Goal: Task Accomplishment & Management: Use online tool/utility

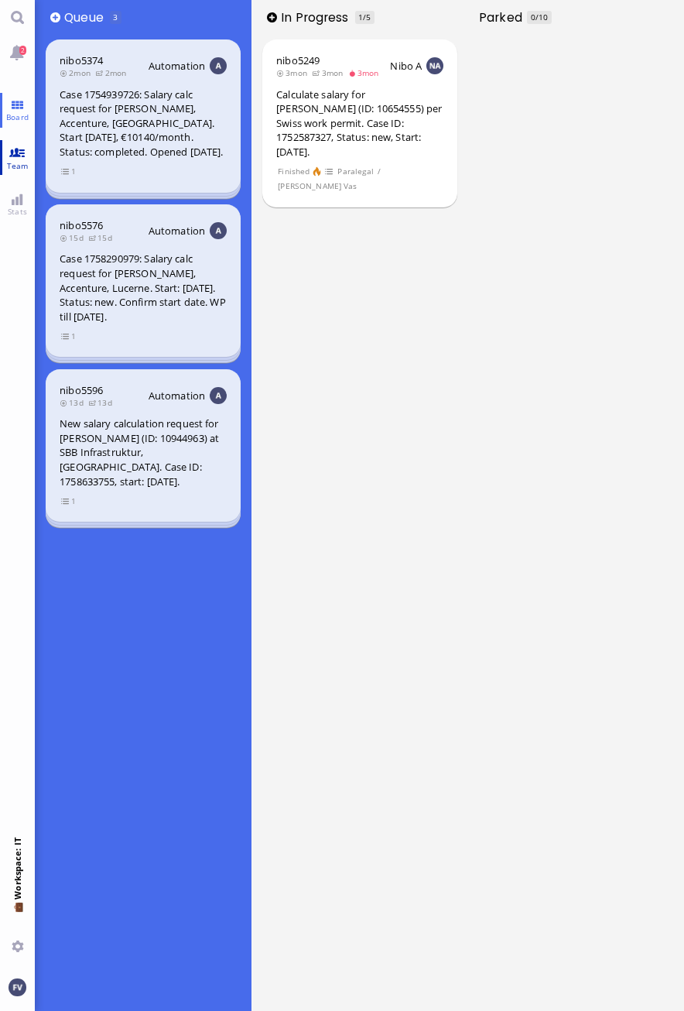
click at [19, 159] on link "Team" at bounding box center [17, 157] width 35 height 35
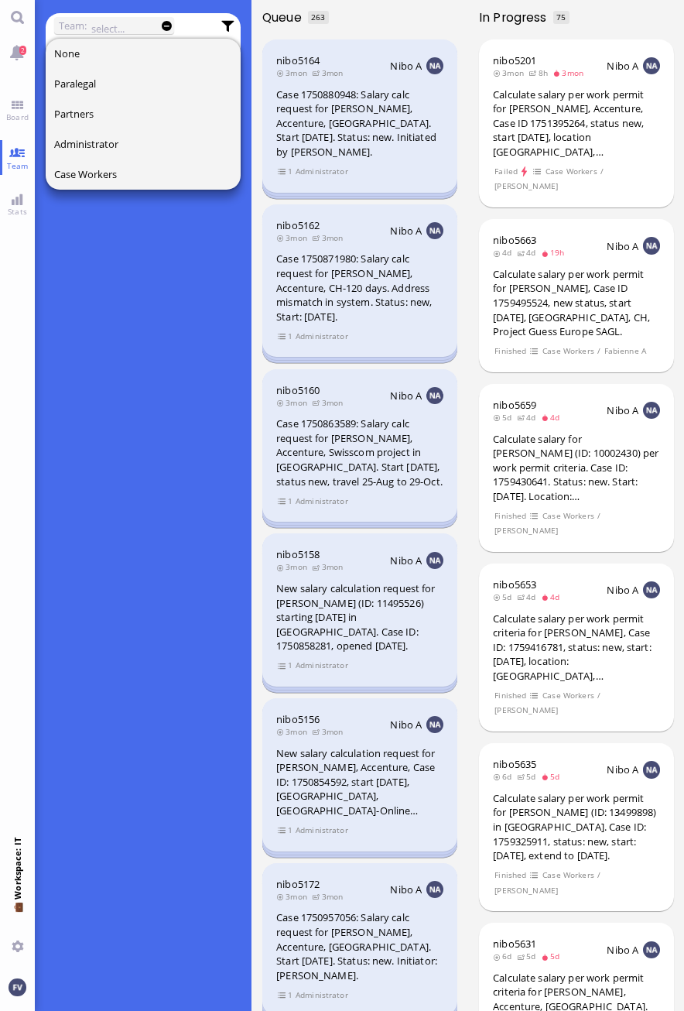
click at [59, 8] on div "Team: None Paralegal Partners Administrator Case Workers" at bounding box center [143, 41] width 217 height 83
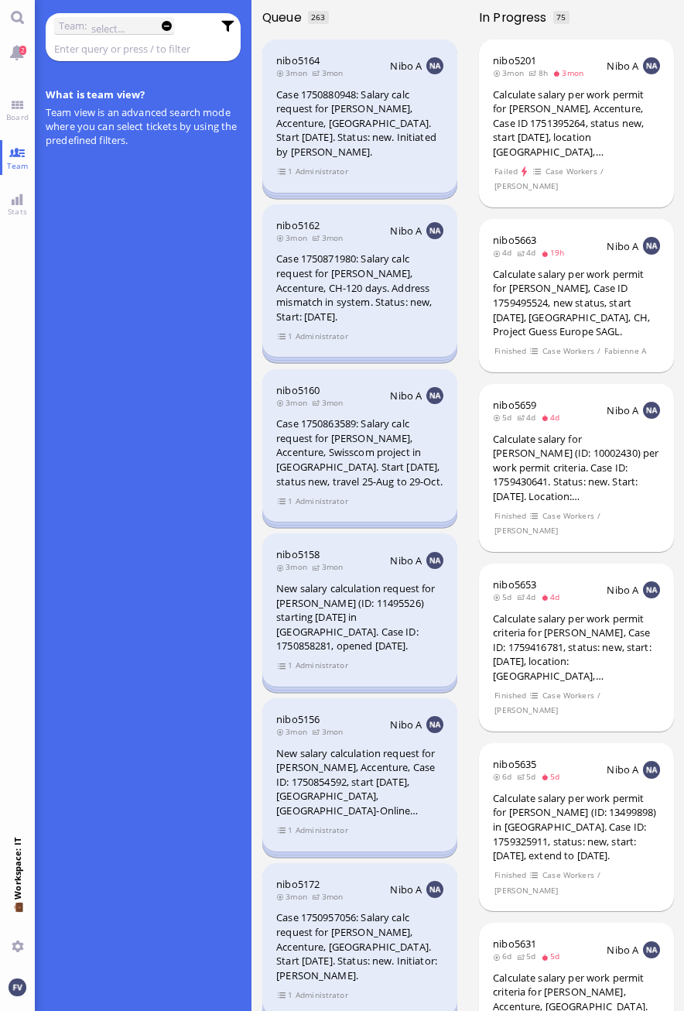
click at [73, 53] on input "text" at bounding box center [133, 48] width 158 height 17
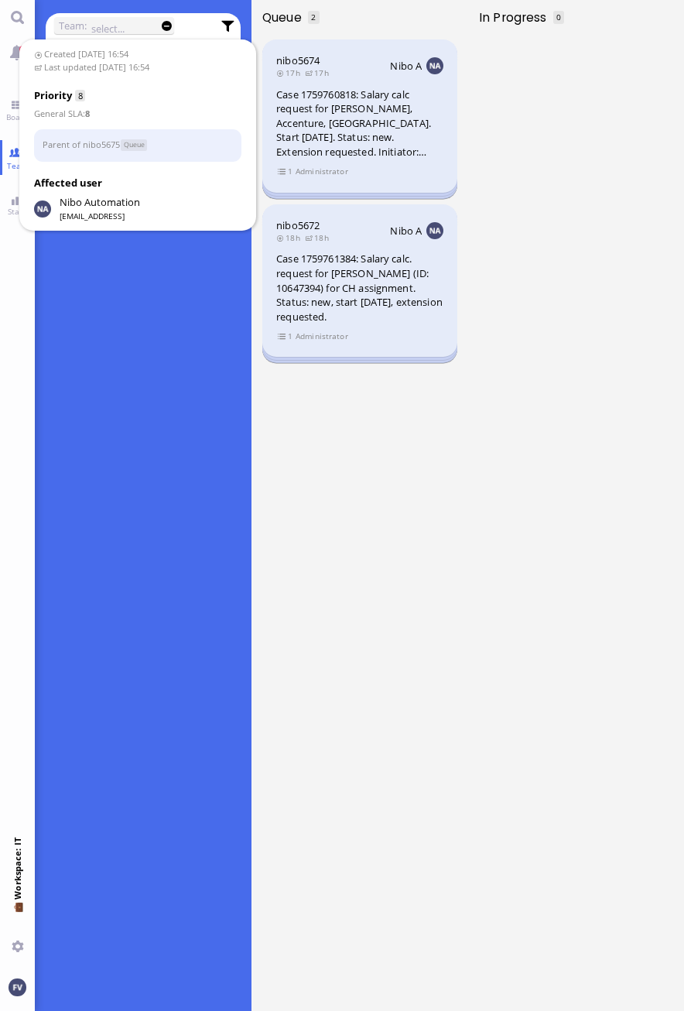
type input "mahajan"
click at [378, 169] on section "1 Administrator" at bounding box center [359, 170] width 167 height 15
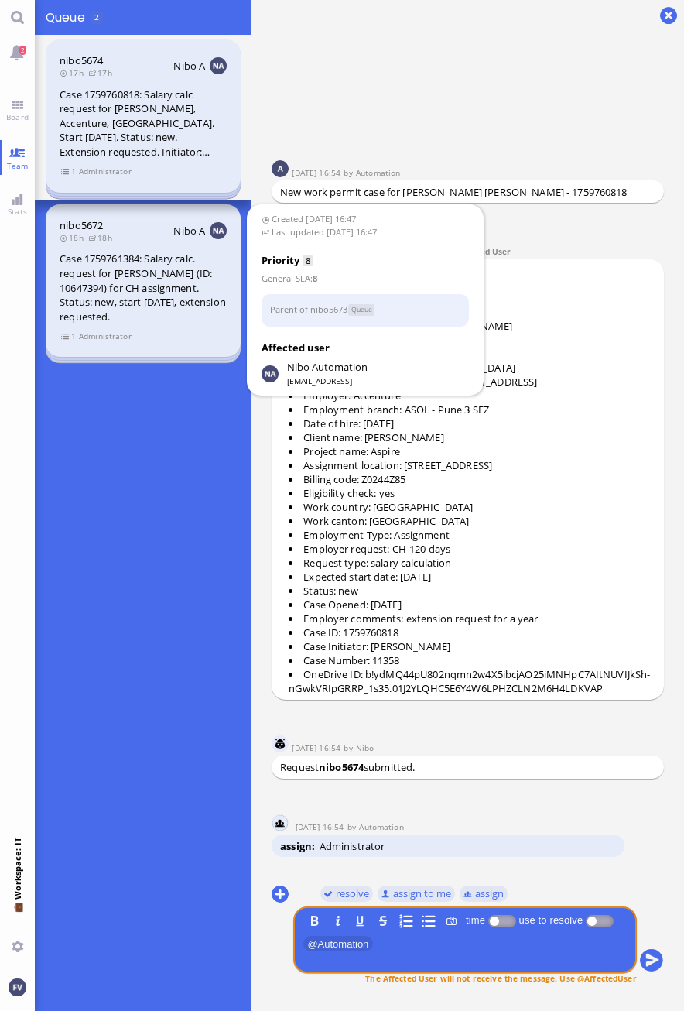
click at [77, 340] on section "1 Administrator" at bounding box center [143, 335] width 167 height 15
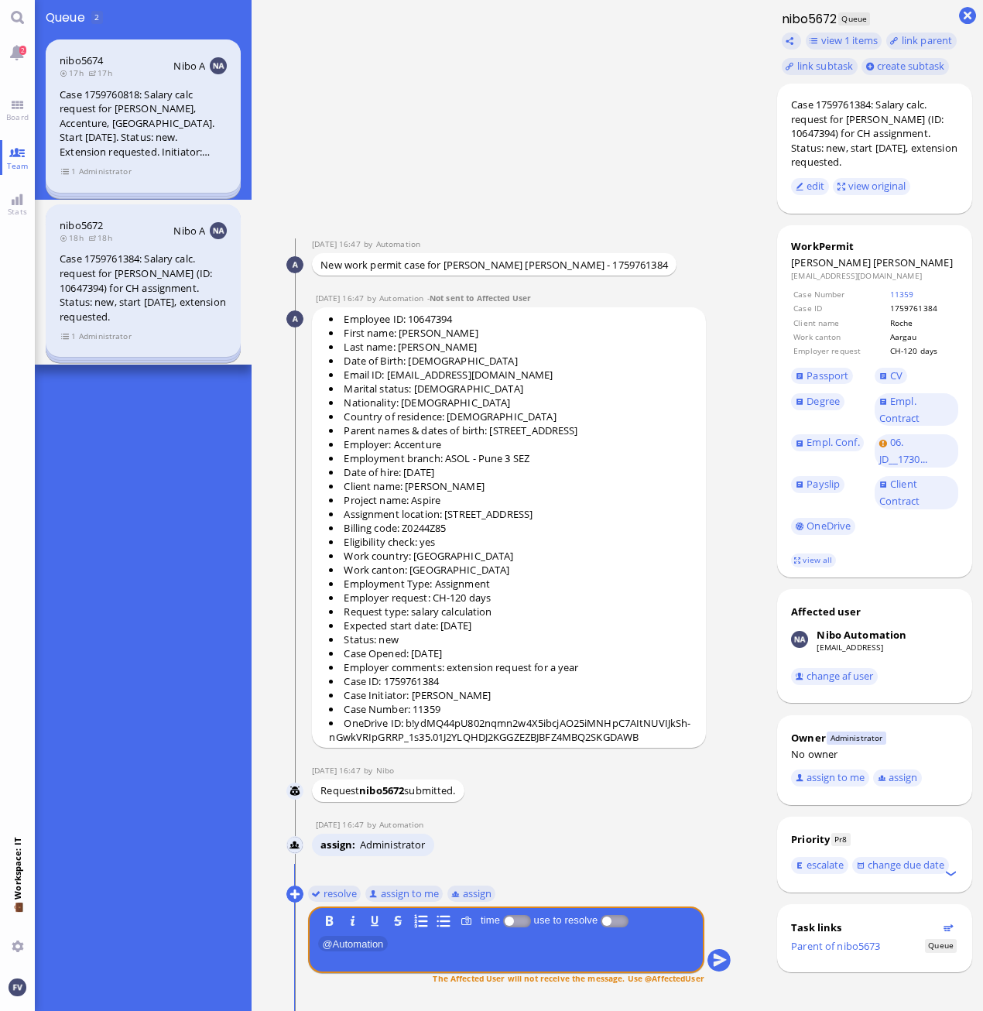
click at [542, 831] on conversation-line "[DATE] 16:47 by Automation Automation assign Administrator" at bounding box center [508, 839] width 445 height 40
click at [84, 338] on span "Administrator" at bounding box center [104, 336] width 53 height 13
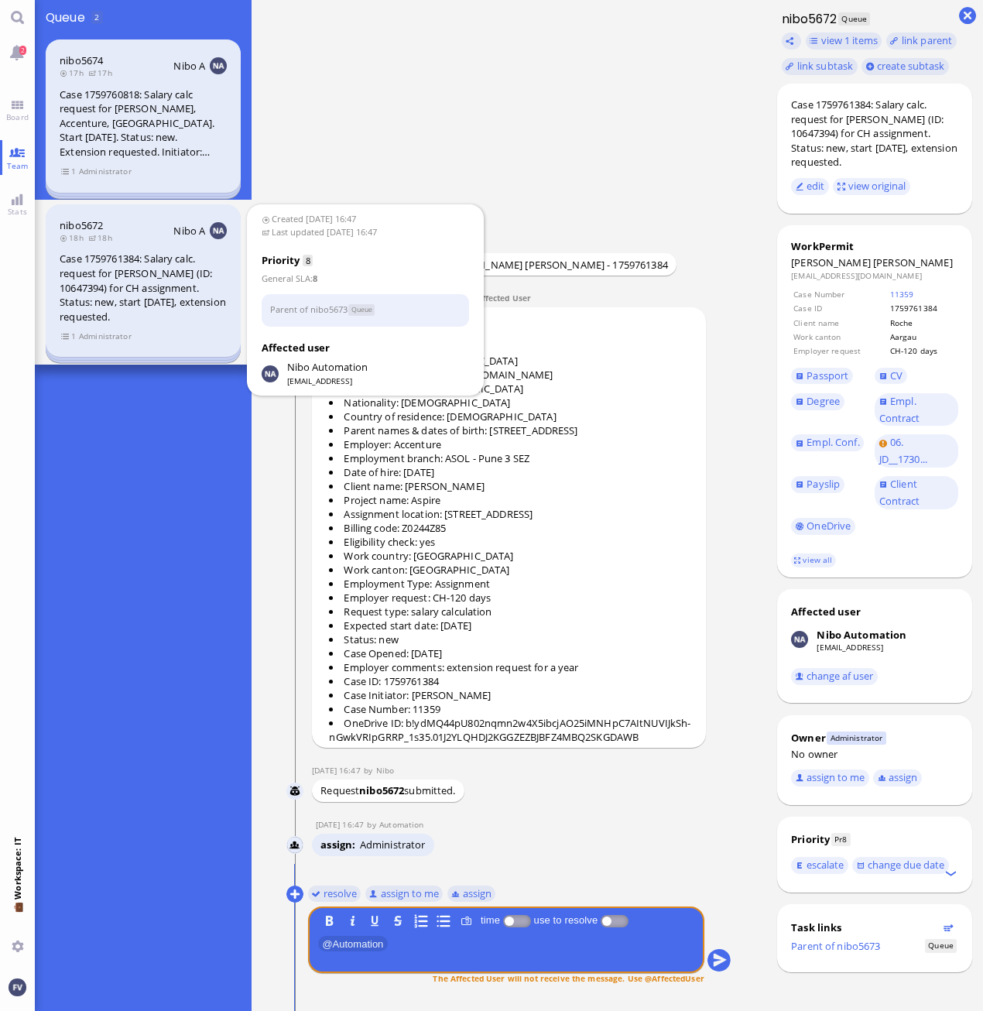
click at [52, 338] on div "nibo5672 18h 18h Nibo A Case 1759761384: Salary calc. request for [PERSON_NAME]…" at bounding box center [143, 280] width 195 height 153
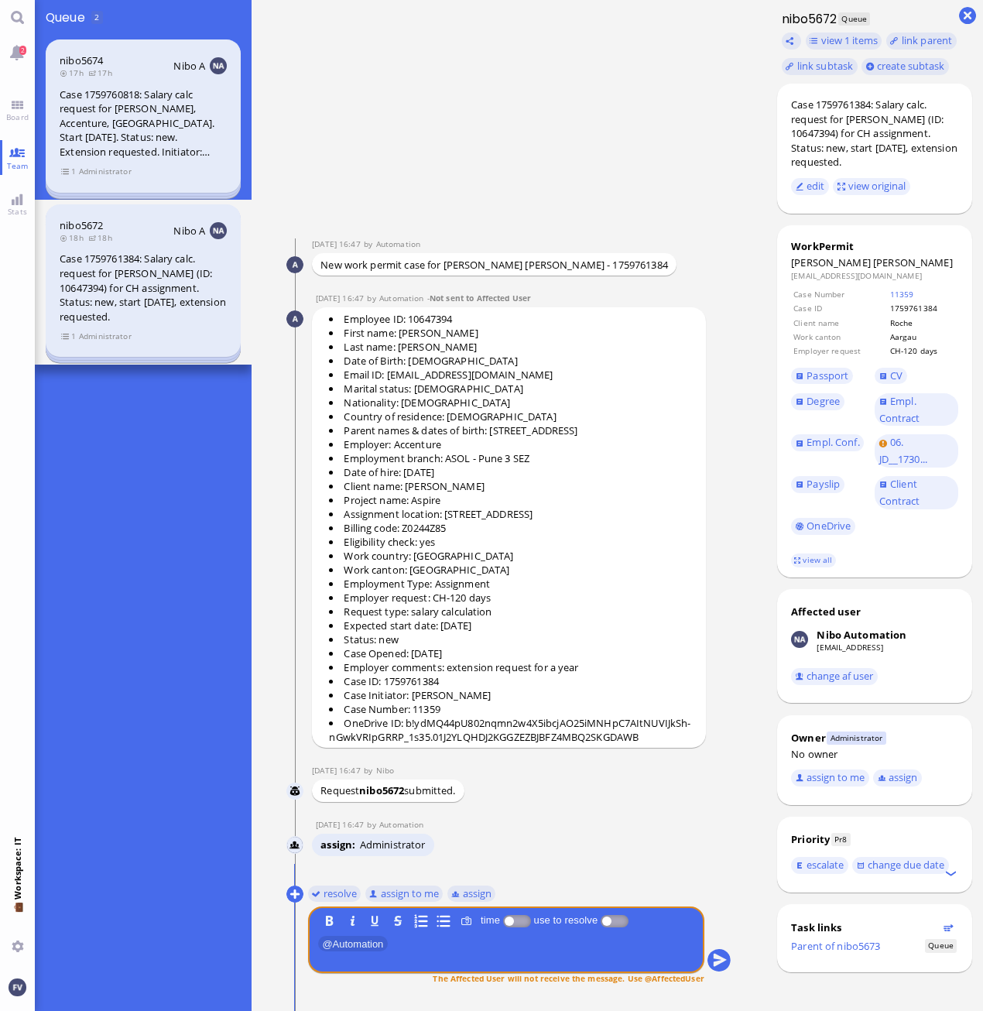
click at [60, 358] on ticket "nibo5672 18h 18h Nibo A Case 1759761384: Salary calc. request for [PERSON_NAME]…" at bounding box center [143, 282] width 217 height 165
click at [69, 335] on span "1" at bounding box center [68, 336] width 15 height 13
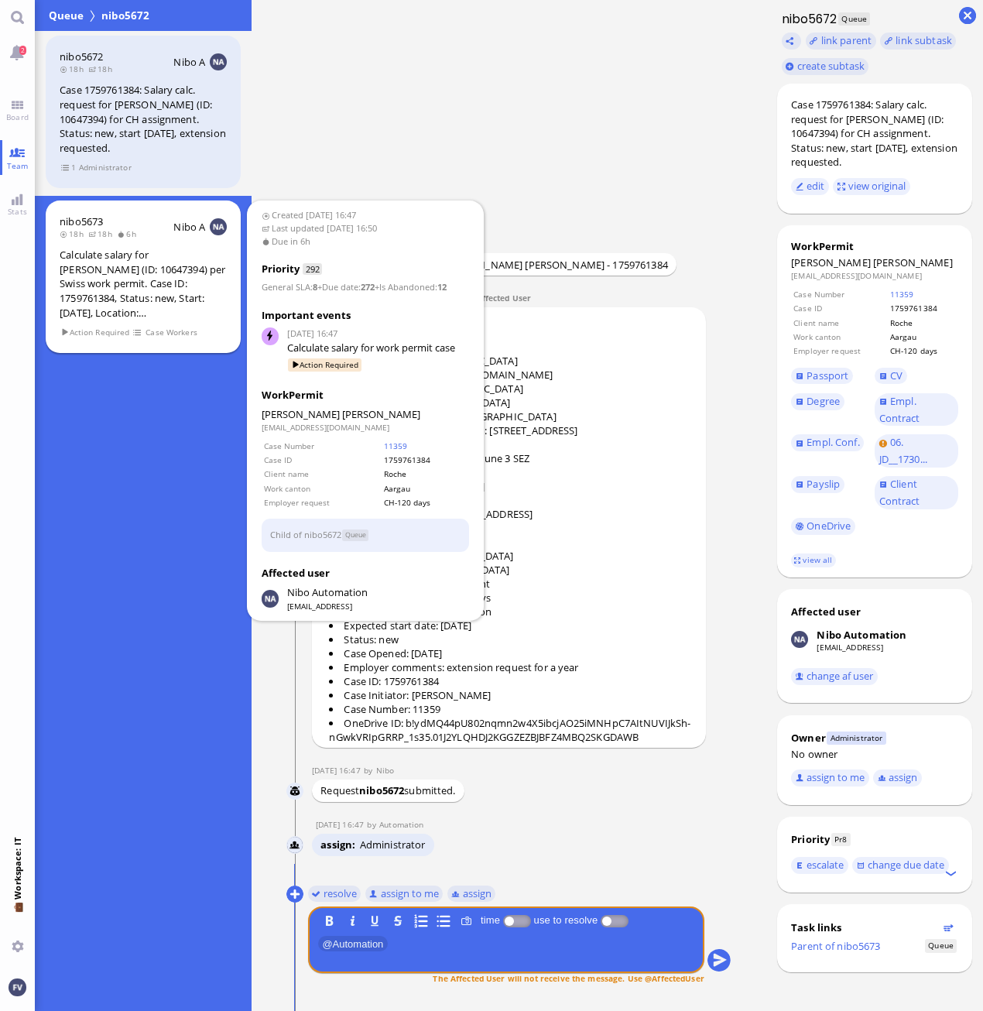
click at [108, 294] on div "Calculate salary for [PERSON_NAME] (ID: 10647394) per Swiss work permit. Case I…" at bounding box center [143, 284] width 167 height 72
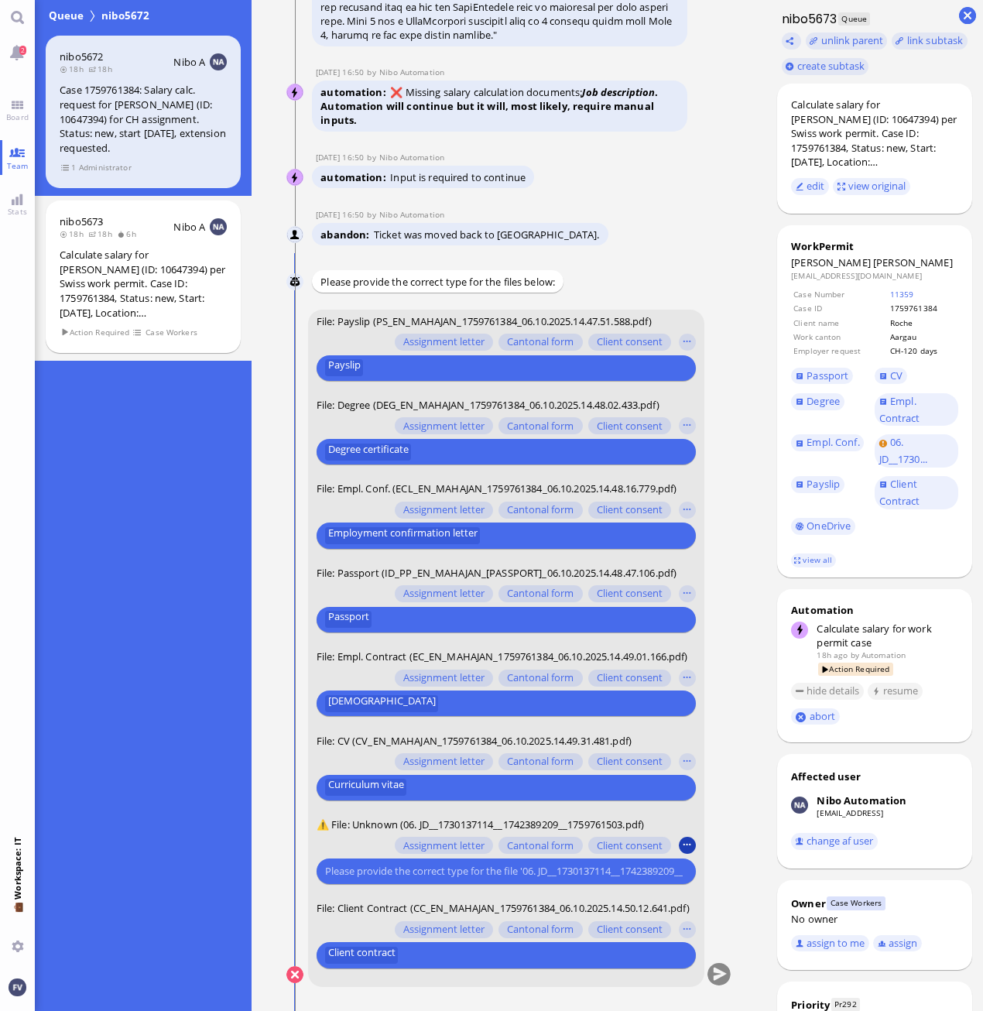
click at [683, 837] on button "button" at bounding box center [687, 845] width 17 height 17
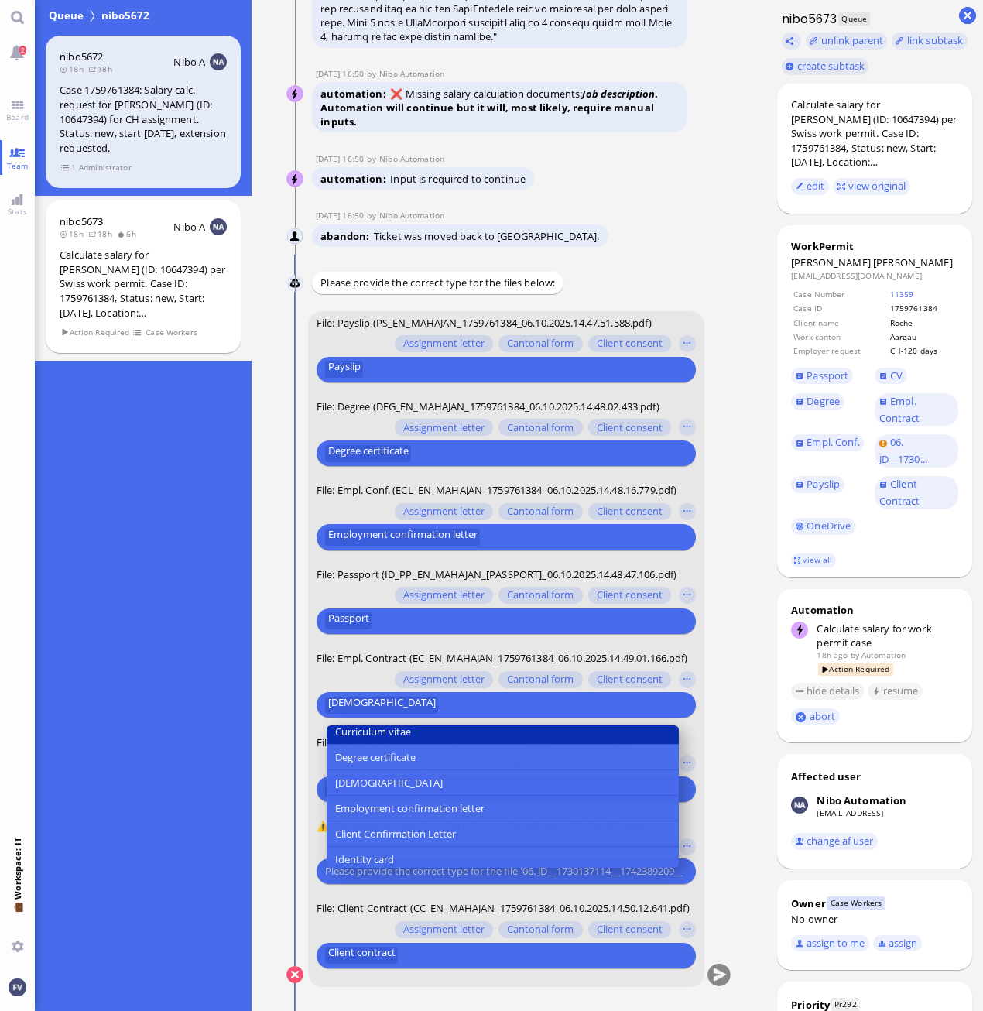
scroll to position [155, 0]
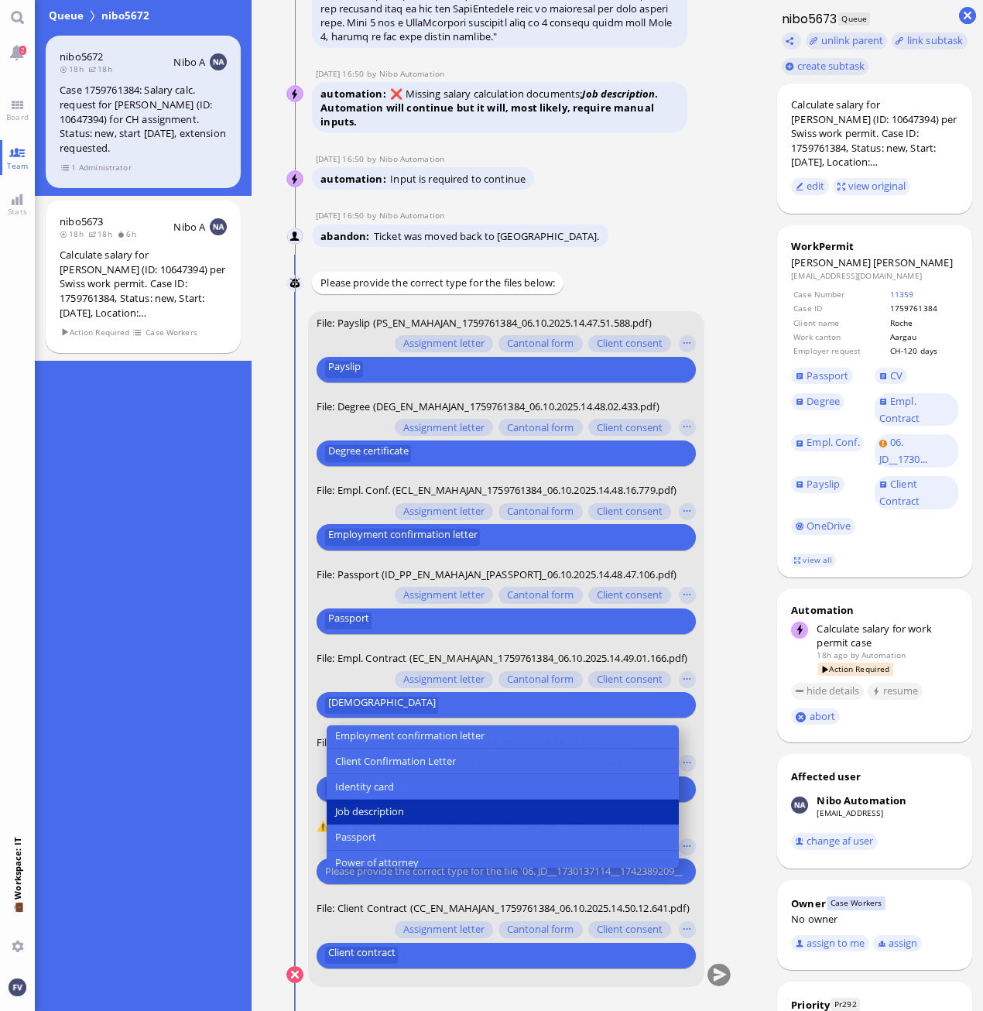
click at [501, 799] on button "Job description" at bounding box center [503, 812] width 352 height 26
click at [683, 819] on nitautoscroll "[DATE] 16:47 by Automation Automation Calculate eligible salary for work permit…" at bounding box center [509, 505] width 494 height 1011
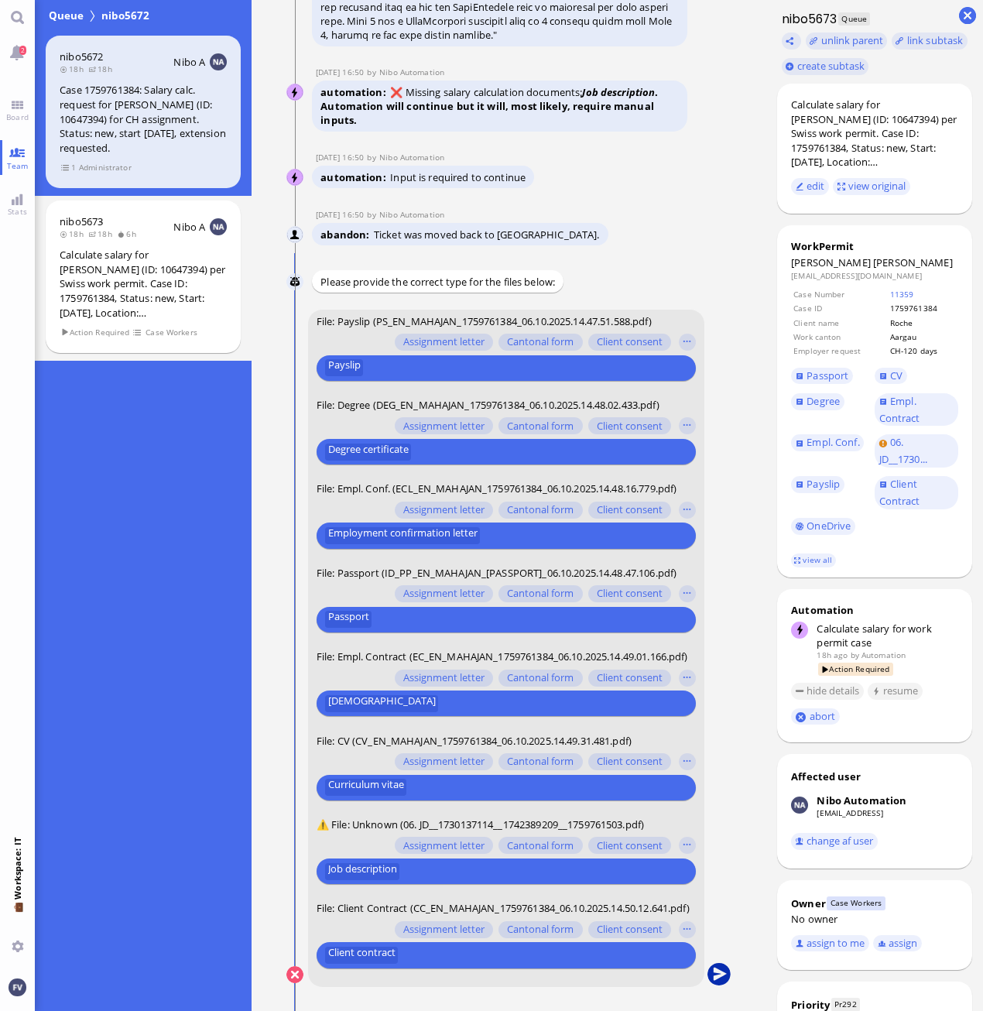
click at [683, 973] on button "submit" at bounding box center [718, 974] width 23 height 23
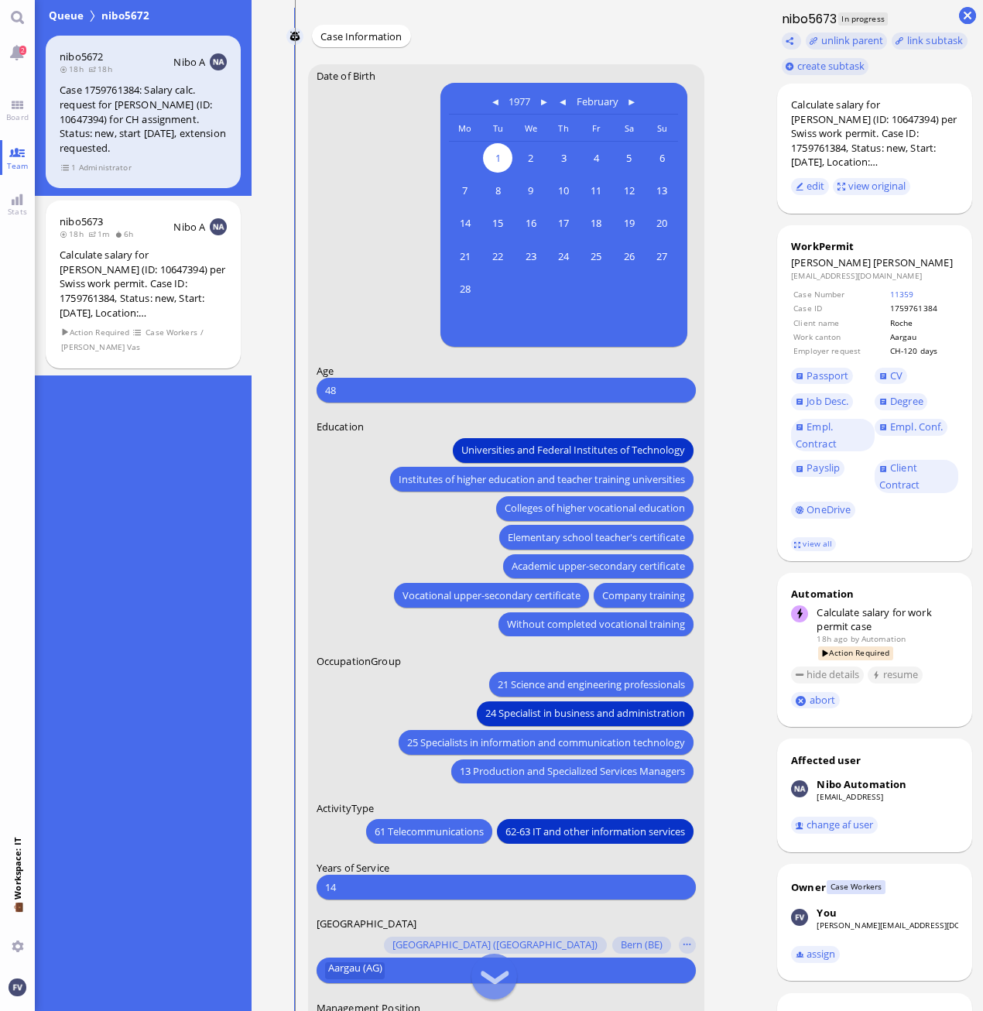
scroll to position [-155, 0]
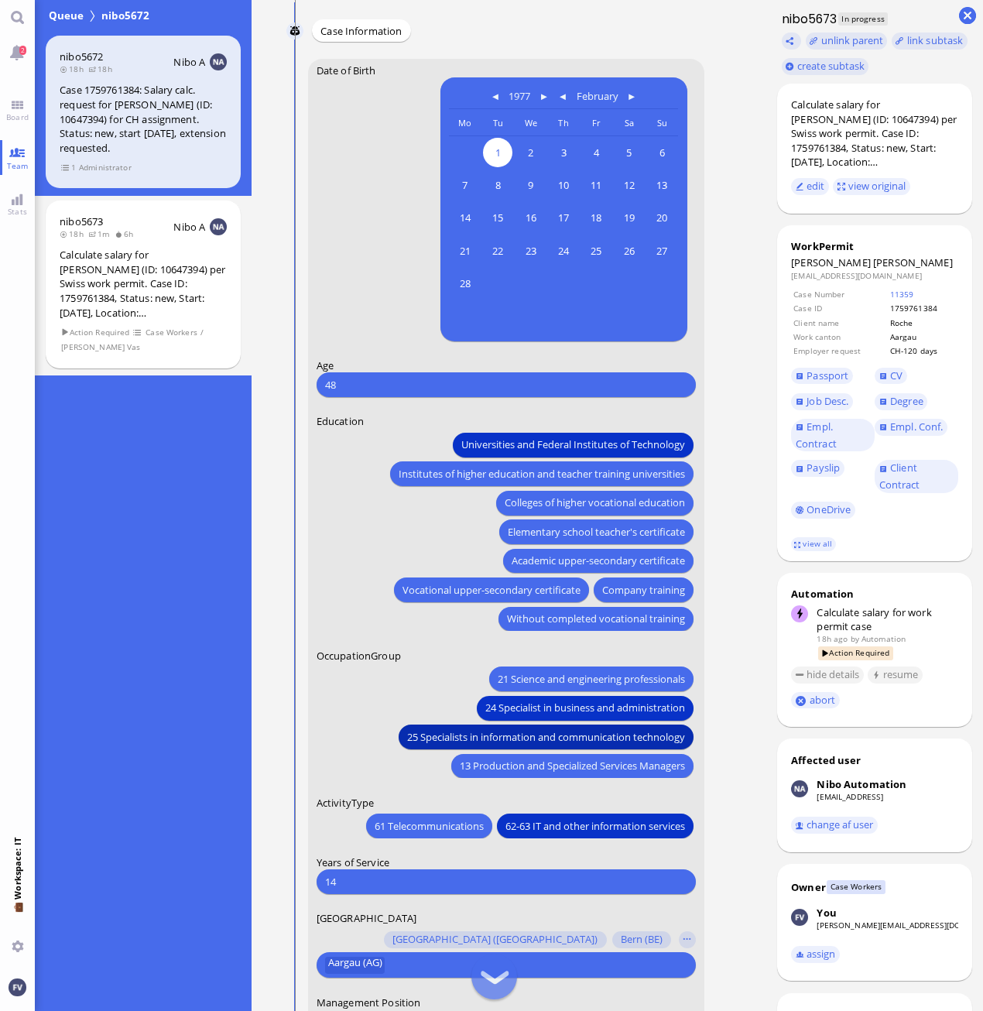
click at [590, 735] on span "25 Specialists in information and communication technology" at bounding box center [546, 737] width 278 height 16
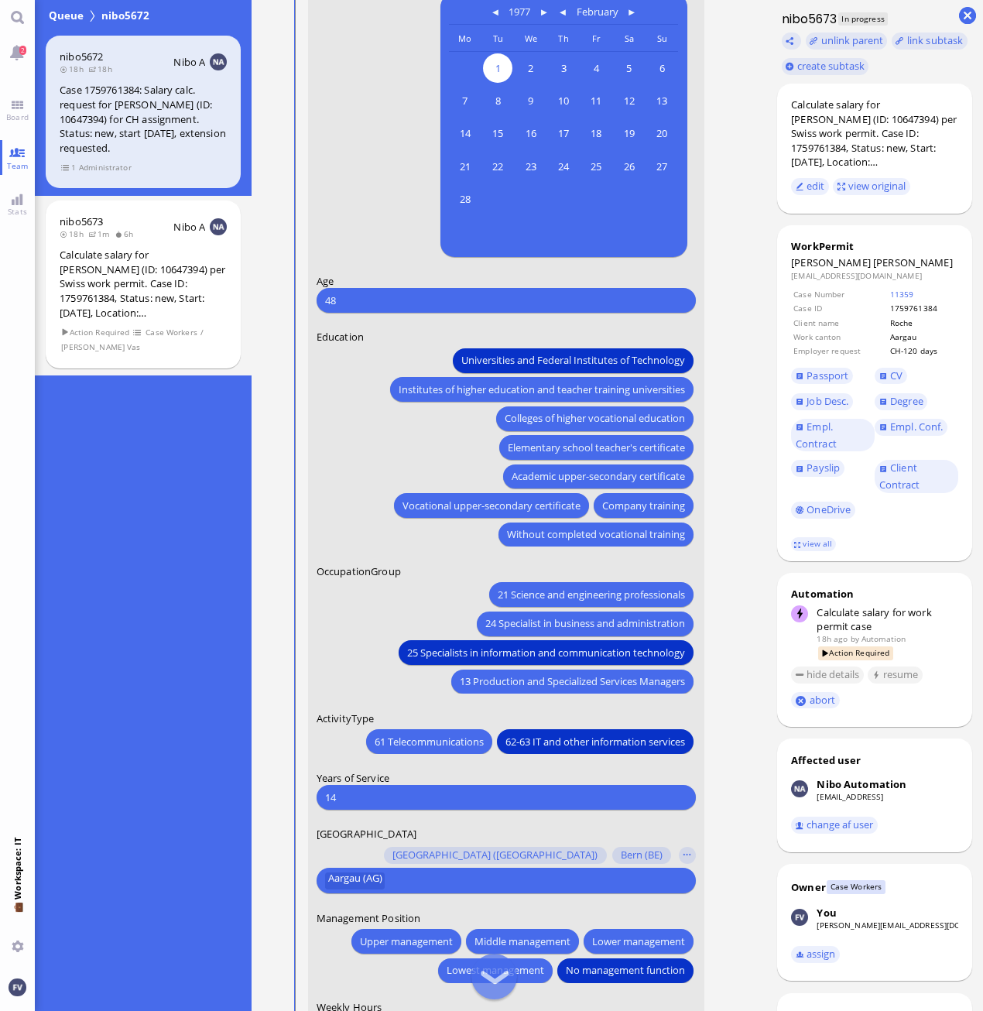
scroll to position [0, 0]
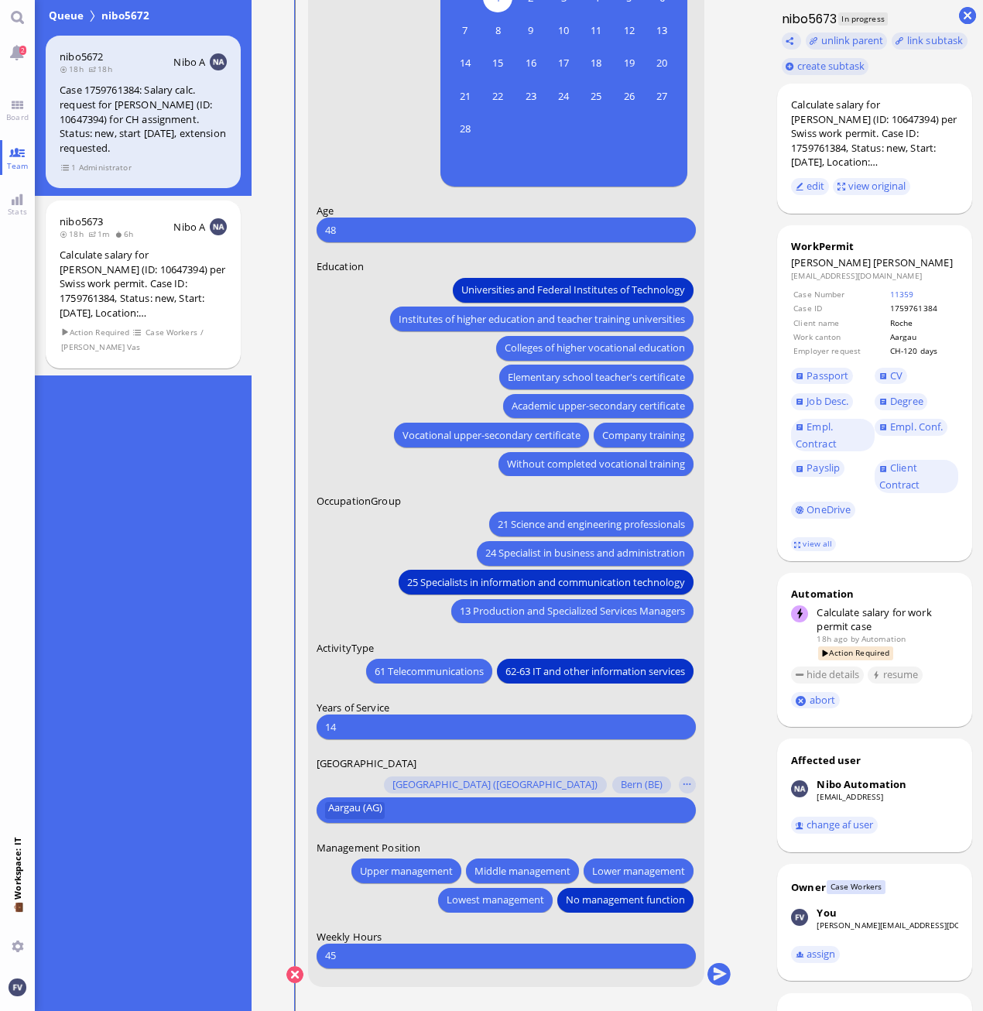
drag, startPoint x: 346, startPoint y: 728, endPoint x: 328, endPoint y: 736, distance: 19.4
click at [328, 736] on div "14 Please type something" at bounding box center [505, 726] width 379 height 25
type input "15"
click at [683, 618] on conversation-line "You Date of Birth [DEMOGRAPHIC_DATA] [DEMOGRAPHIC_DATA] Mo [DEMOGRAPHIC_DATA] T…" at bounding box center [508, 455] width 445 height 1102
click at [683, 973] on button "submit" at bounding box center [718, 974] width 23 height 23
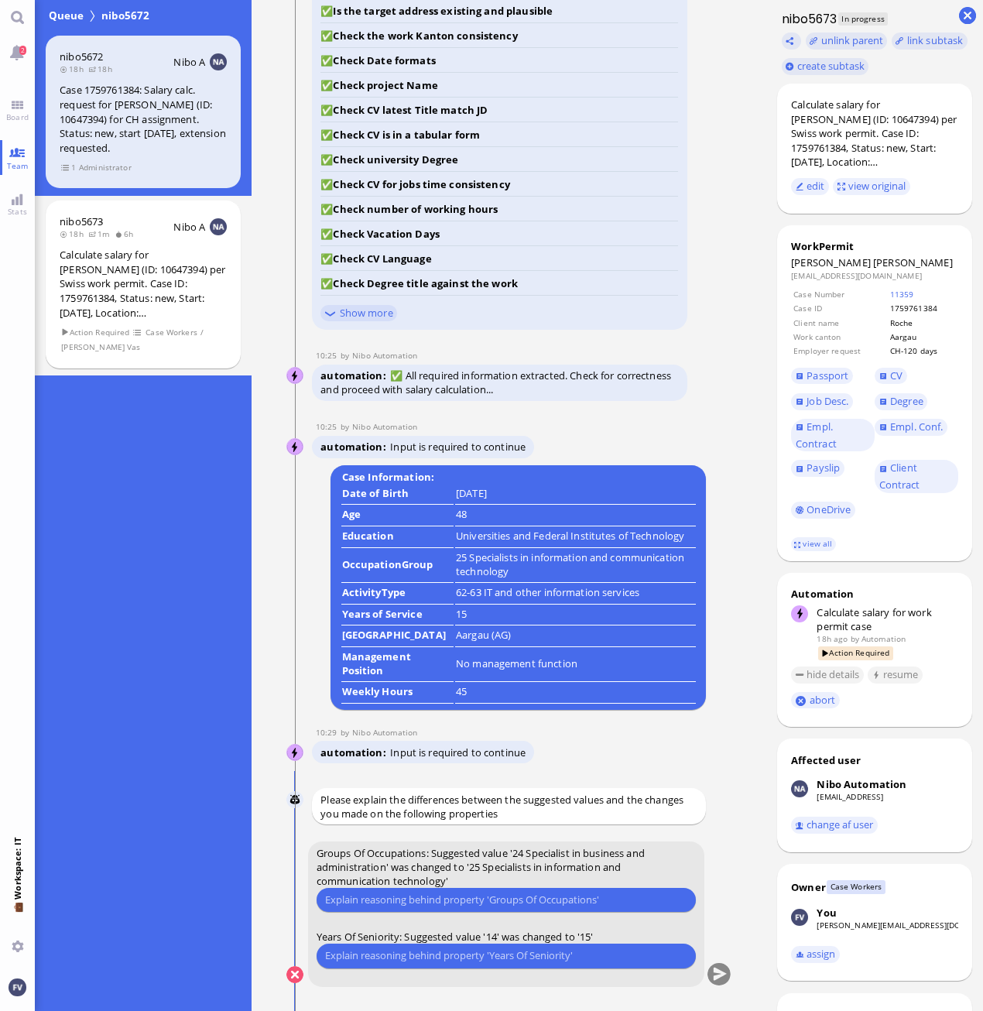
click at [457, 891] on div "Please type something" at bounding box center [505, 900] width 379 height 25
click at [463, 906] on input "text" at bounding box center [506, 899] width 362 height 16
click at [469, 902] on input "text" at bounding box center [506, 899] width 362 height 16
drag, startPoint x: 438, startPoint y: 899, endPoint x: 287, endPoint y: 898, distance: 150.9
click at [287, 898] on conversation-line "You Groups Of Occupations: Suggested value '24 Specialist in business and admin…" at bounding box center [508, 923] width 445 height 165
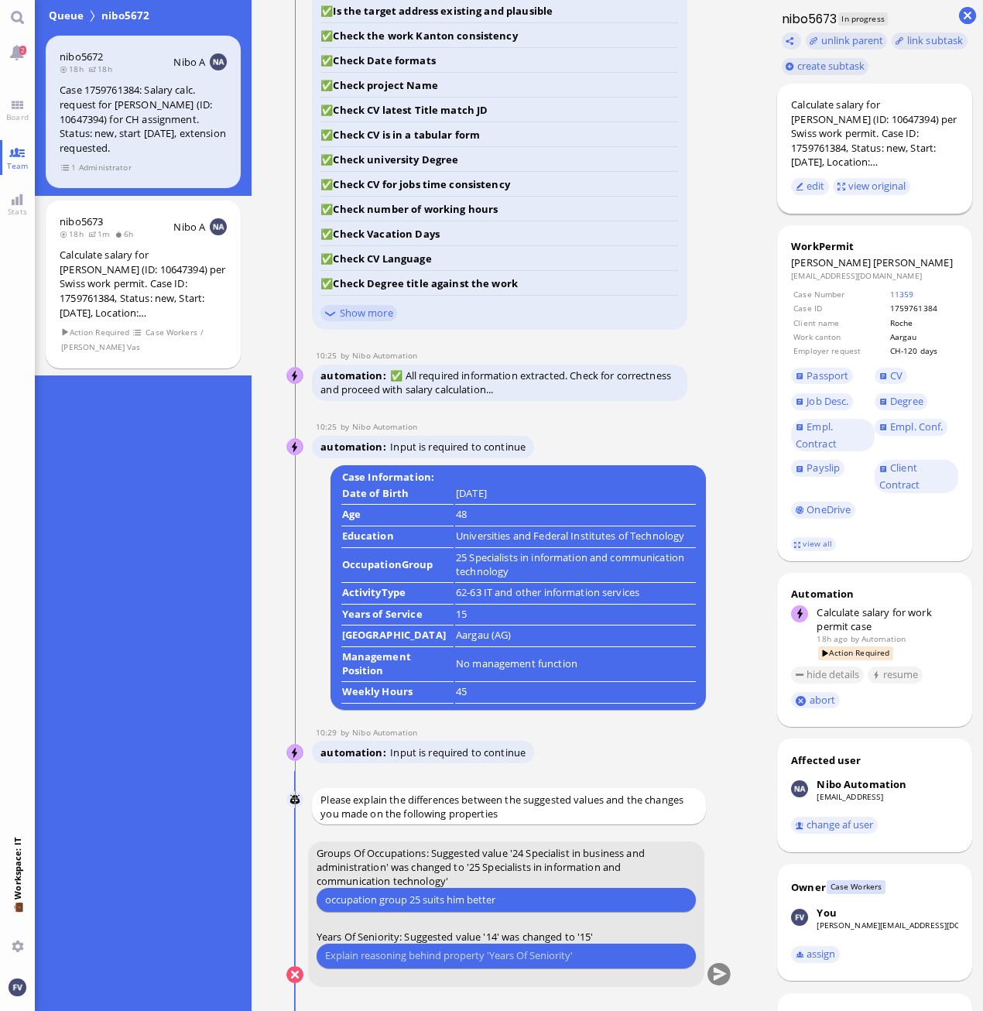
type input "occupation group 25 suits him better"
click at [386, 961] on input "text" at bounding box center [506, 955] width 362 height 16
click at [395, 956] on input "text" at bounding box center [506, 955] width 362 height 16
type input "I"
type input "In less that a month he will have completed 15 years, hence we round up"
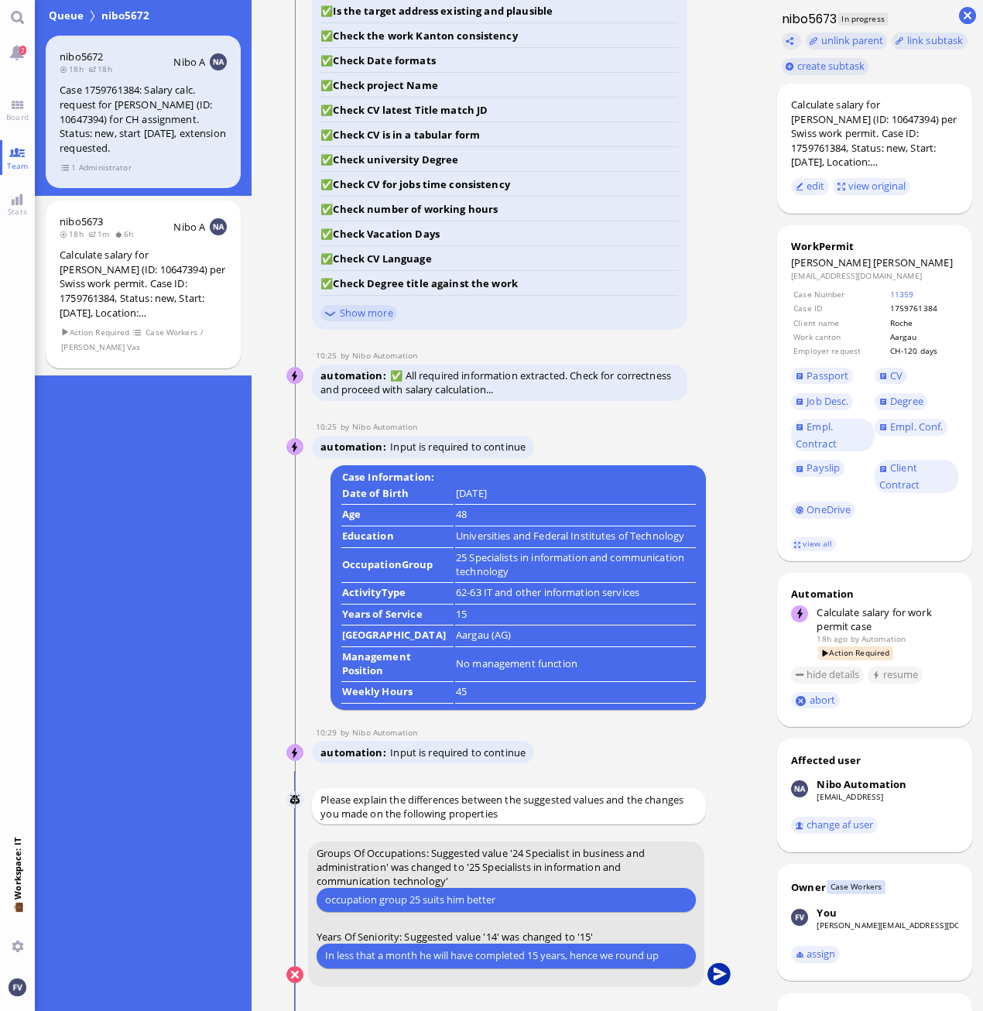
click at [683, 972] on button "submit" at bounding box center [718, 974] width 23 height 23
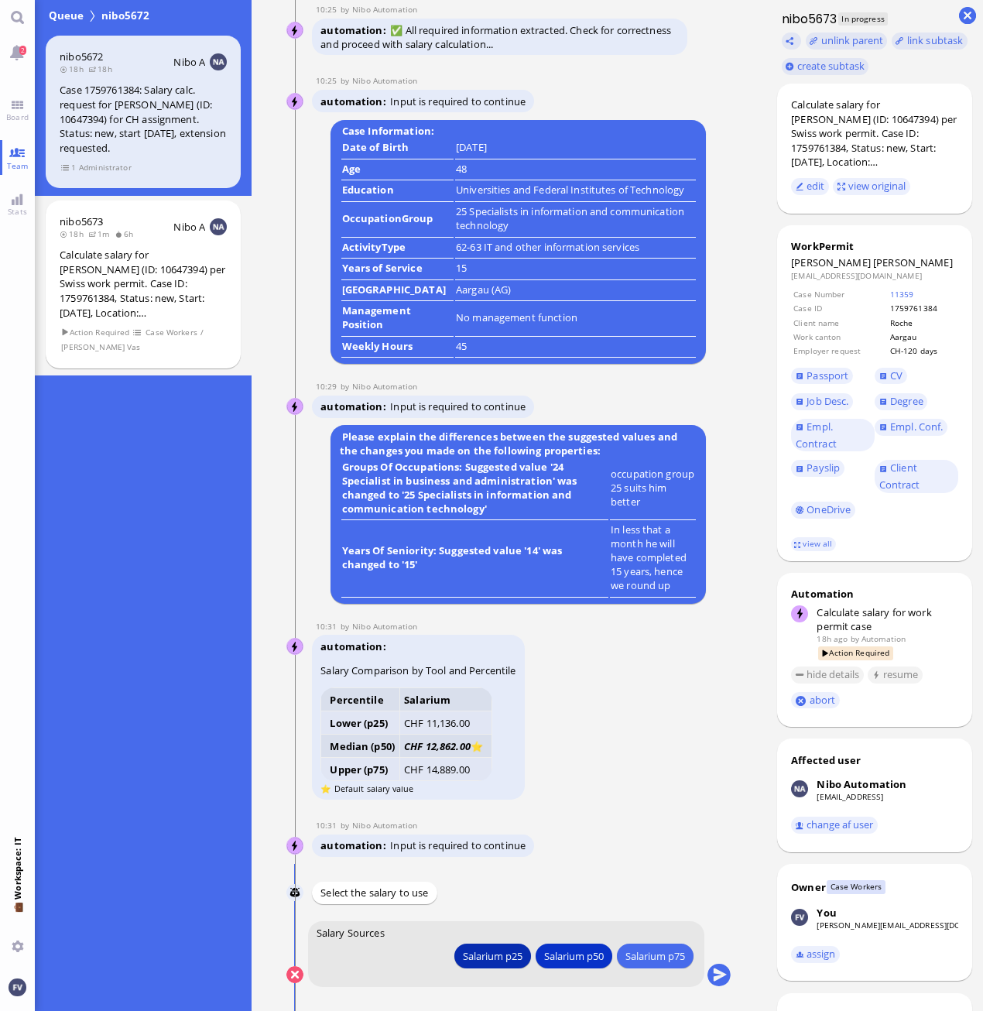
click at [498, 950] on div "Salarium p25" at bounding box center [493, 955] width 60 height 16
click at [525, 918] on runbook-parameter-inputs "Nibo Nibo Select the salary to use You Salary Sources Salarium p25 Salarium p50…" at bounding box center [508, 943] width 445 height 125
click at [544, 951] on div "Salarium p50" at bounding box center [574, 955] width 60 height 16
click at [683, 970] on button "submit" at bounding box center [718, 974] width 23 height 23
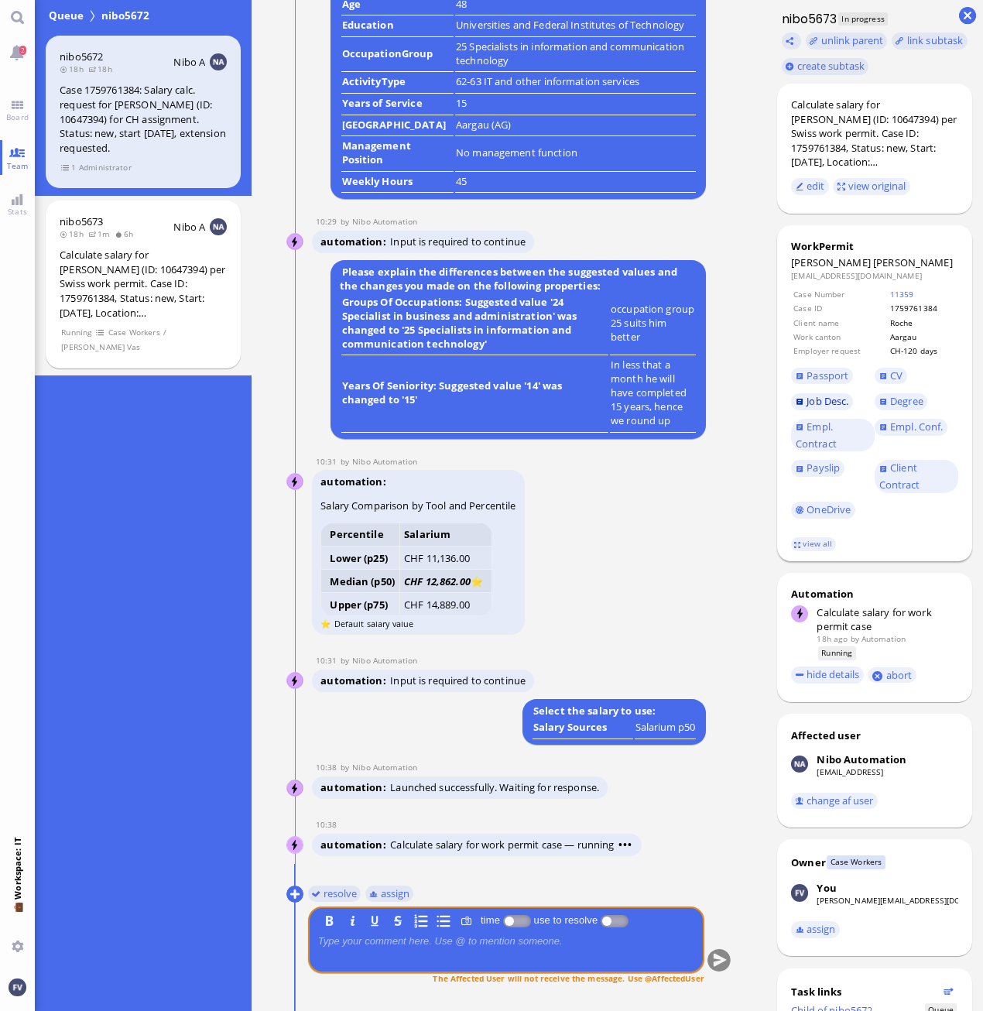
click at [683, 399] on span "Job Desc." at bounding box center [827, 401] width 42 height 14
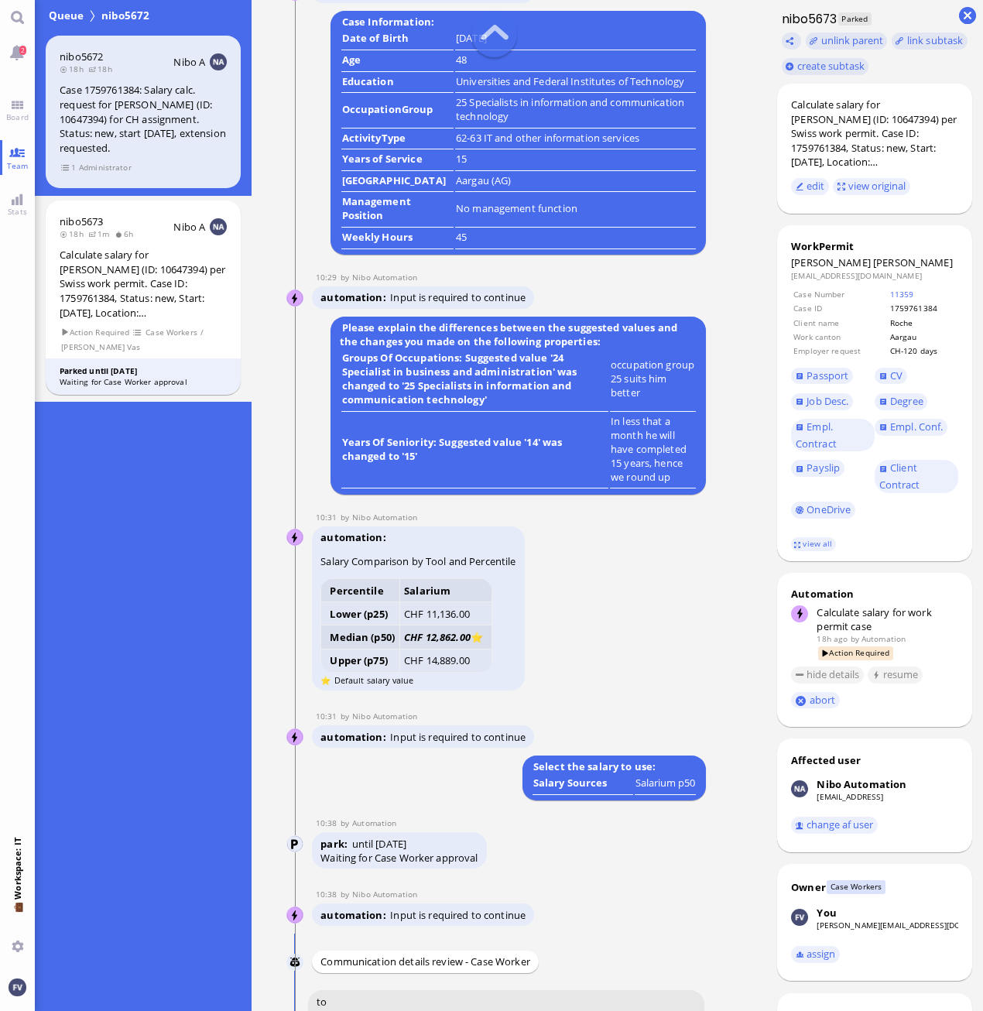
scroll to position [-836, 0]
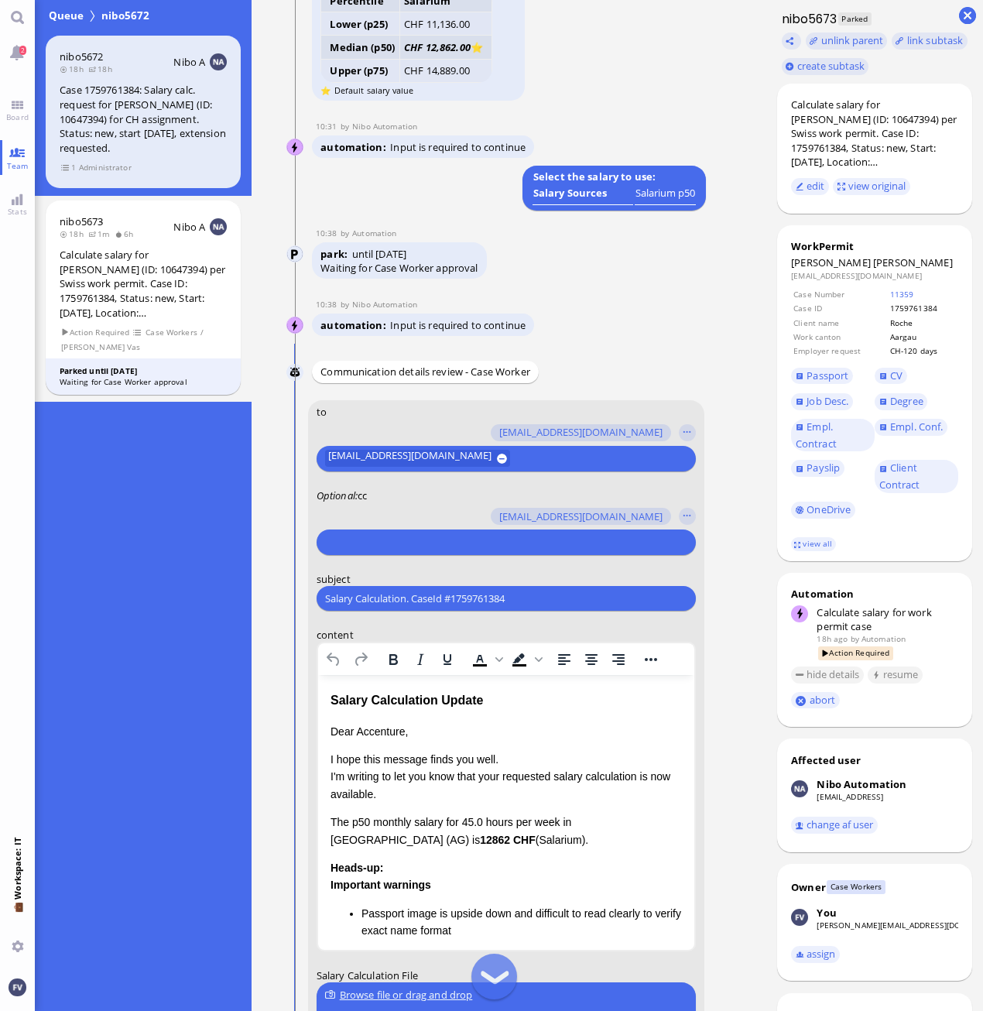
scroll to position [-217, 0]
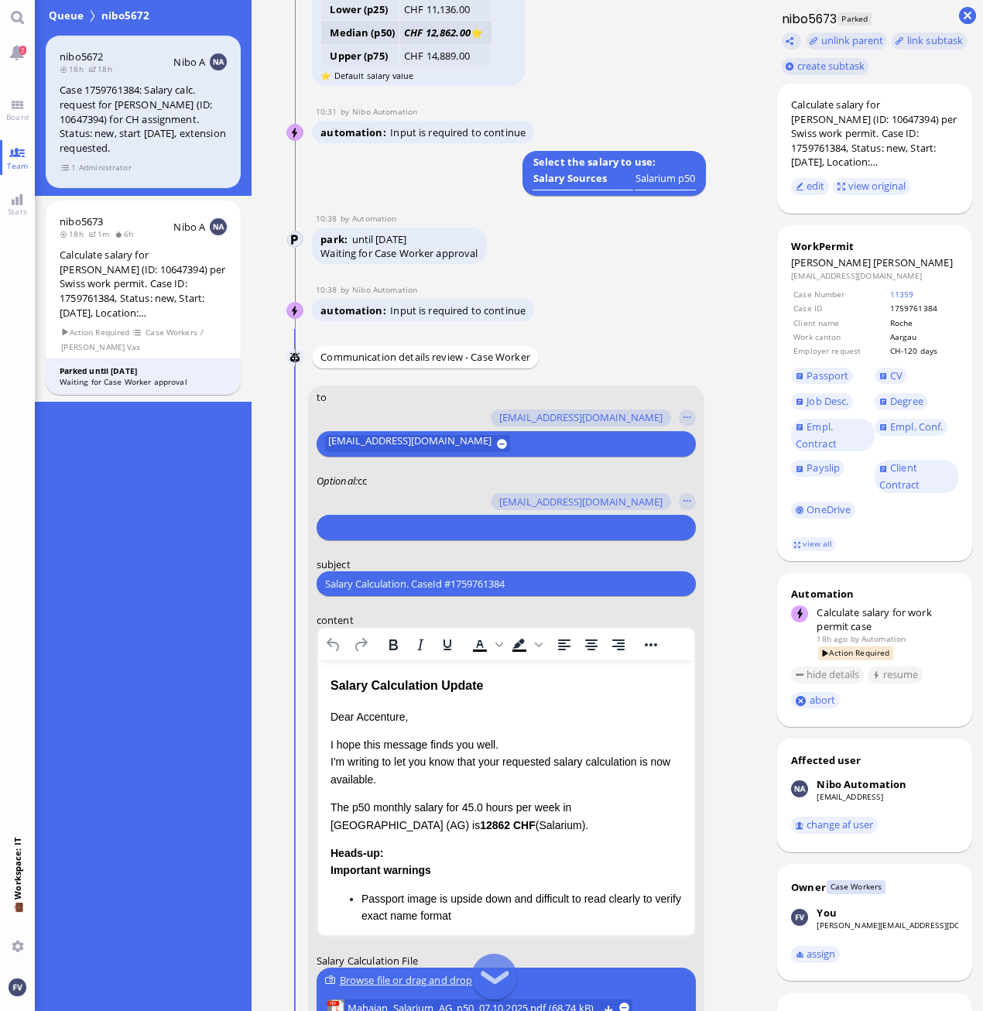
click at [657, 522] on input "text" at bounding box center [503, 527] width 357 height 16
click at [683, 495] on form "to [PERSON_NAME][EMAIL_ADDRESS][DOMAIN_NAME] [DOMAIN_NAME][EMAIL_ADDRESS][DOMAI…" at bounding box center [506, 794] width 396 height 819
click at [683, 499] on button "button" at bounding box center [687, 501] width 17 height 17
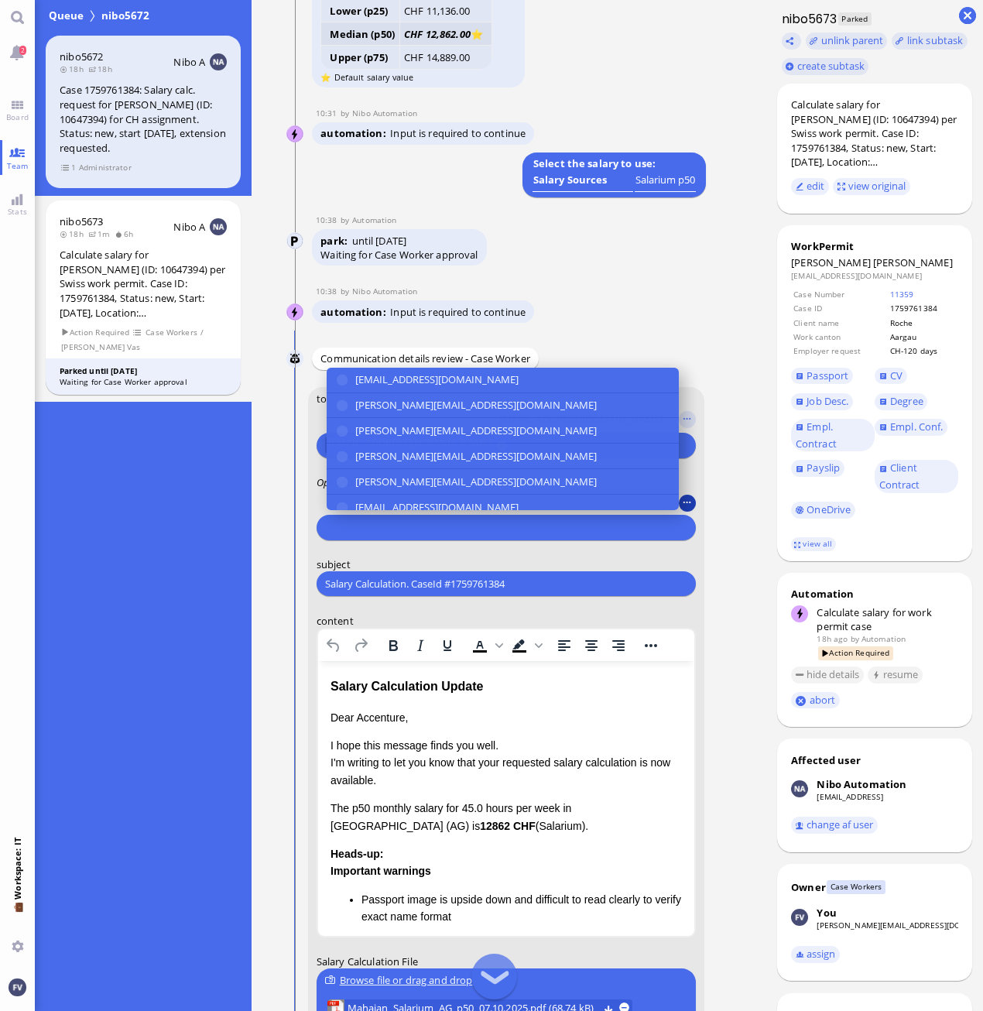
scroll to position [-216, 0]
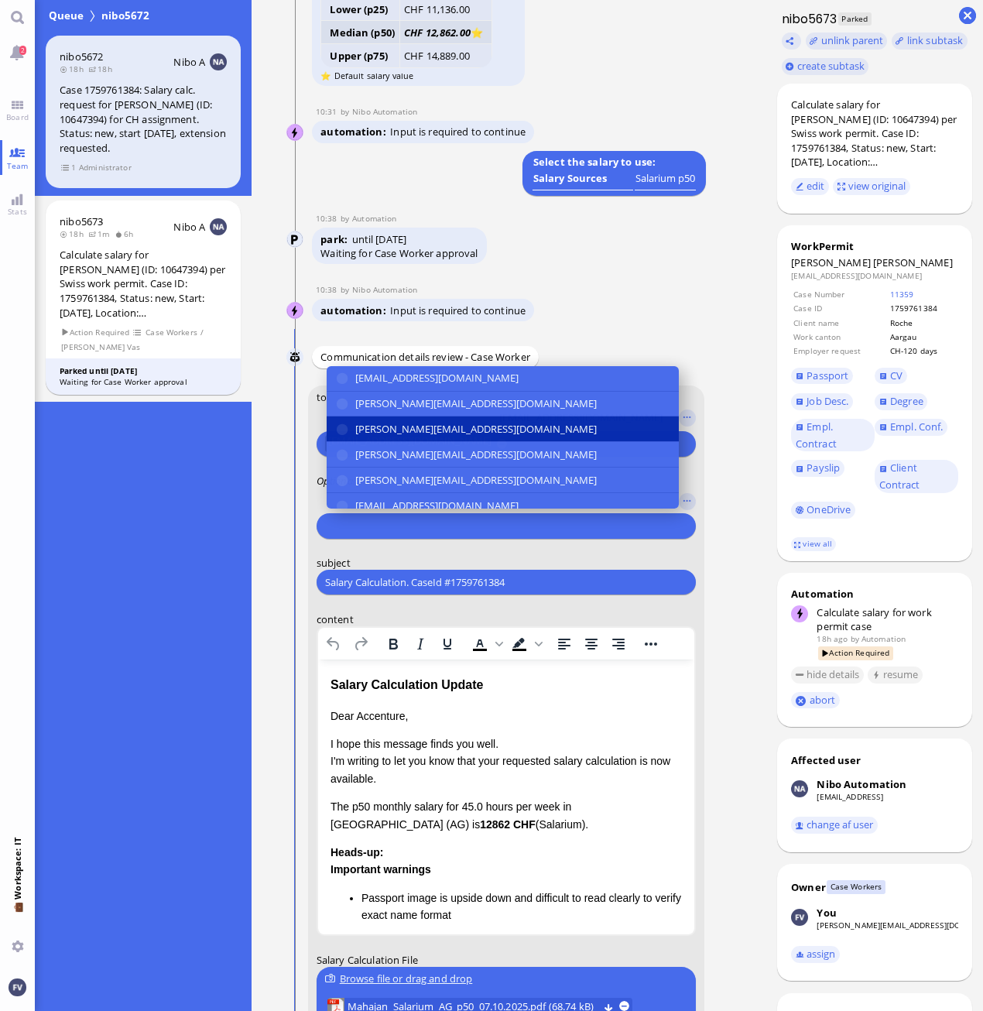
click at [559, 435] on button "[PERSON_NAME][EMAIL_ADDRESS][DOMAIN_NAME]" at bounding box center [503, 429] width 352 height 26
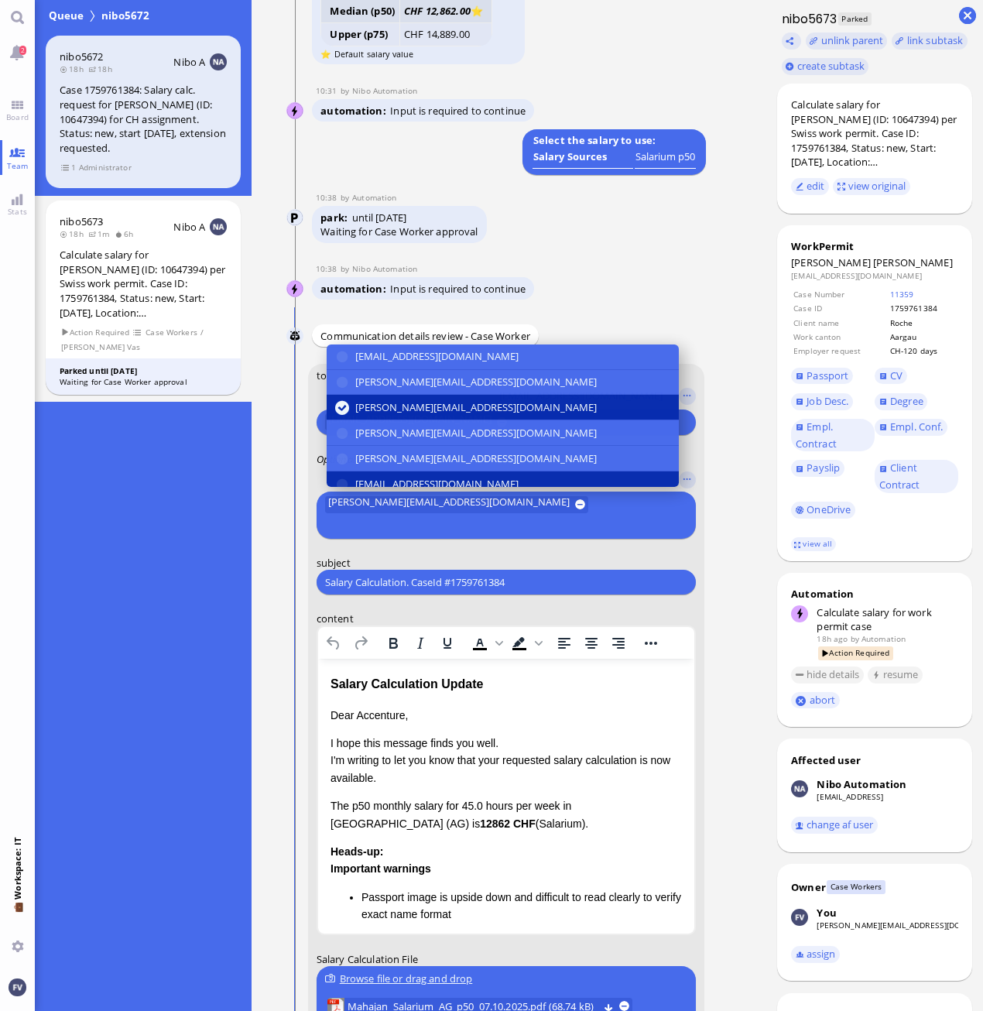
click at [549, 498] on button "[EMAIL_ADDRESS][DOMAIN_NAME]" at bounding box center [503, 485] width 352 height 26
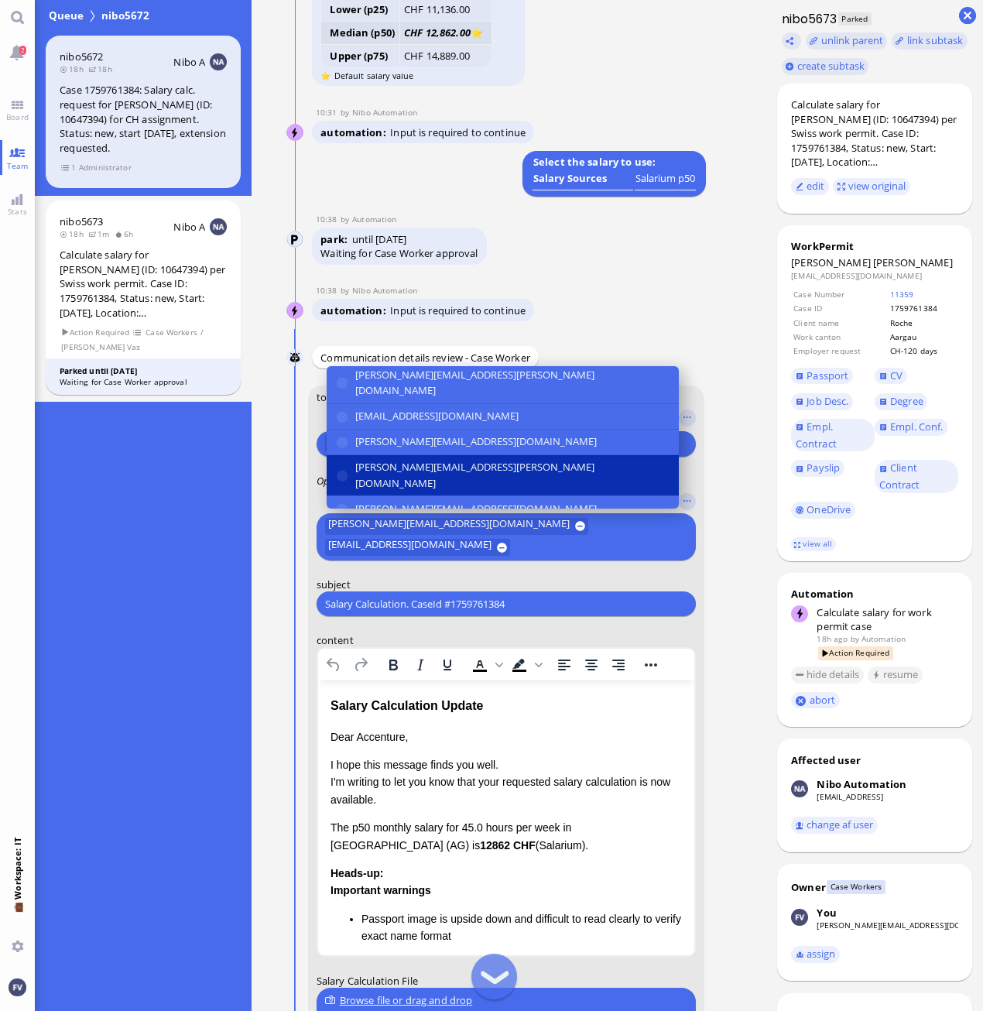
scroll to position [155, 0]
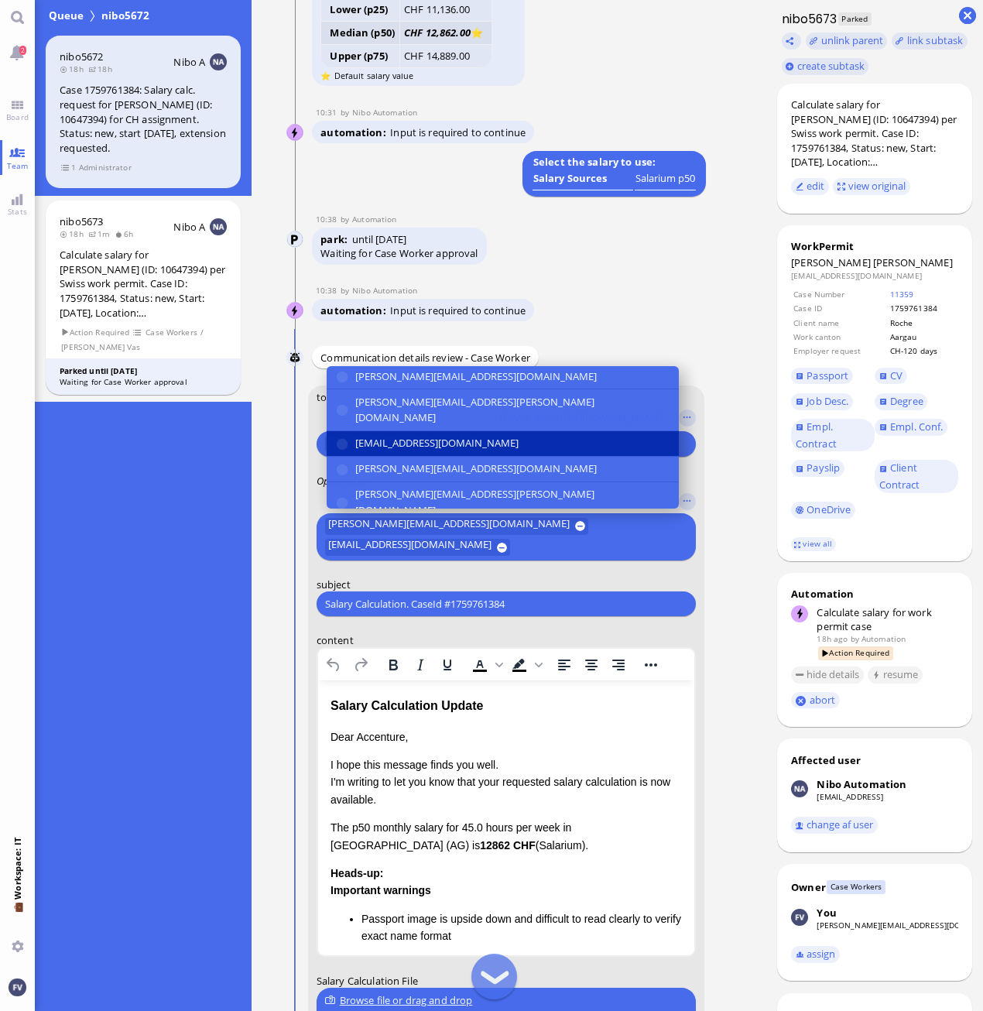
click at [575, 434] on button "[EMAIL_ADDRESS][DOMAIN_NAME]" at bounding box center [503, 444] width 352 height 26
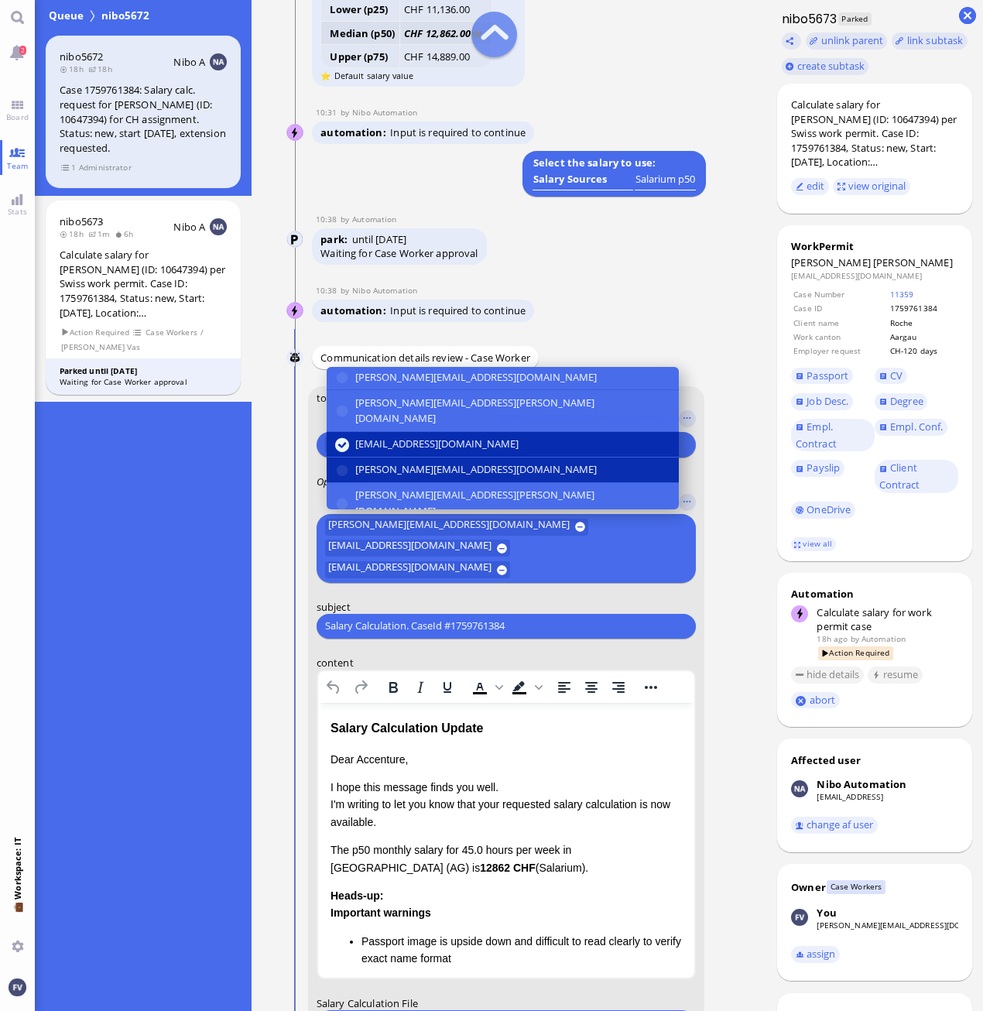
scroll to position [289, 0]
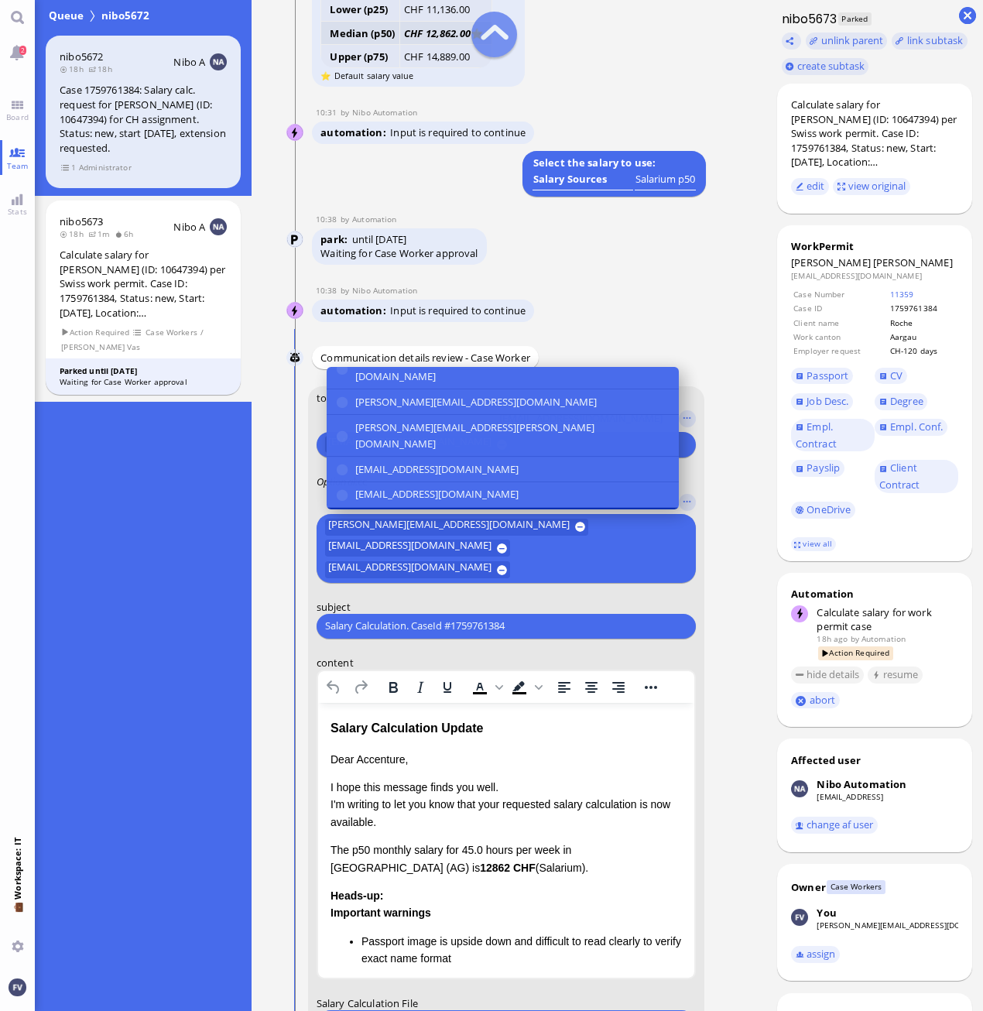
click at [558, 507] on button "[PERSON_NAME][EMAIL_ADDRESS][PERSON_NAME][DOMAIN_NAME]" at bounding box center [503, 528] width 352 height 42
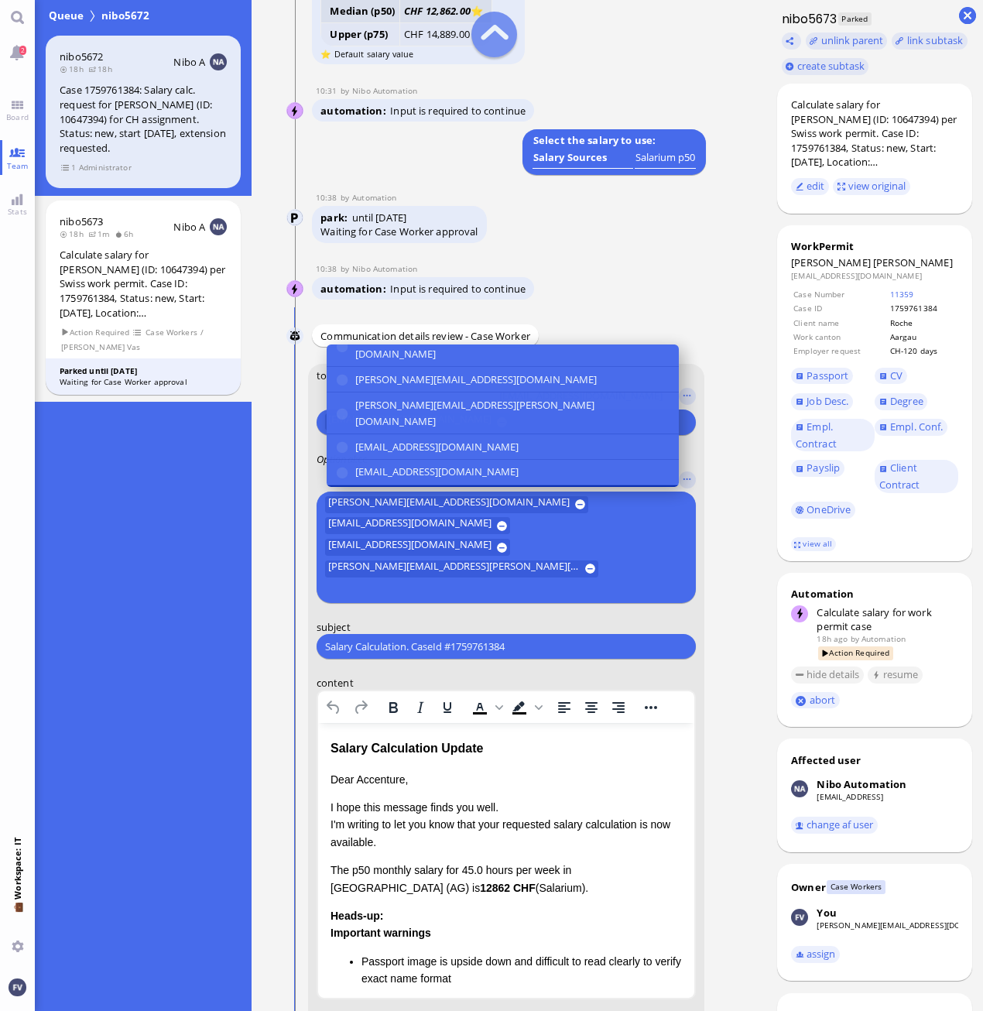
click at [564, 527] on button "[EMAIL_ADDRESS][DOMAIN_NAME]" at bounding box center [503, 539] width 352 height 25
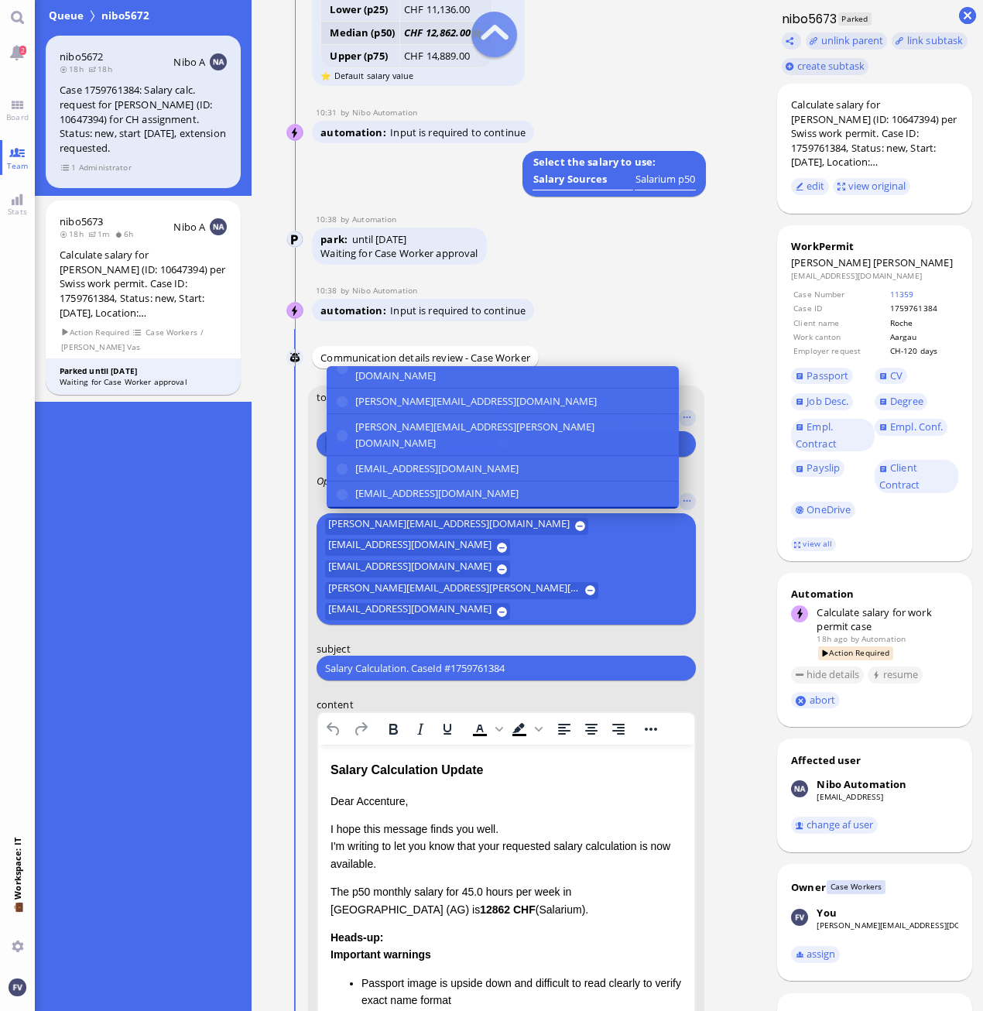
click at [683, 698] on nitautoscroll "[DATE] 16:47 by Automation Automation Calculate eligible salary for work permit…" at bounding box center [509, 505] width 494 height 1011
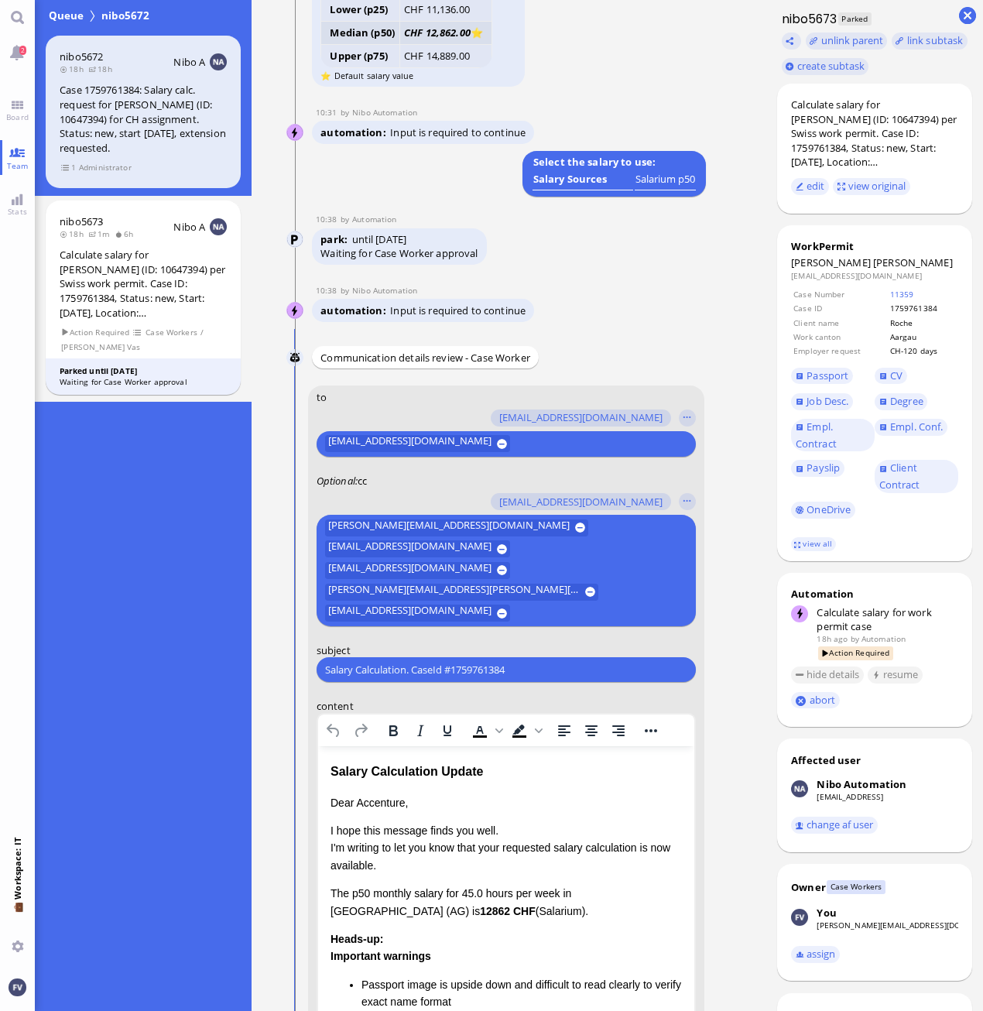
drag, startPoint x: 545, startPoint y: 672, endPoint x: 250, endPoint y: 654, distance: 295.3
click at [250, 654] on task-group-edit "Queue nibo5672 nibo5672 18h 18h Nibo A Case 1759761384: Salary calc. request fo…" at bounding box center [509, 505] width 948 height 1011
paste input "PazPerTout new case: [PERSON_NAME] [PERSON_NAME] (1759761384 / 10647394), Emplo…"
type input "PazPerTout new case: [PERSON_NAME] [PERSON_NAME] (1759761384 / 10647394), Emplo…"
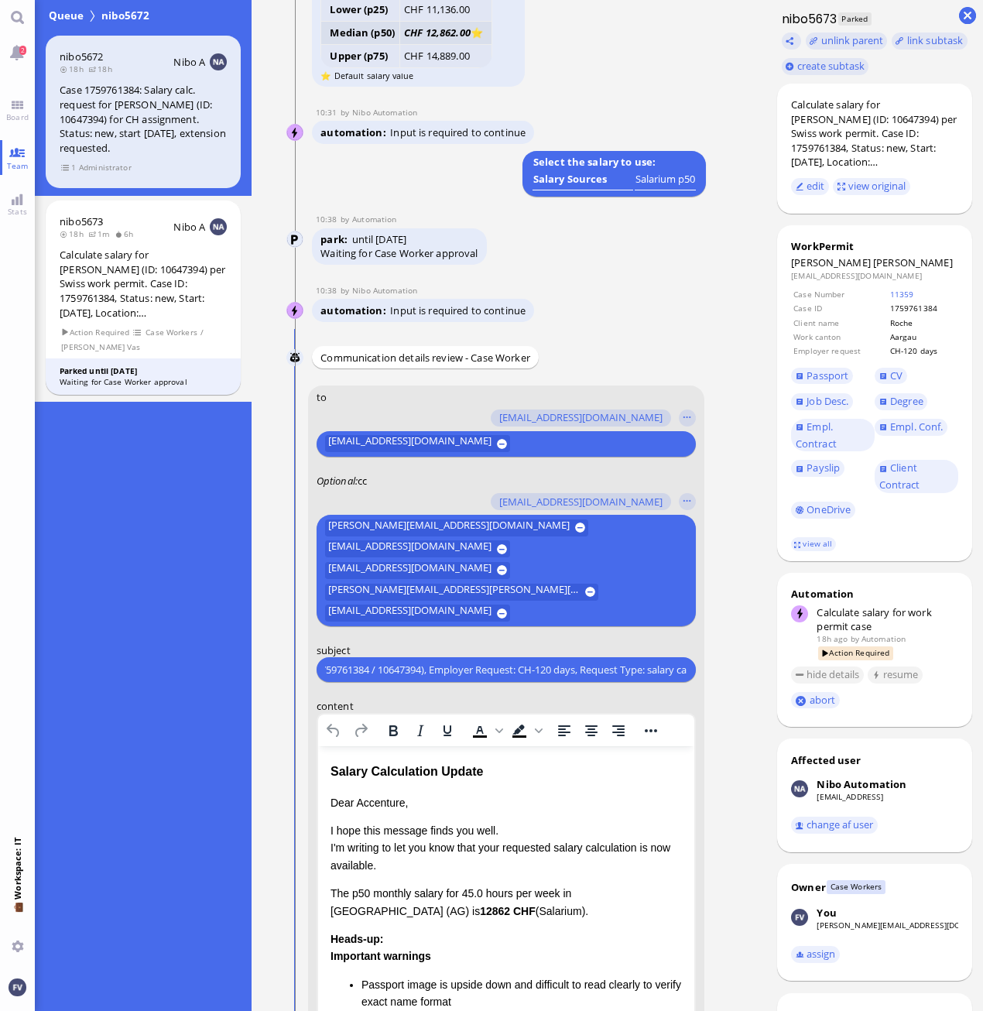
scroll to position [0, 0]
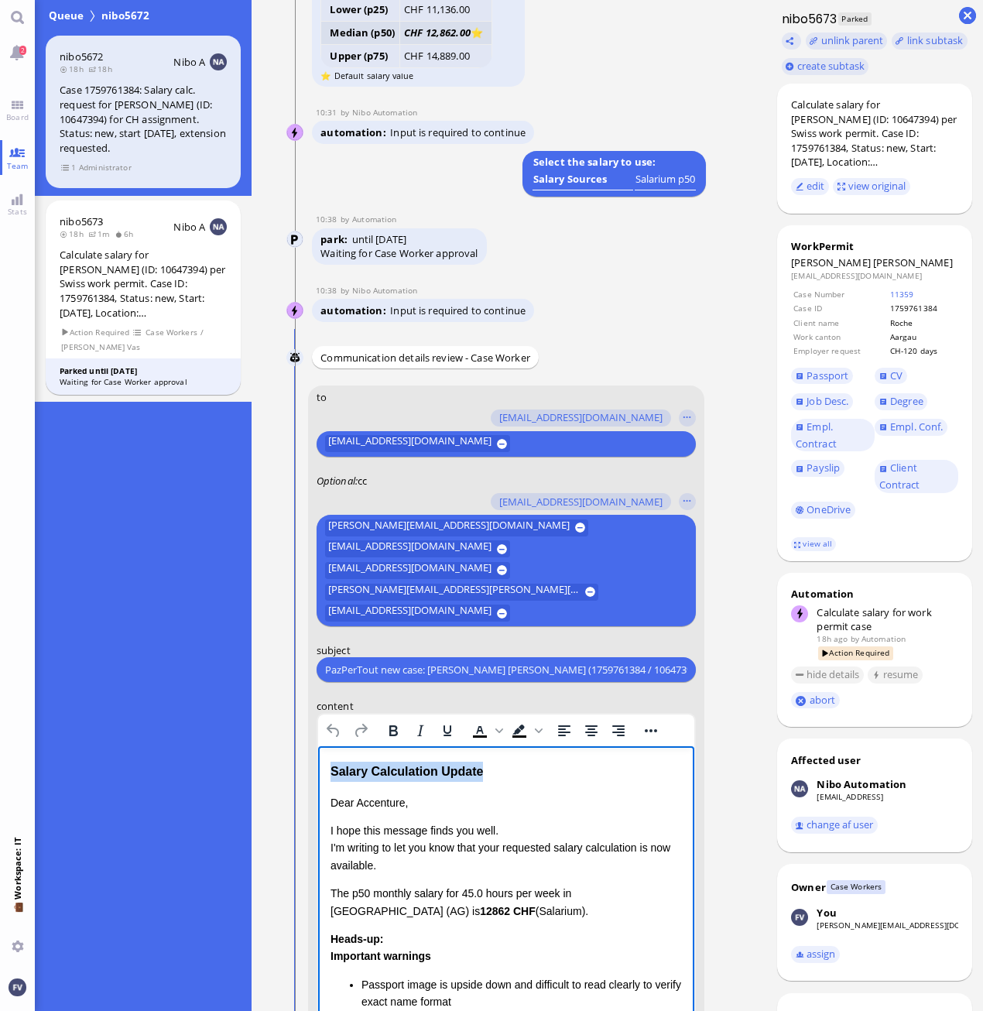
drag, startPoint x: 532, startPoint y: 771, endPoint x: 255, endPoint y: 774, distance: 277.0
click at [317, 774] on html "Salary Calculation Update Dear Accenture, I hope this message finds you well. I…" at bounding box center [505, 956] width 376 height 420
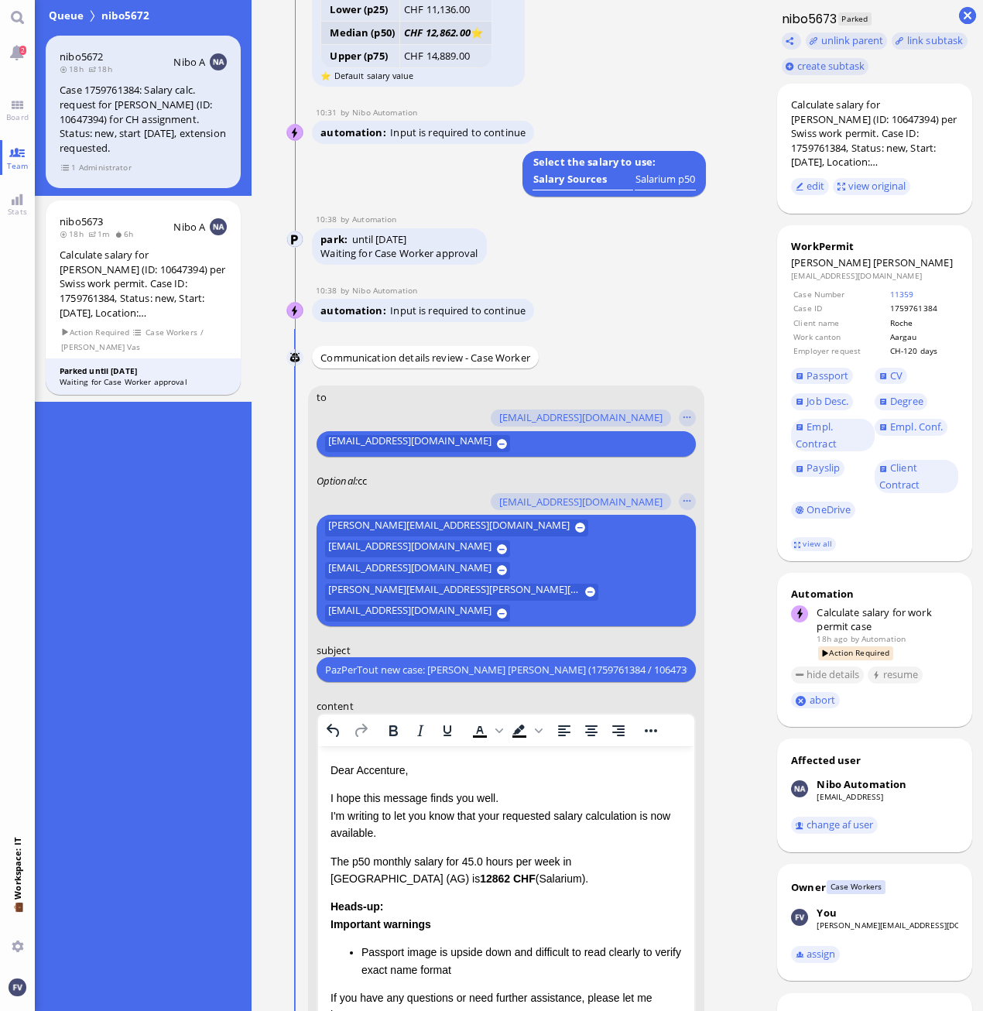
click at [683, 336] on nitautoscroll "Nibo Nibo Communication details review - Case Worker You to [PERSON_NAME][EMAIL…" at bounding box center [508, 821] width 445 height 985
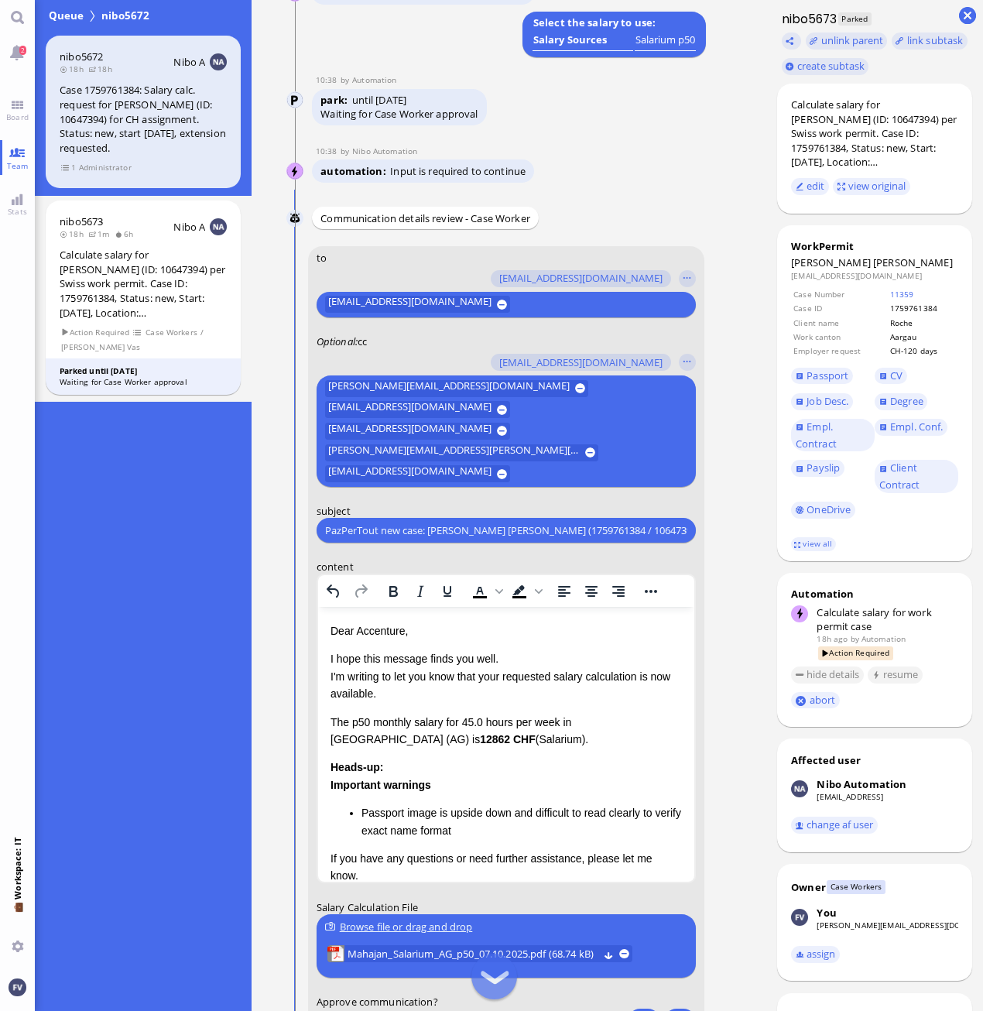
scroll to position [-149, 0]
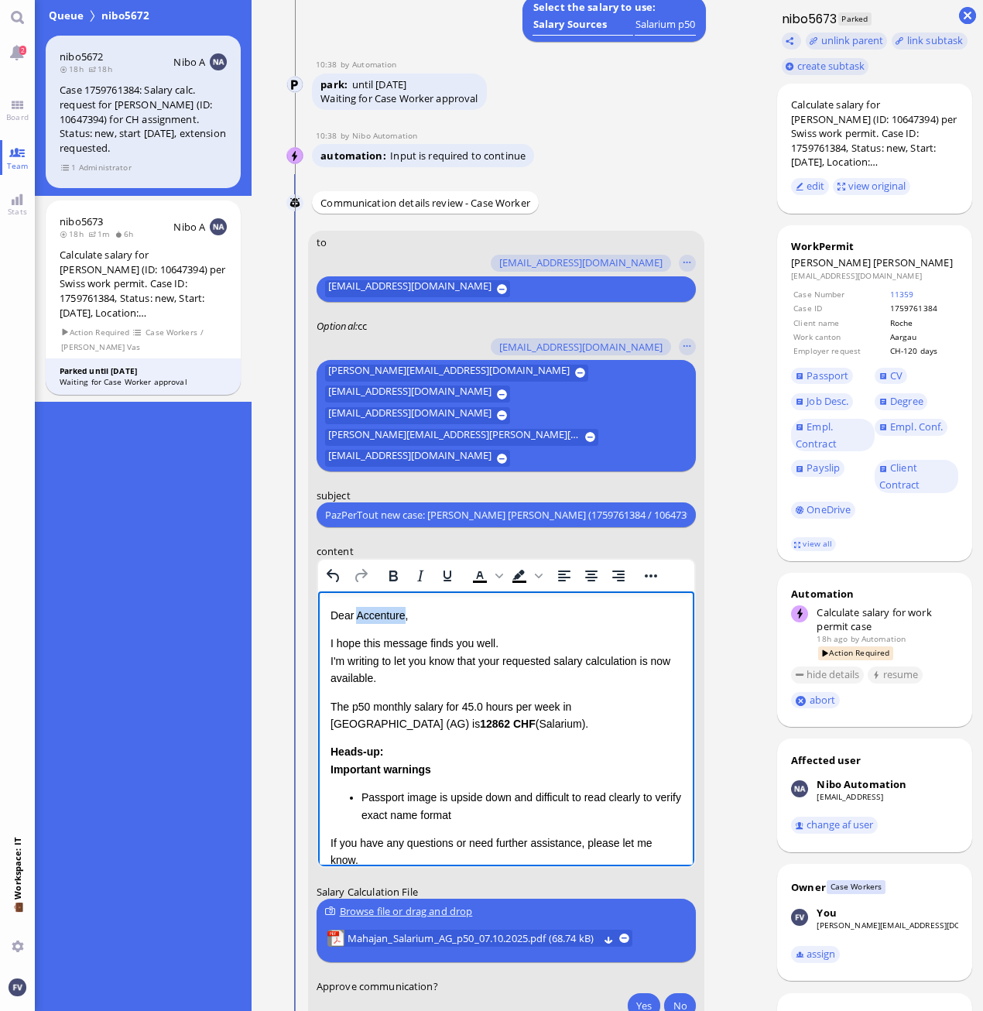
drag, startPoint x: 356, startPoint y: 616, endPoint x: 402, endPoint y: 608, distance: 46.3
click at [402, 608] on p "Dear Accenture," at bounding box center [505, 615] width 351 height 17
click at [535, 641] on p "I hope this message finds you well. I'm writing to let you know that your reque…" at bounding box center [505, 660] width 351 height 52
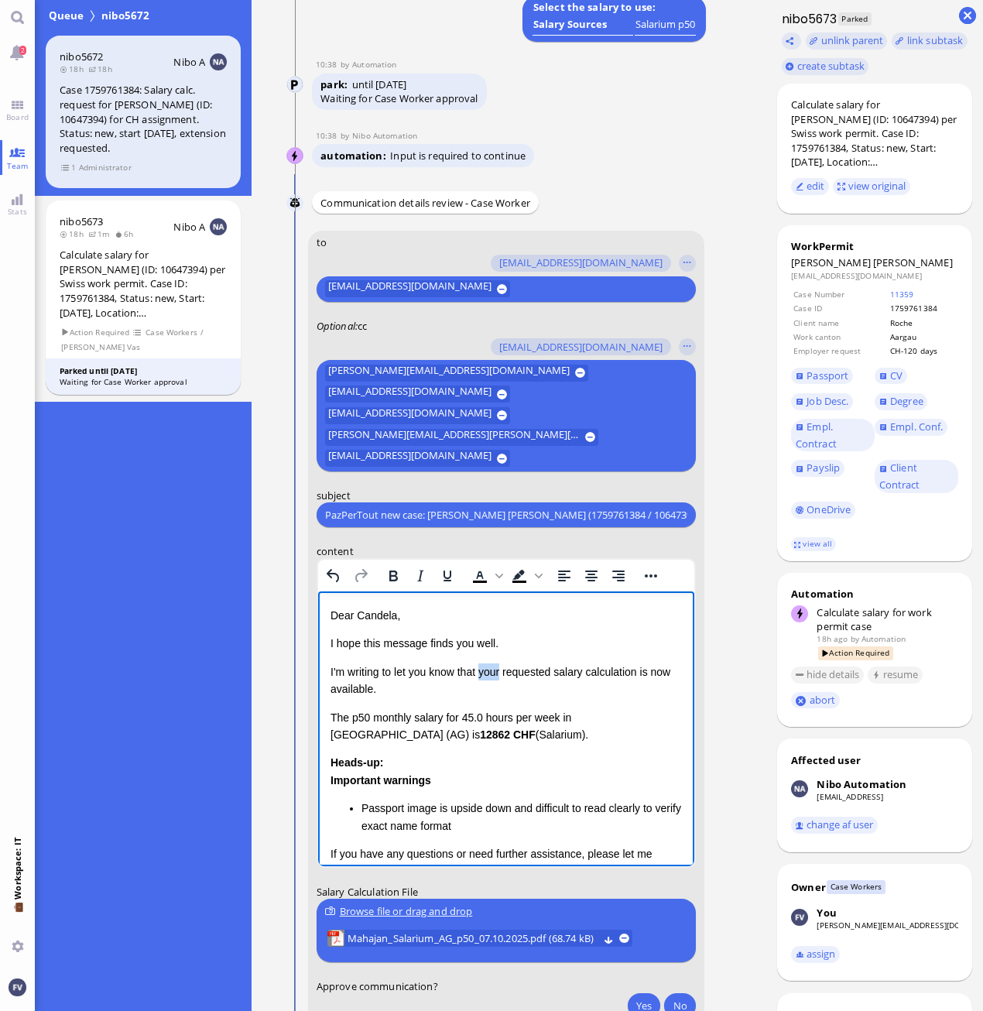
drag, startPoint x: 481, startPoint y: 672, endPoint x: 503, endPoint y: 668, distance: 22.2
click at [503, 668] on p "I'm writing to let you know that your requested salary calculation is now avail…" at bounding box center [505, 680] width 351 height 35
click at [636, 669] on p "I'm writing to let you know that the requested salary calculation is now availa…" at bounding box center [505, 680] width 351 height 35
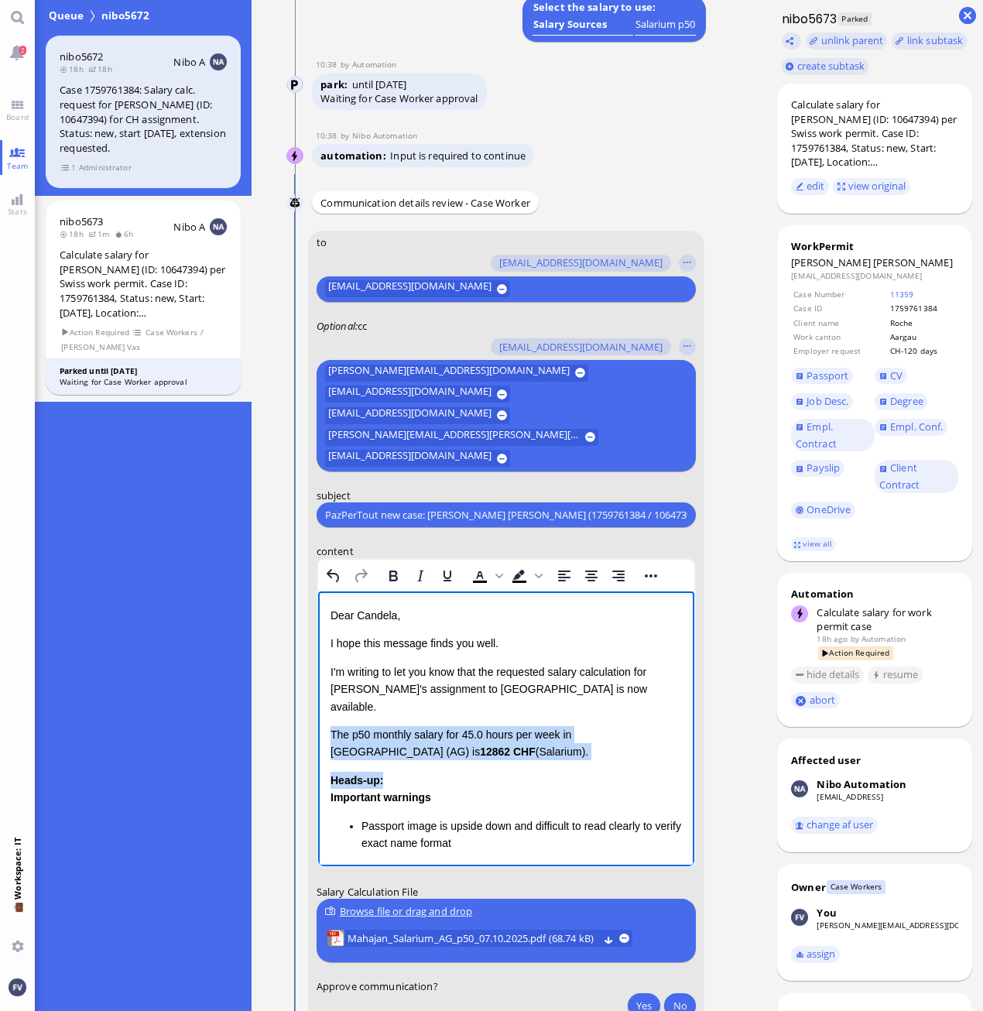
drag, startPoint x: 330, startPoint y: 712, endPoint x: 472, endPoint y: 746, distance: 145.6
click at [472, 746] on div "Dear [PERSON_NAME], I hope this message finds you well. I'm writing to let you …" at bounding box center [505, 783] width 351 height 353
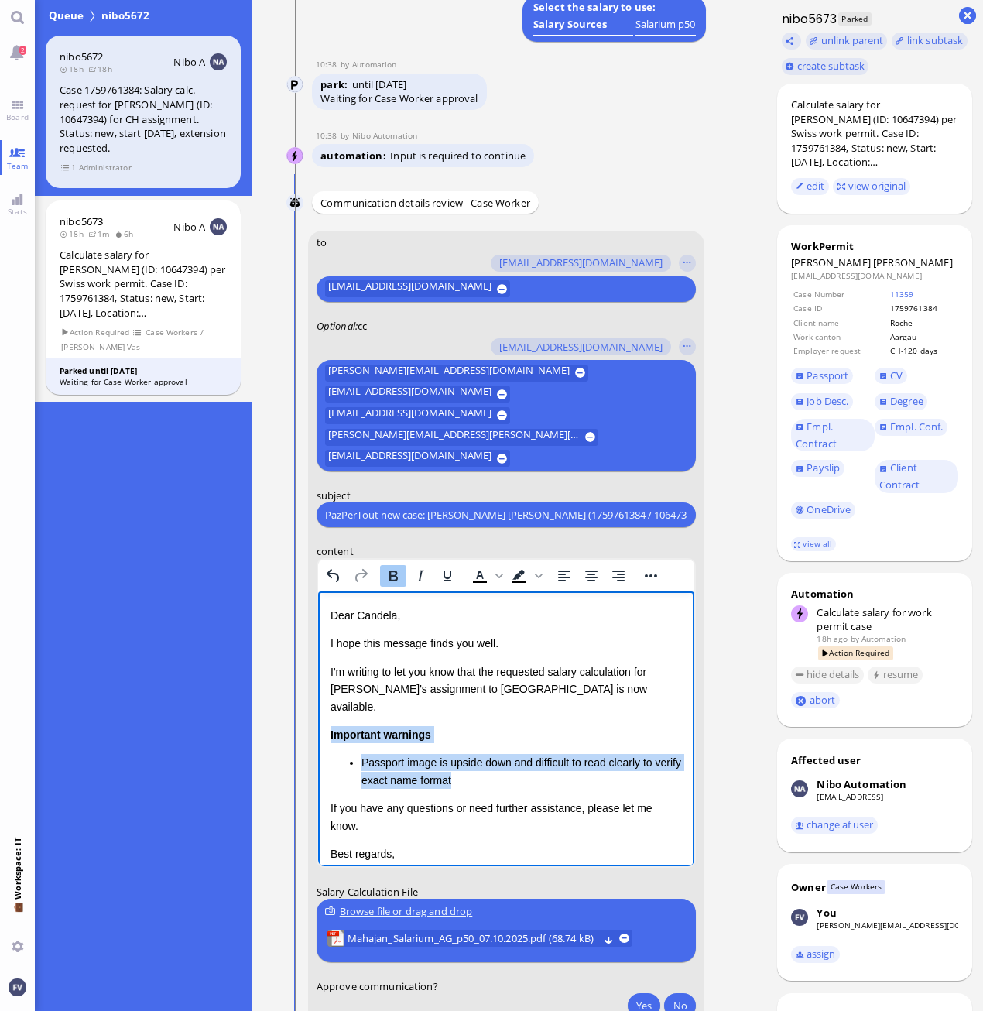
drag, startPoint x: 518, startPoint y: 761, endPoint x: 318, endPoint y: 717, distance: 204.4
click at [318, 717] on html "Dear [PERSON_NAME], I hope this message finds you well. I'm writing to let you …" at bounding box center [505, 768] width 376 height 354
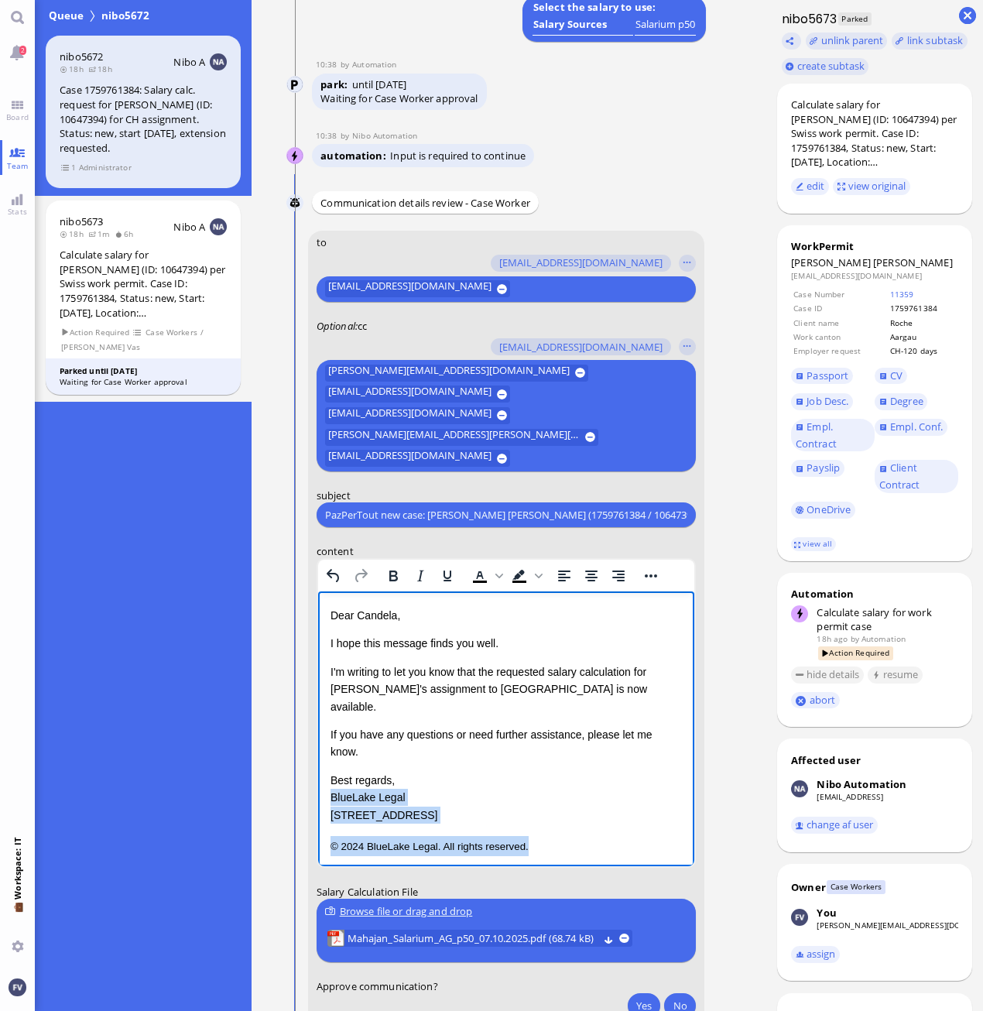
drag, startPoint x: 543, startPoint y: 806, endPoint x: 307, endPoint y: 757, distance: 241.1
click at [317, 757] on html "Dear [PERSON_NAME], I hope this message finds you well. I'm writing to let you …" at bounding box center [505, 731] width 376 height 280
click at [604, 686] on p "I'm writing to let you know that the requested salary calculation for [PERSON_N…" at bounding box center [505, 689] width 351 height 52
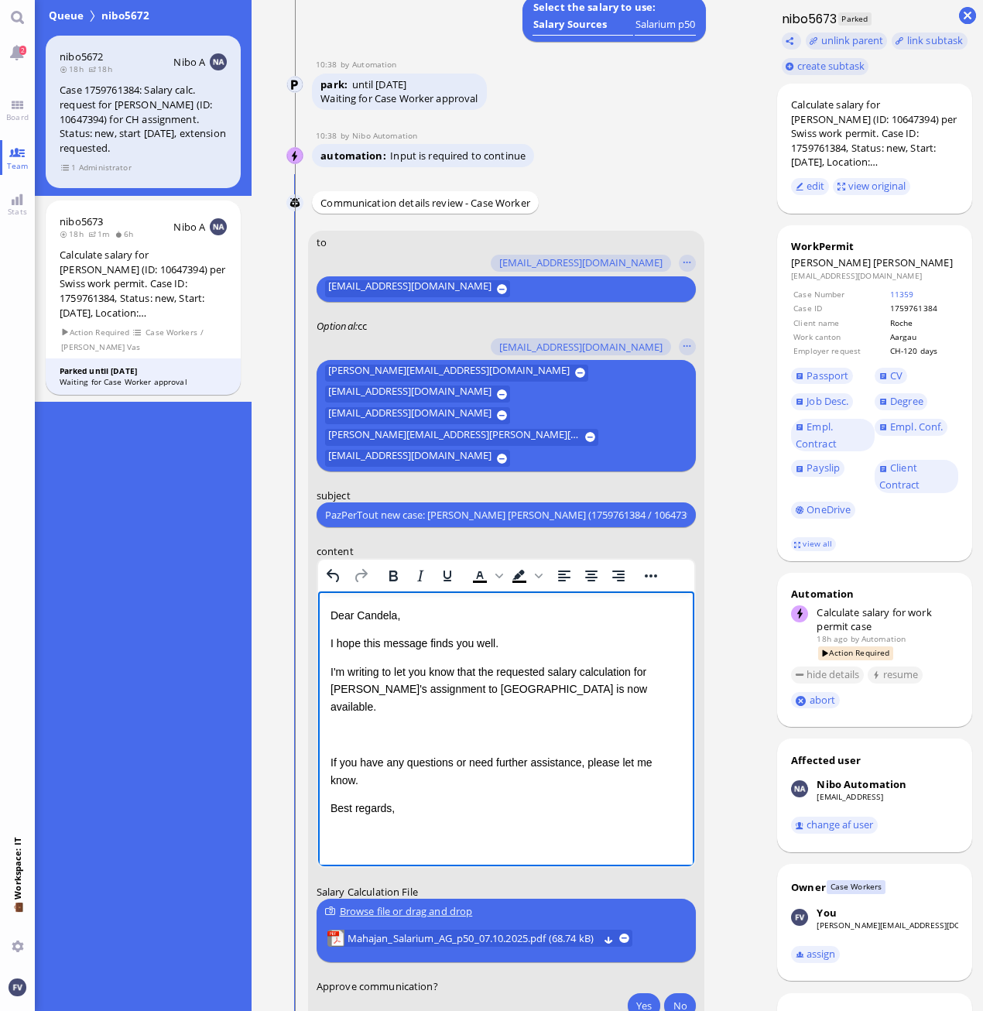
click at [341, 726] on p "Rich Text Area. Press ALT-0 for help." at bounding box center [505, 734] width 351 height 17
drag, startPoint x: 549, startPoint y: 717, endPoint x: 322, endPoint y: 717, distance: 226.7
click at [322, 717] on html "Dear [PERSON_NAME], I hope this message finds you well. I'm writing to let you …" at bounding box center [505, 711] width 376 height 241
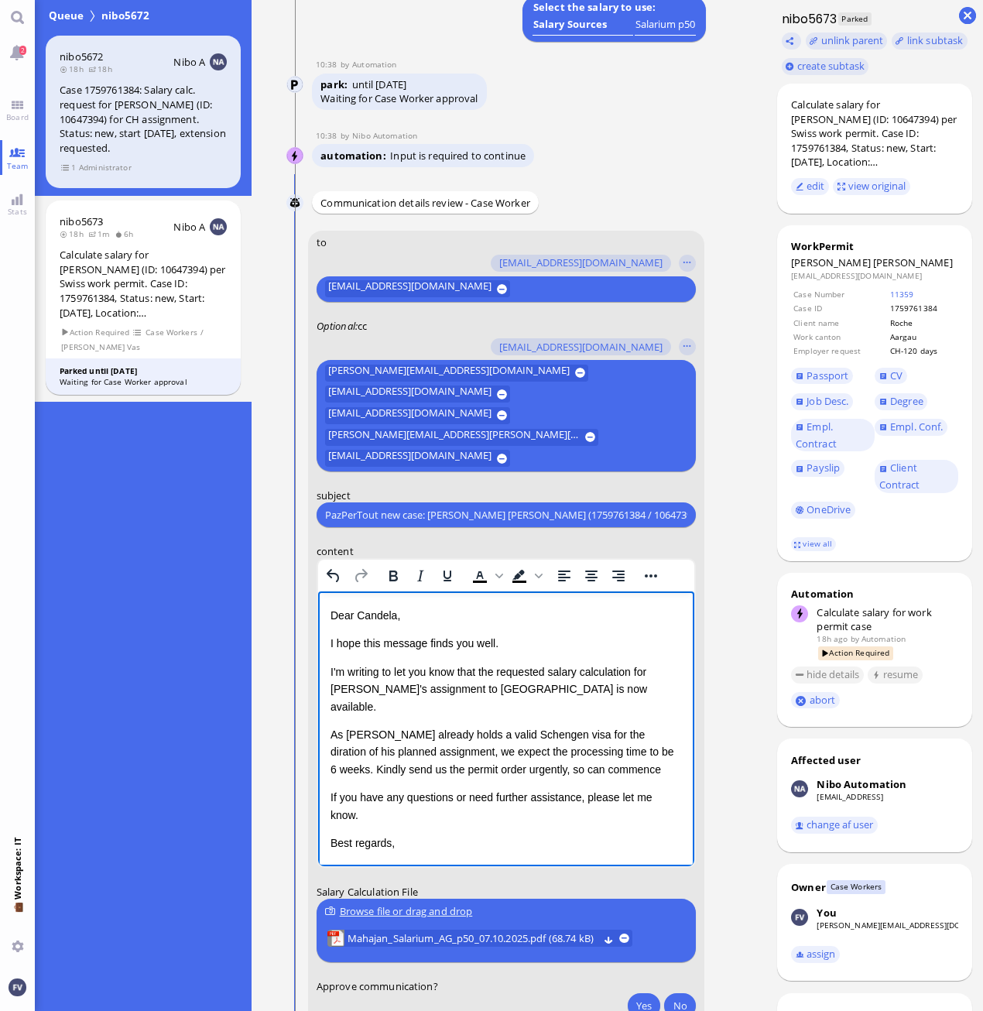
drag, startPoint x: 590, startPoint y: 717, endPoint x: 604, endPoint y: 718, distance: 13.9
click at [590, 726] on p "As [PERSON_NAME] already holds a valid Schengen visa for the diration of his pl…" at bounding box center [505, 752] width 351 height 52
drag, startPoint x: 609, startPoint y: 748, endPoint x: 529, endPoint y: 755, distance: 80.0
click at [529, 755] on p "As [PERSON_NAME] already holds a valid Schengen visa for the duration of his pl…" at bounding box center [505, 752] width 351 height 52
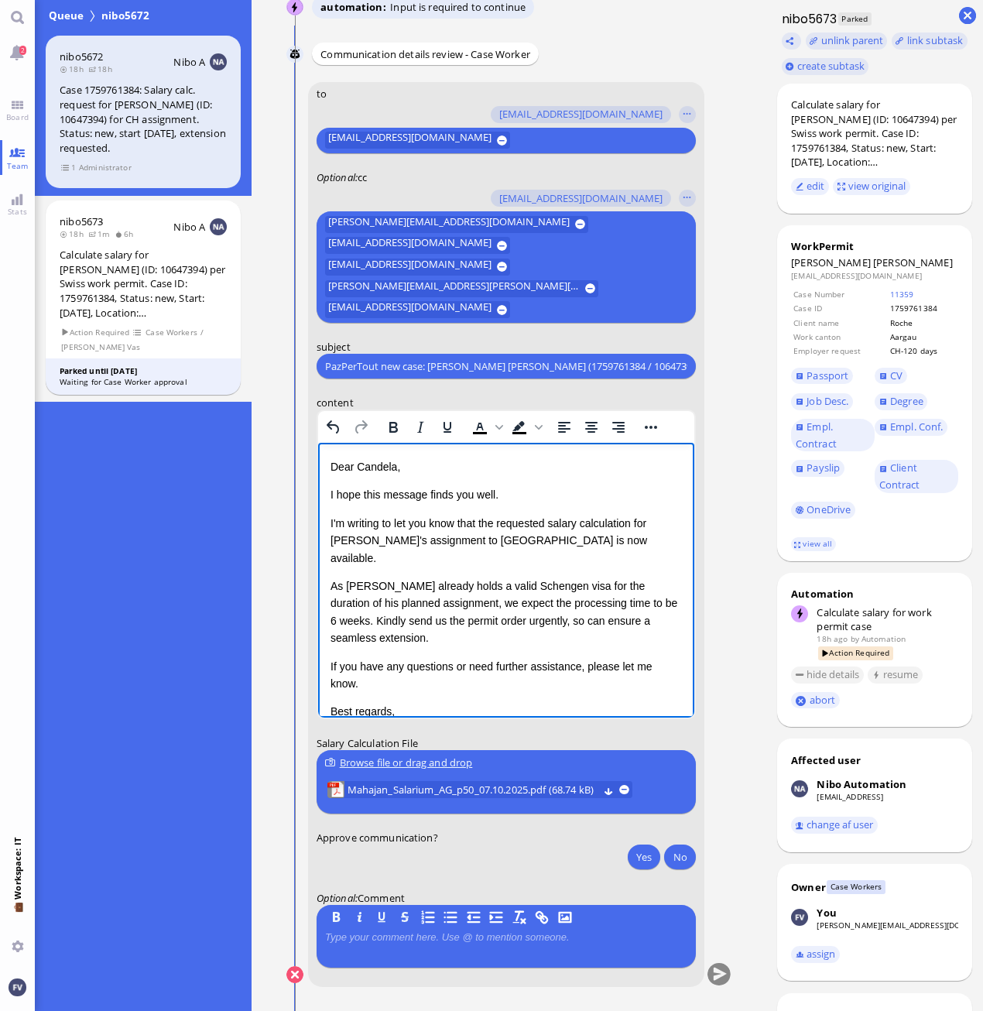
scroll to position [1, 0]
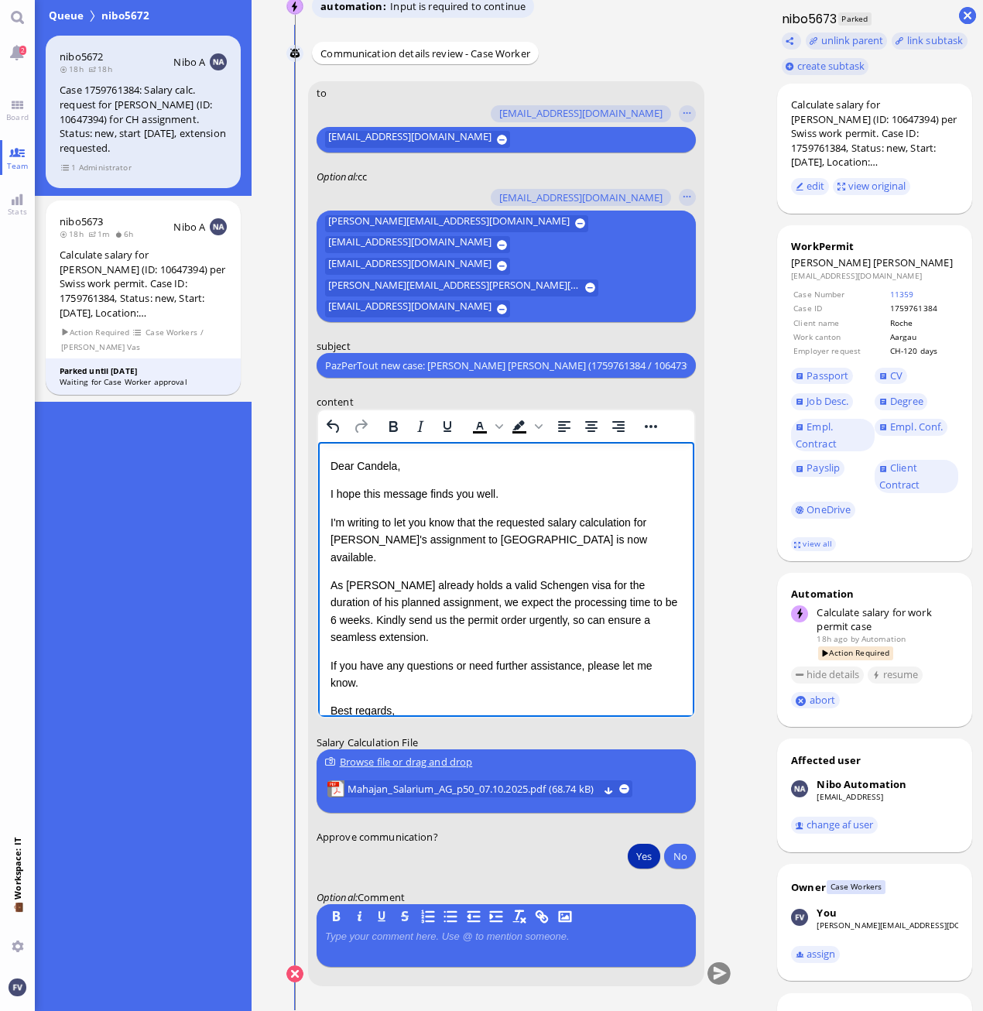
click at [650, 857] on button "Yes" at bounding box center [644, 855] width 32 height 25
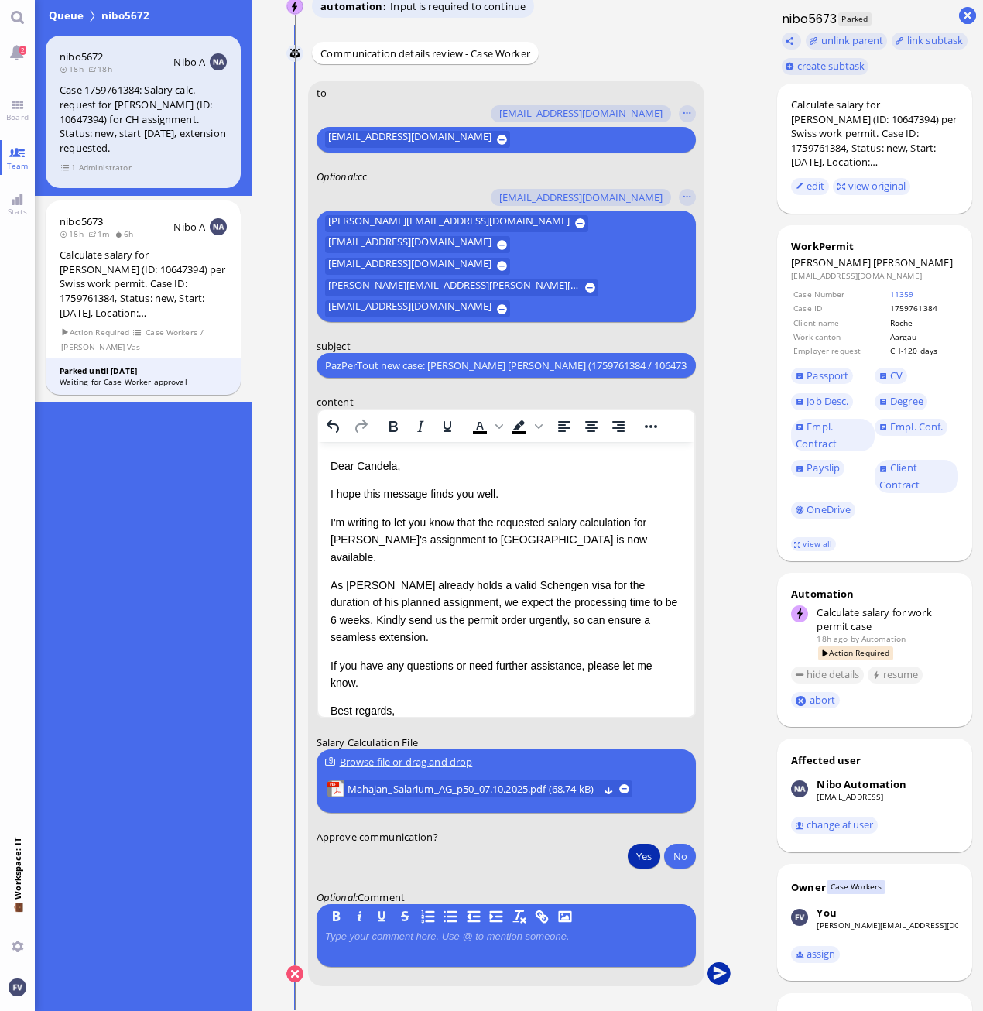
click at [683, 975] on button "submit" at bounding box center [718, 974] width 23 height 23
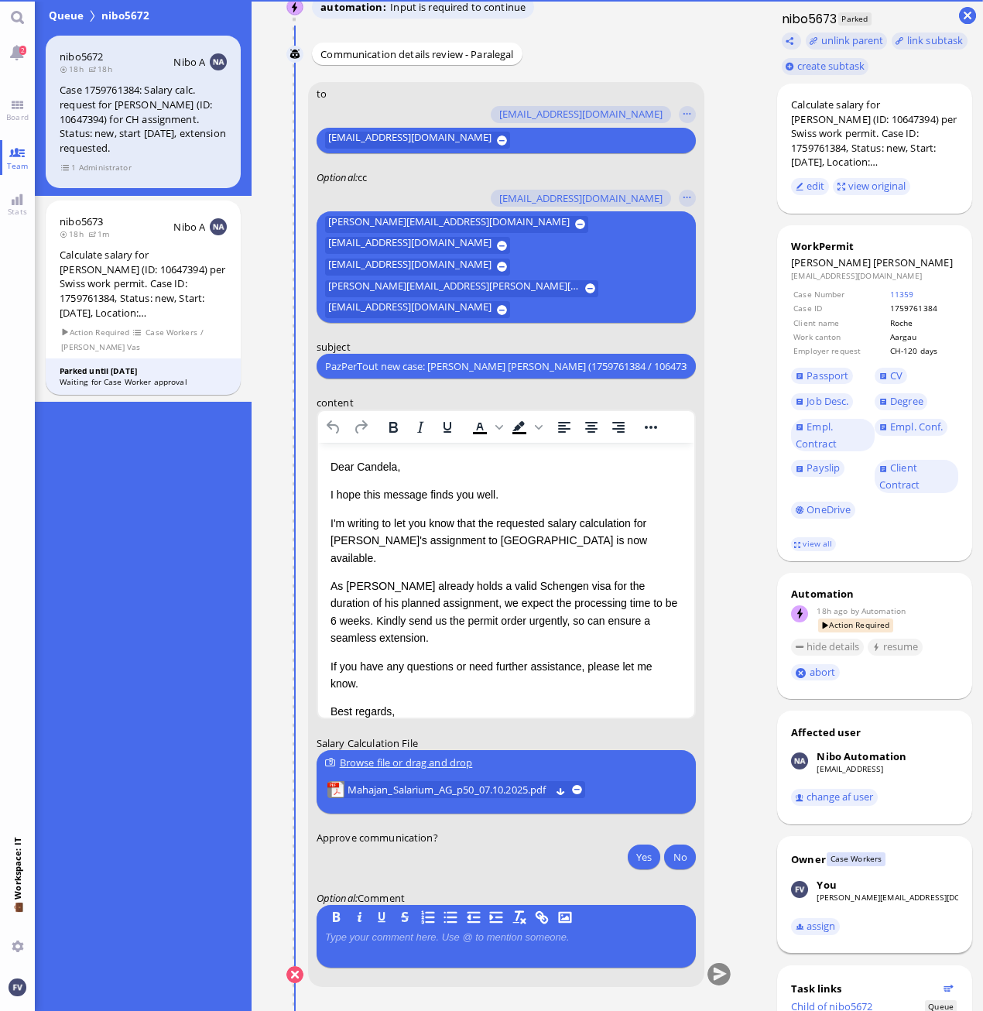
scroll to position [0, 0]
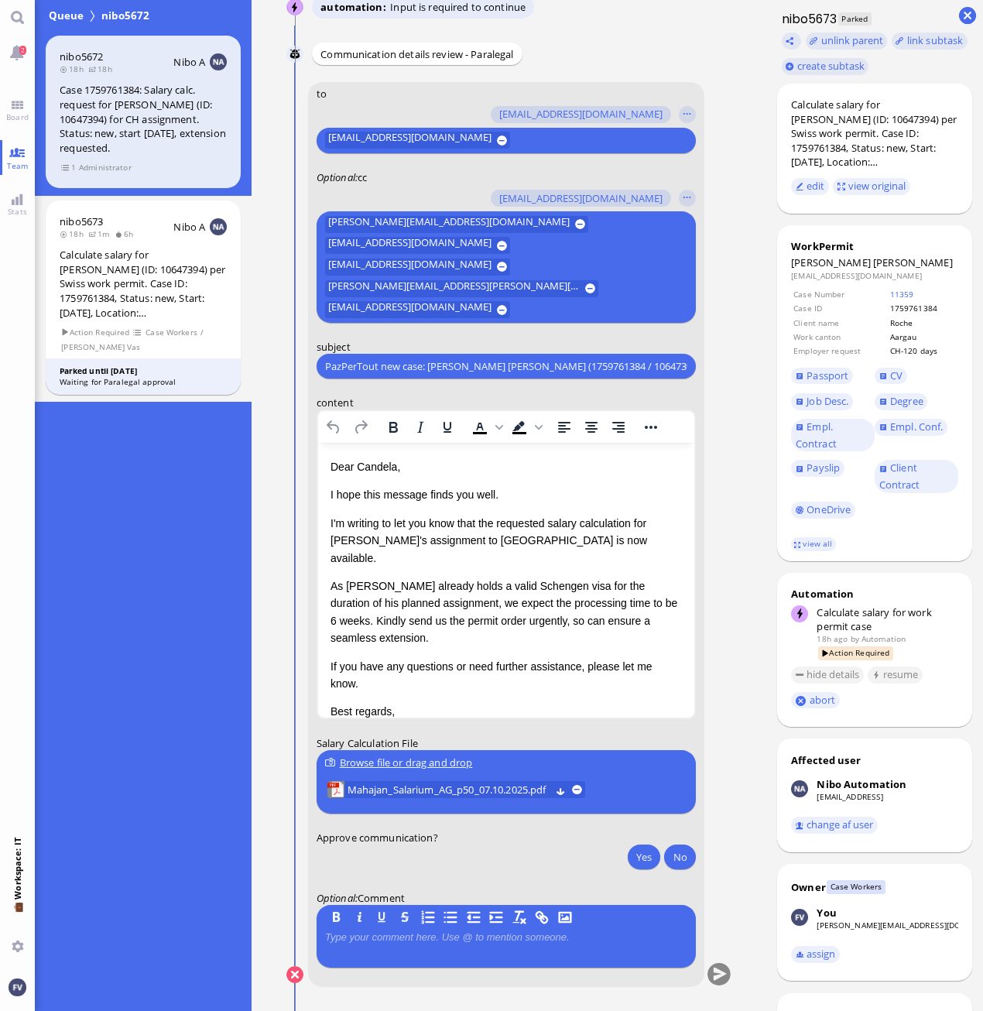
click at [683, 661] on nitautoscroll "[DATE] 16:47 by Automation Automation Calculate eligible salary for work permit…" at bounding box center [509, 505] width 494 height 1011
click at [17, 169] on span "Team" at bounding box center [17, 165] width 29 height 11
click at [12, 157] on link "Team" at bounding box center [17, 157] width 35 height 35
click at [14, 159] on link "Team" at bounding box center [17, 157] width 35 height 35
click at [24, 202] on link "Stats" at bounding box center [17, 204] width 35 height 35
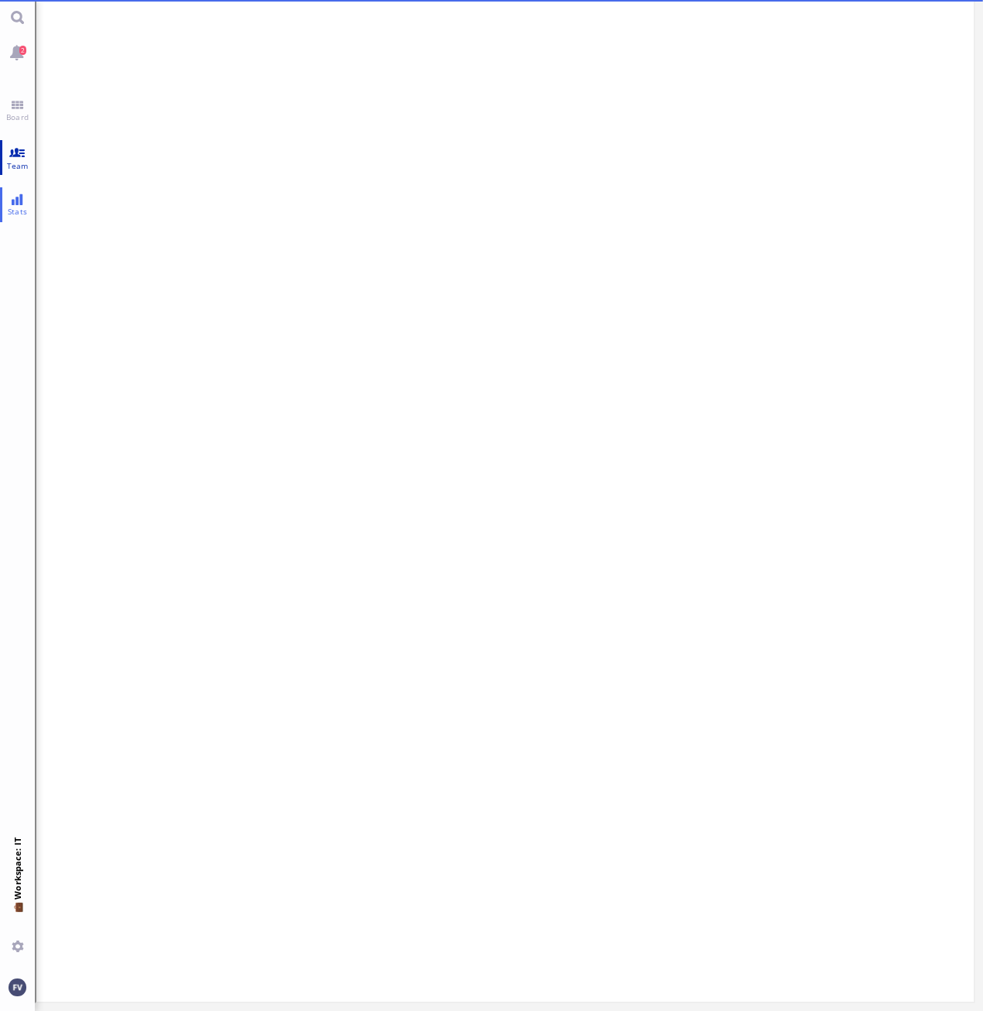
click at [19, 155] on link "Team" at bounding box center [17, 157] width 35 height 35
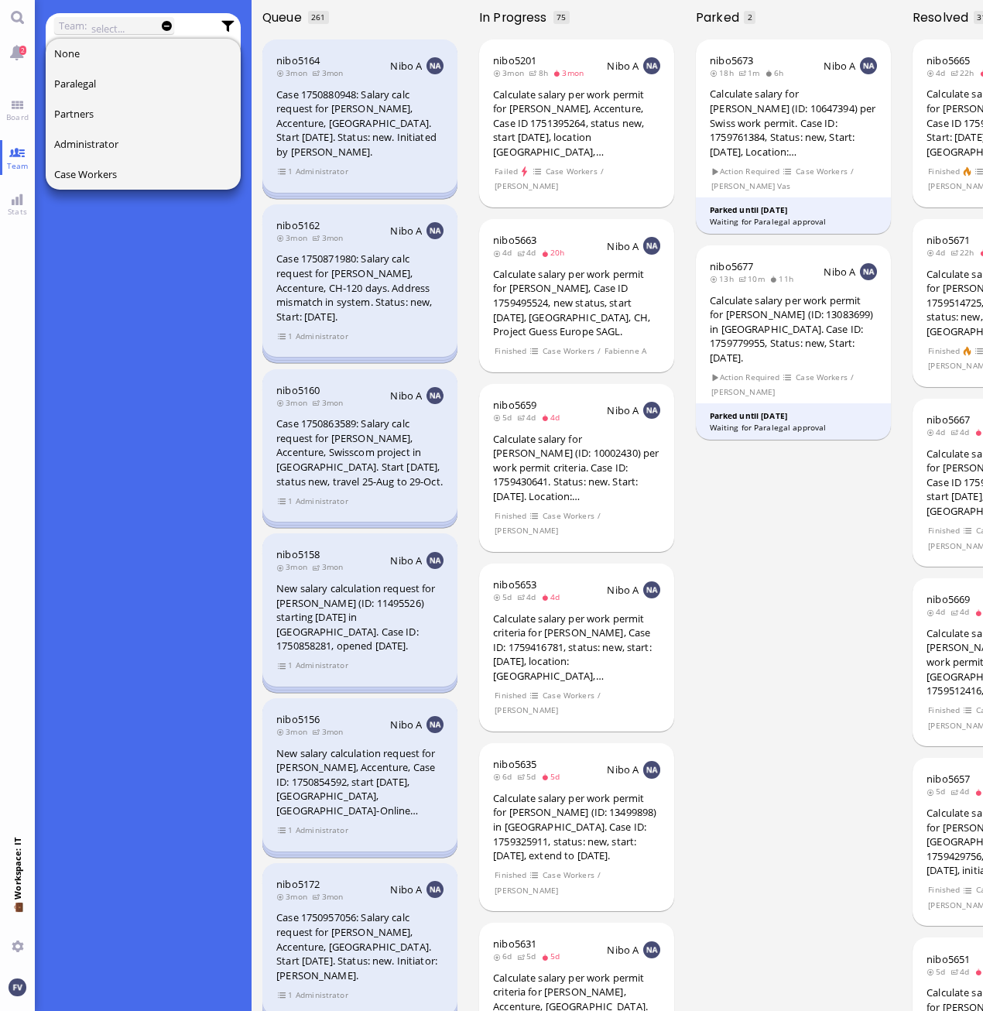
click at [115, 232] on div "What is team view? Team view is an advanced search mode where you can select ti…" at bounding box center [143, 547] width 195 height 928
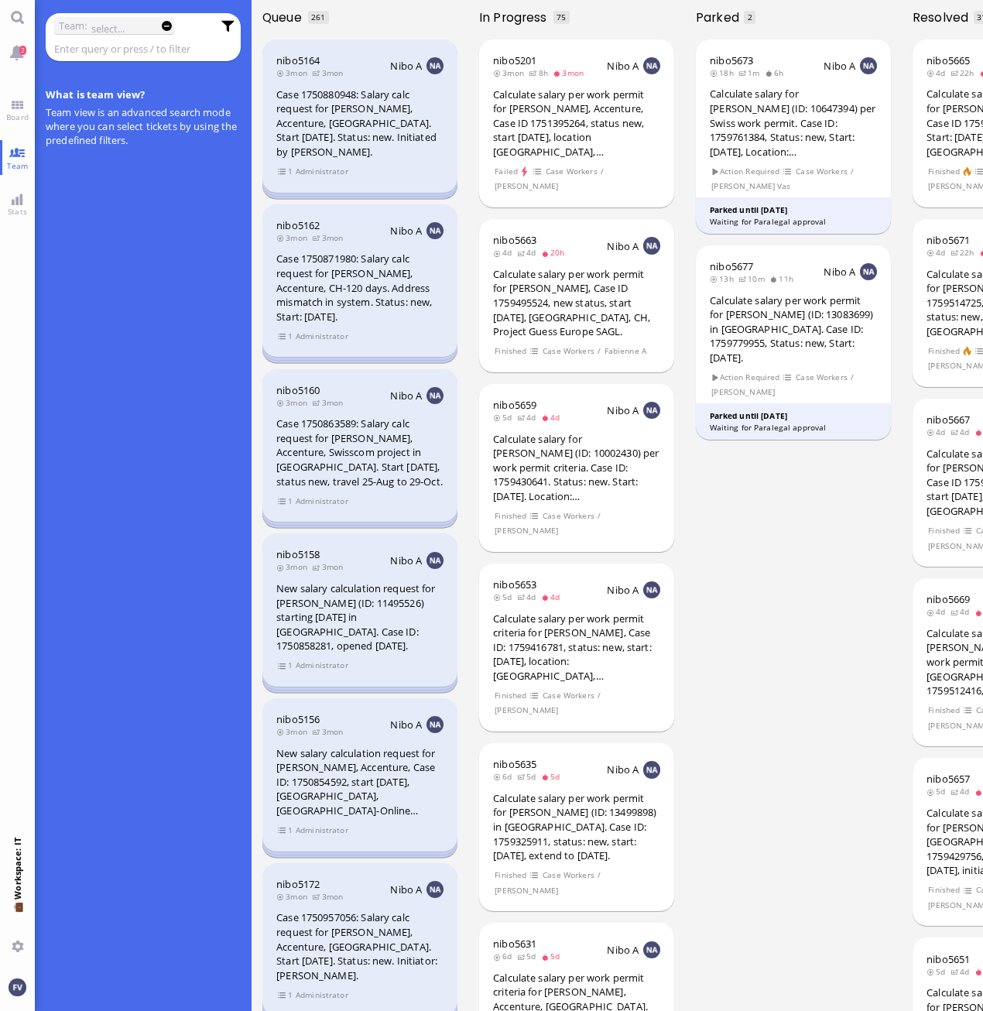
click at [74, 53] on input "text" at bounding box center [133, 48] width 158 height 17
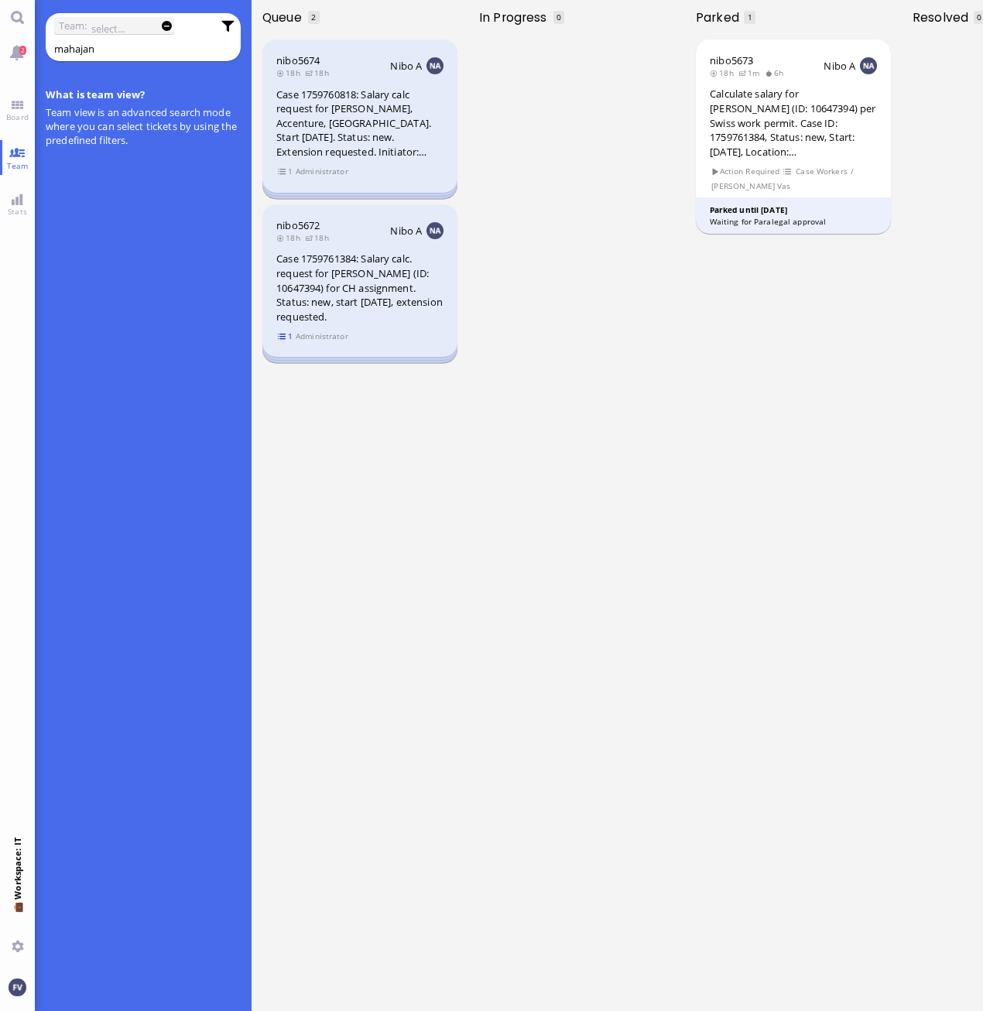
type input "mahajan"
click at [288, 340] on span "1" at bounding box center [285, 336] width 15 height 13
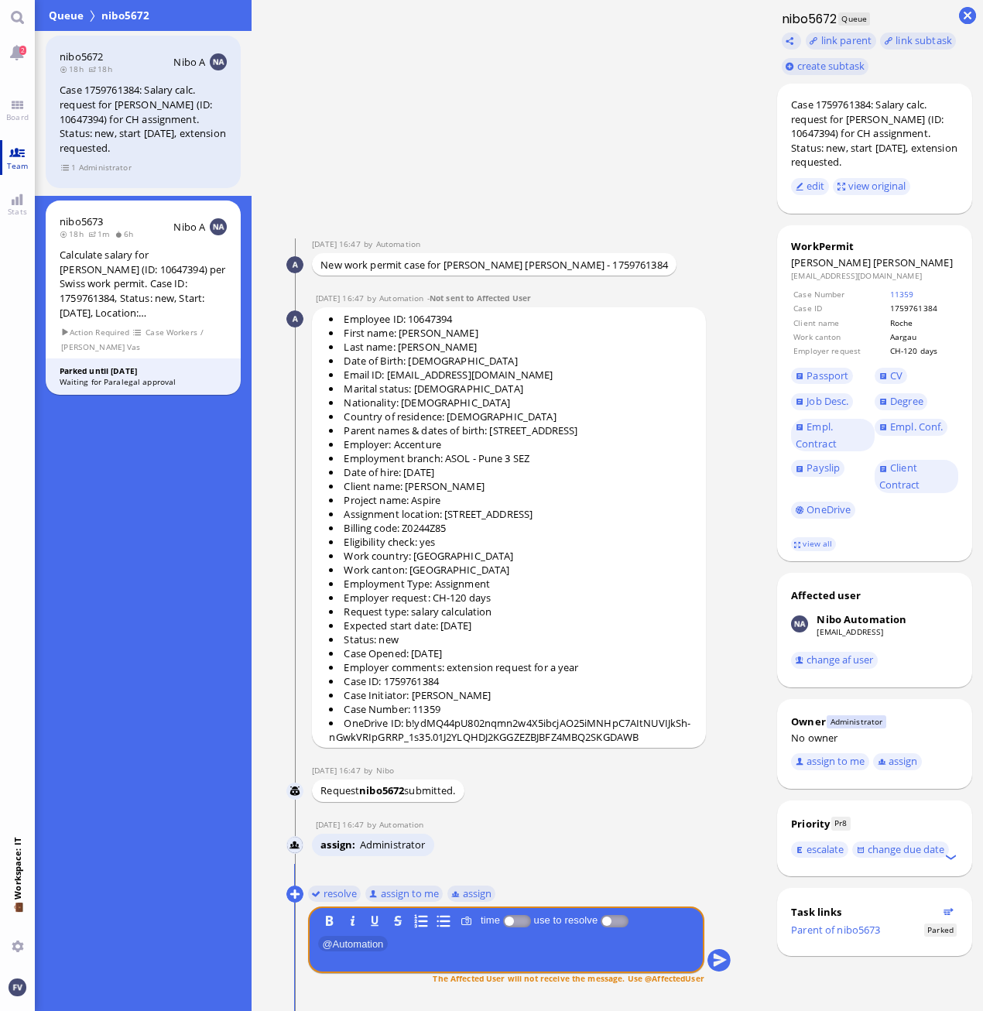
click at [20, 154] on link "Team" at bounding box center [17, 157] width 35 height 35
click at [14, 152] on link "Team" at bounding box center [17, 157] width 35 height 35
click at [56, 15] on span "Queue" at bounding box center [66, 15] width 41 height 15
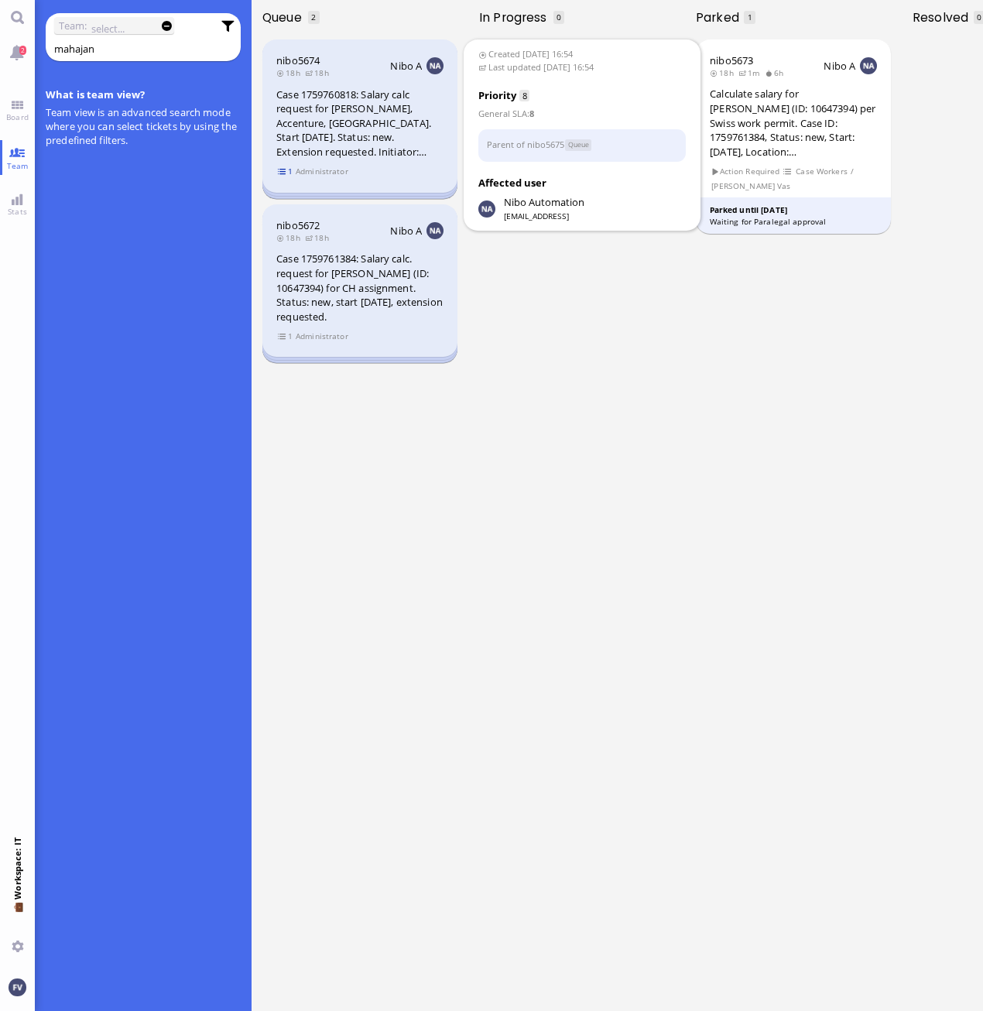
click at [283, 169] on span "1" at bounding box center [285, 171] width 15 height 13
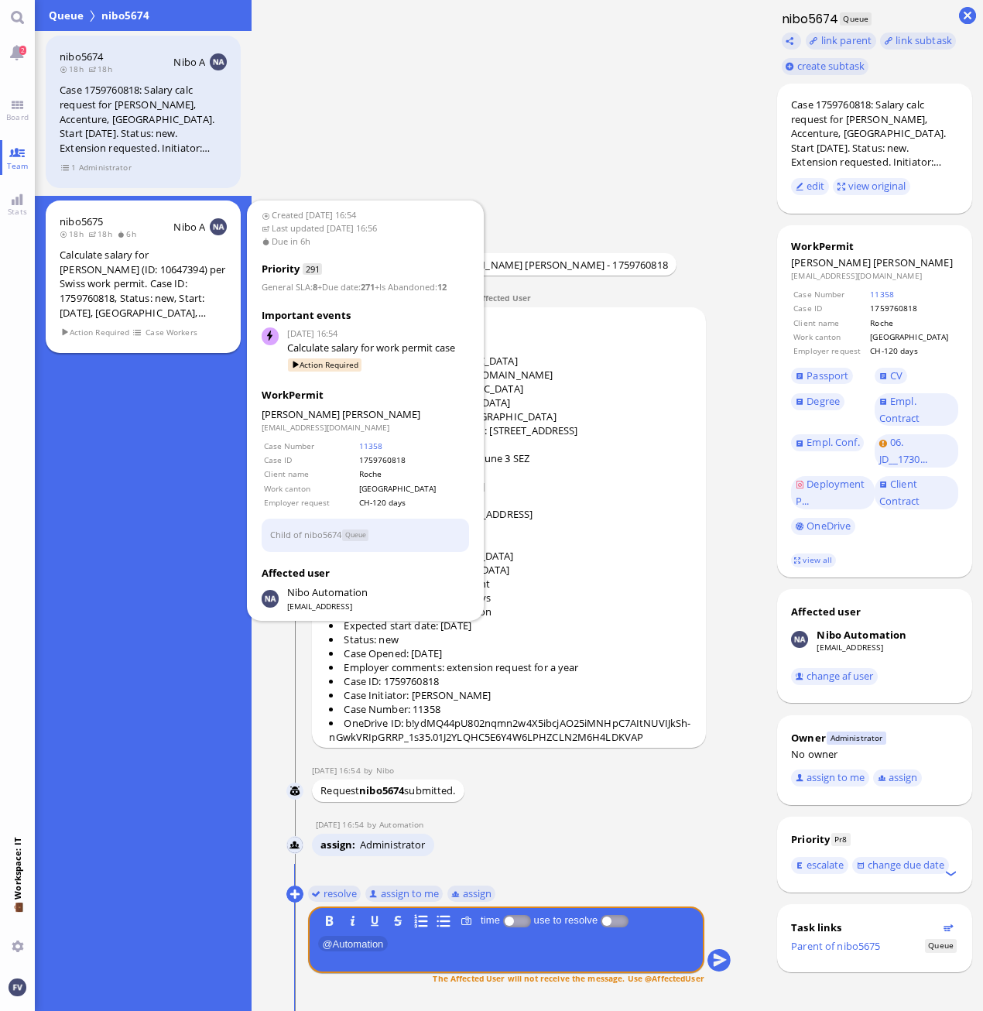
click at [80, 283] on div "Calculate salary for [PERSON_NAME] (ID: 10647394) per Swiss work permit. Case I…" at bounding box center [143, 284] width 167 height 72
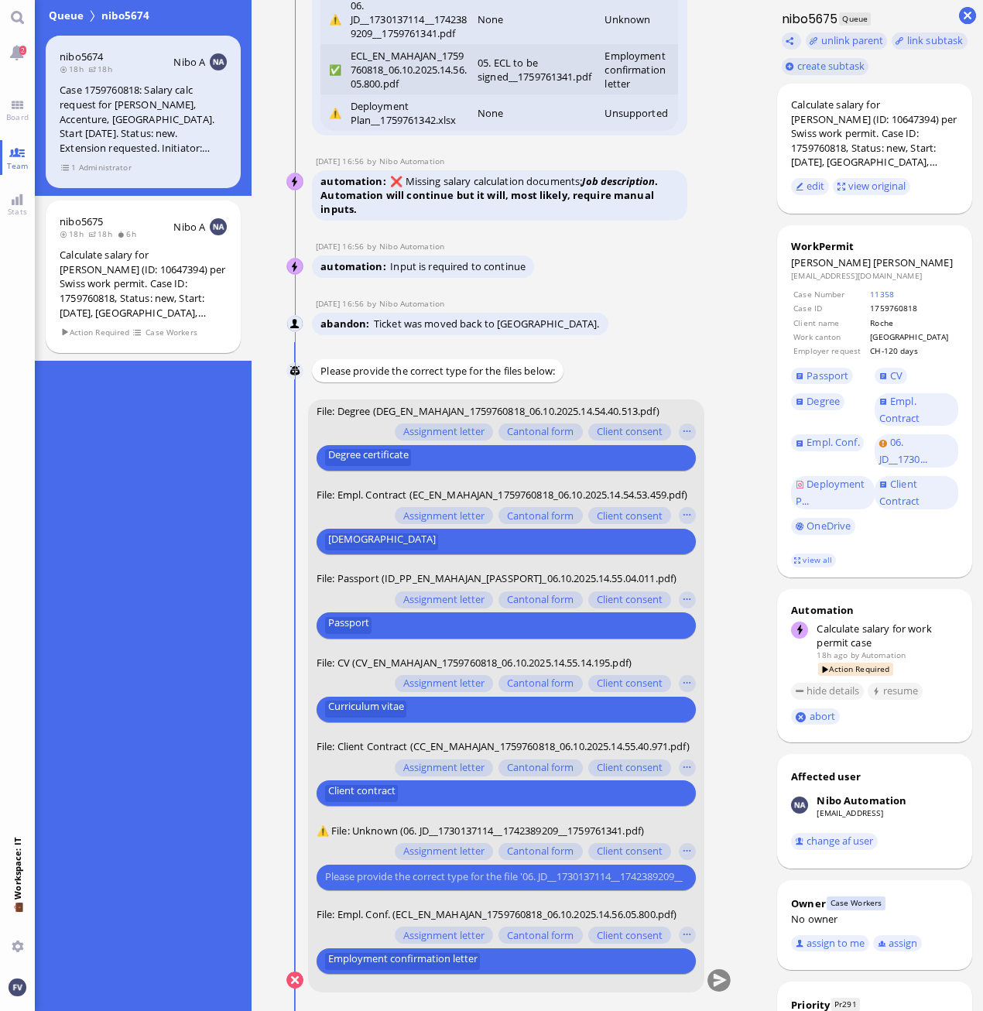
scroll to position [1, 0]
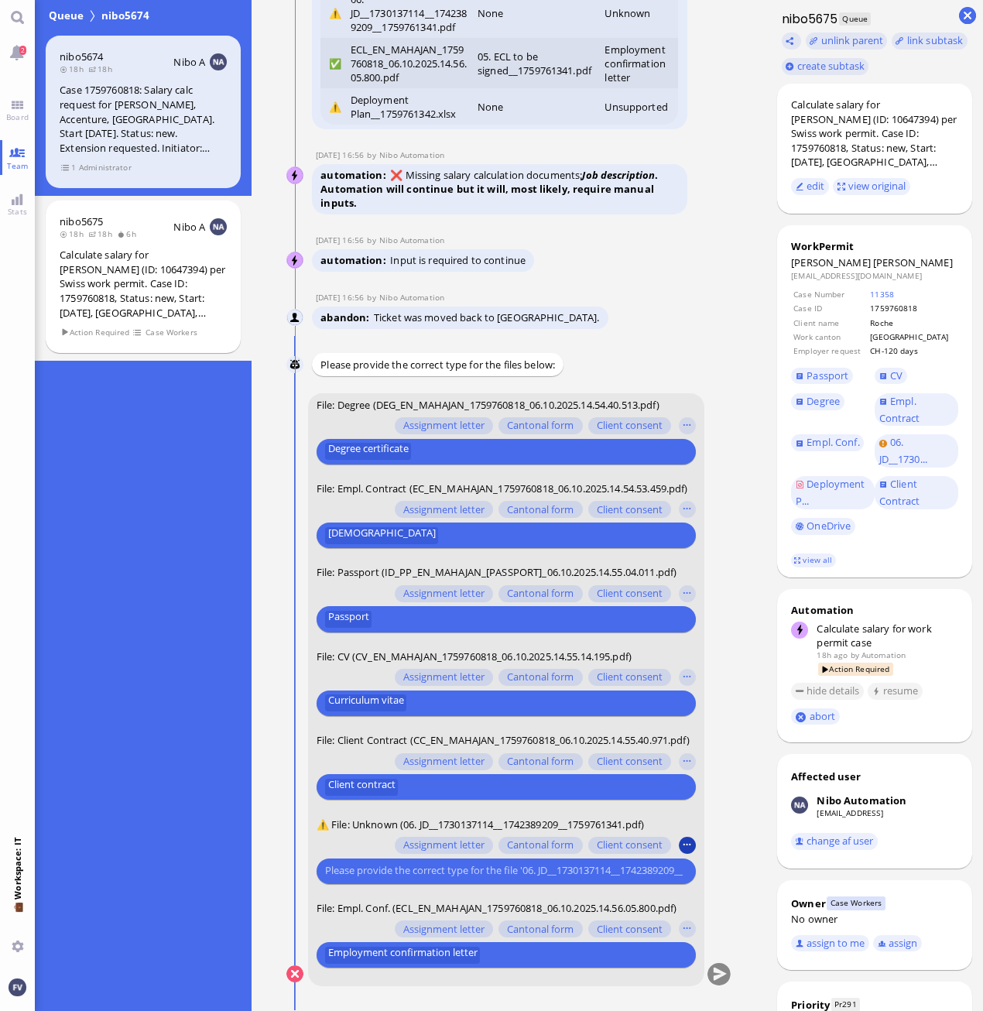
click at [683, 844] on button "button" at bounding box center [687, 844] width 17 height 17
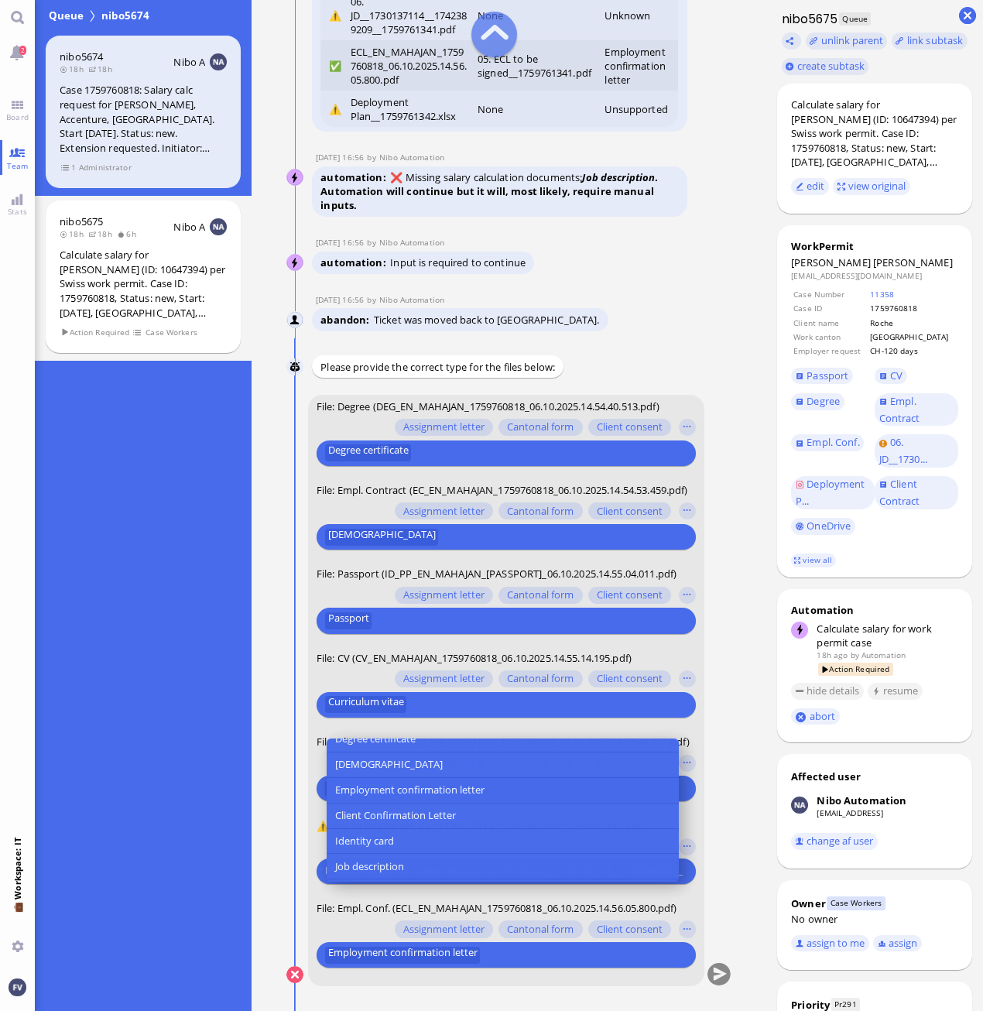
scroll to position [155, 0]
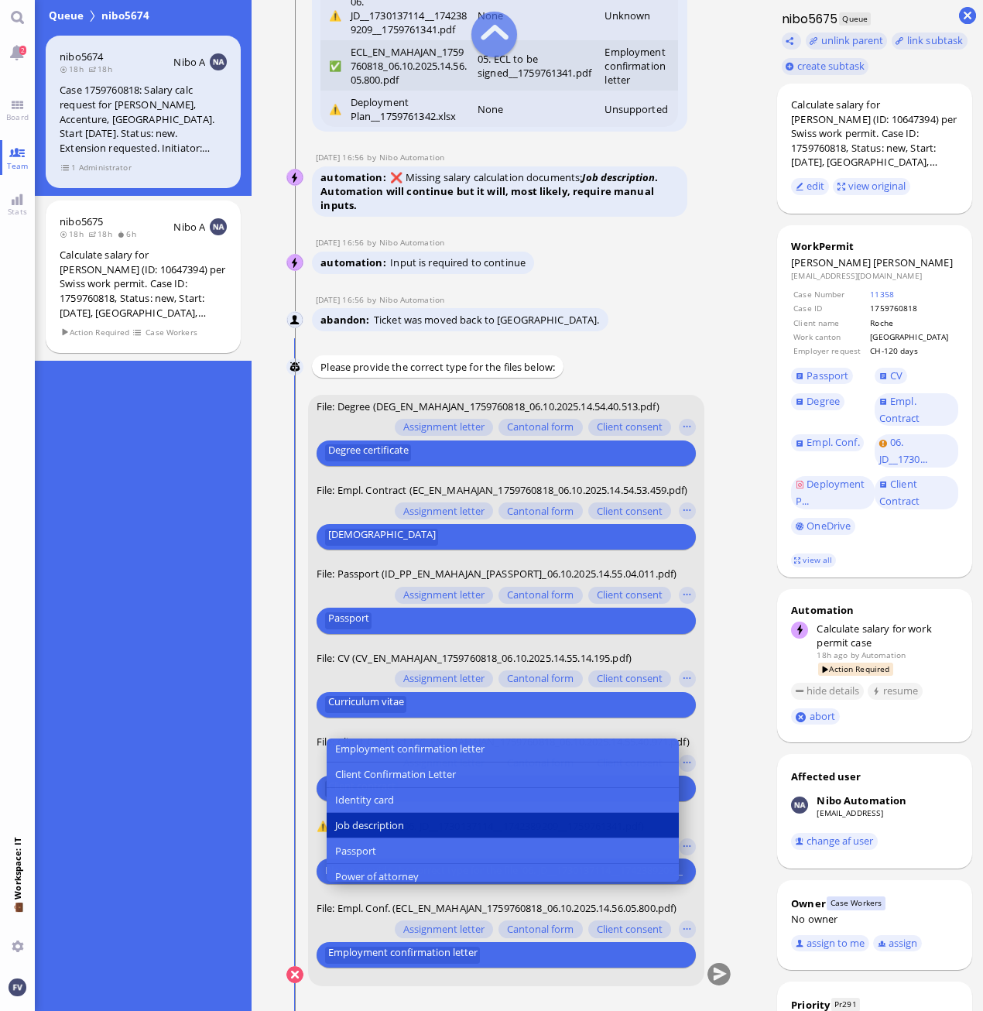
click at [467, 813] on button "Job description" at bounding box center [503, 826] width 352 height 26
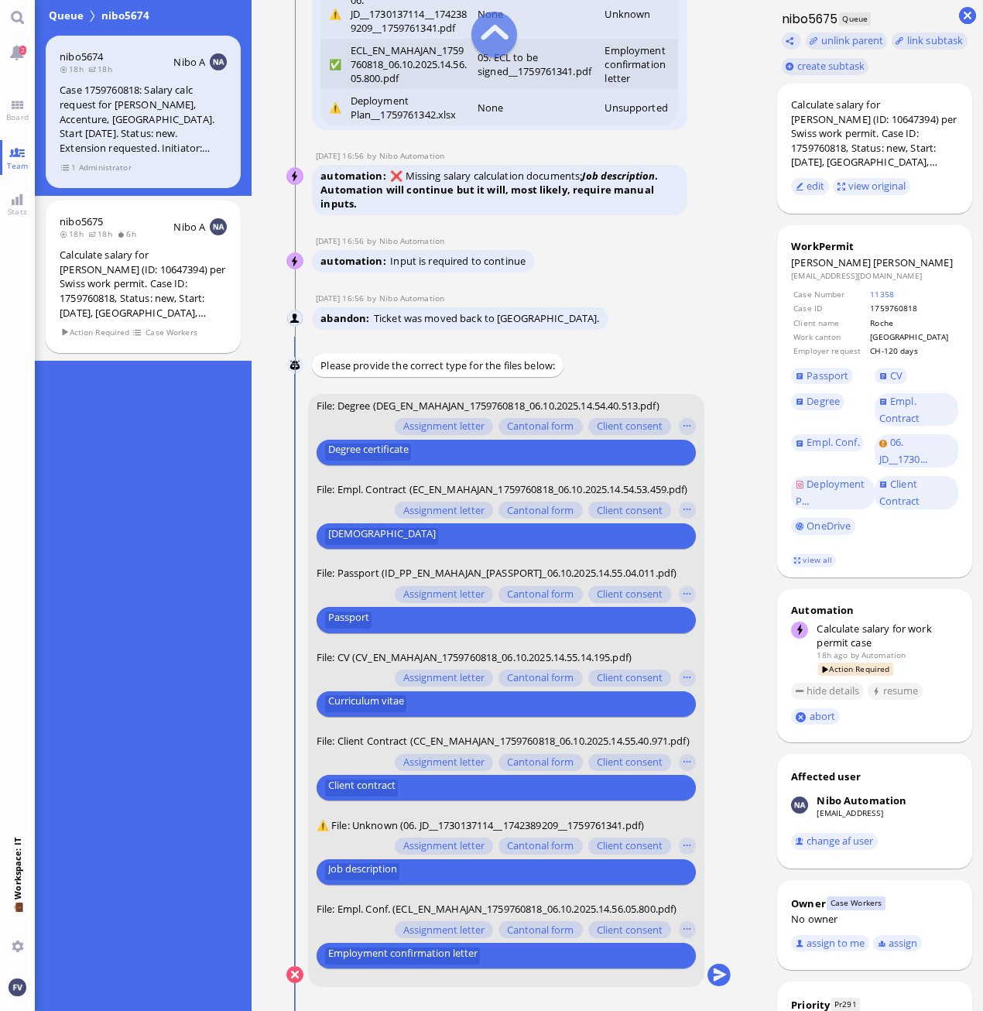
click at [683, 819] on conversation-line "You File: Degree (DEG_EN_MAHAJAN_1759760818_06.10.2025.14.54.40.513.pdf) Assign…" at bounding box center [508, 700] width 445 height 613
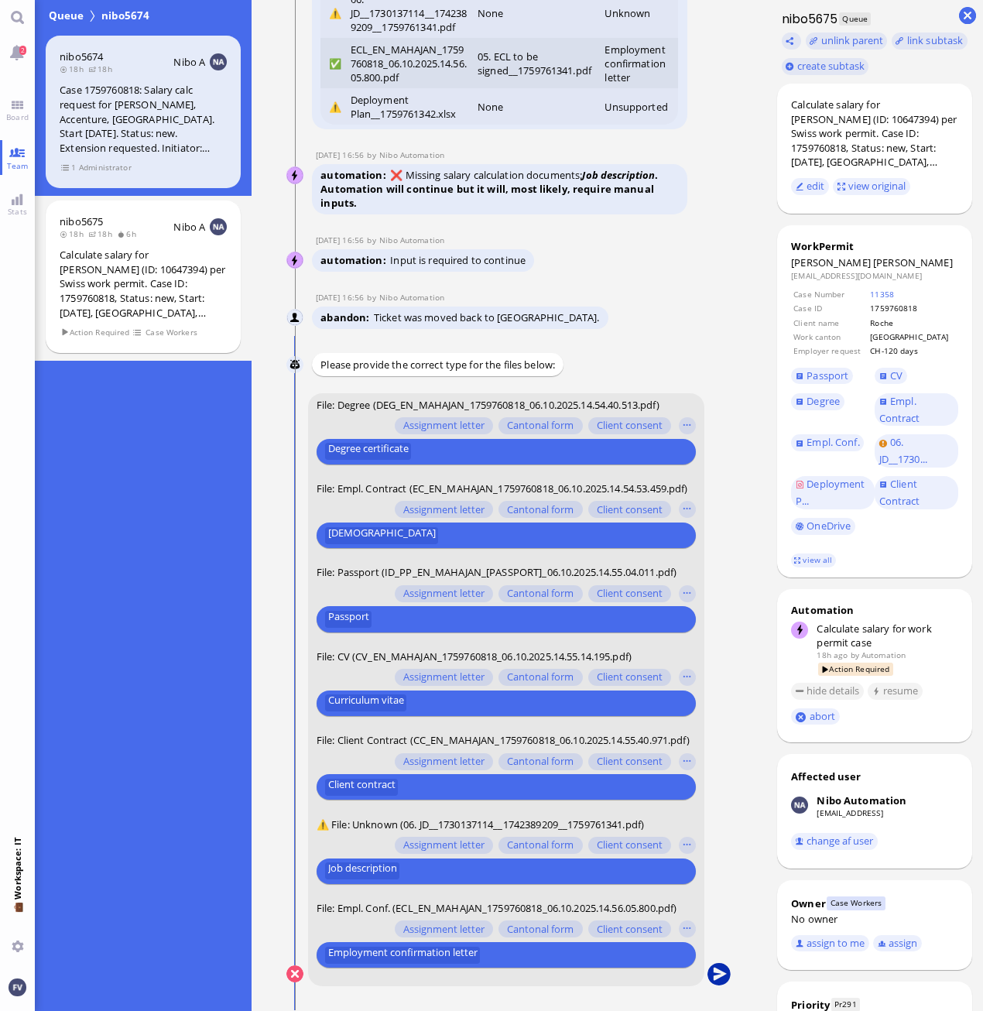
click at [683, 970] on button "submit" at bounding box center [718, 974] width 23 height 23
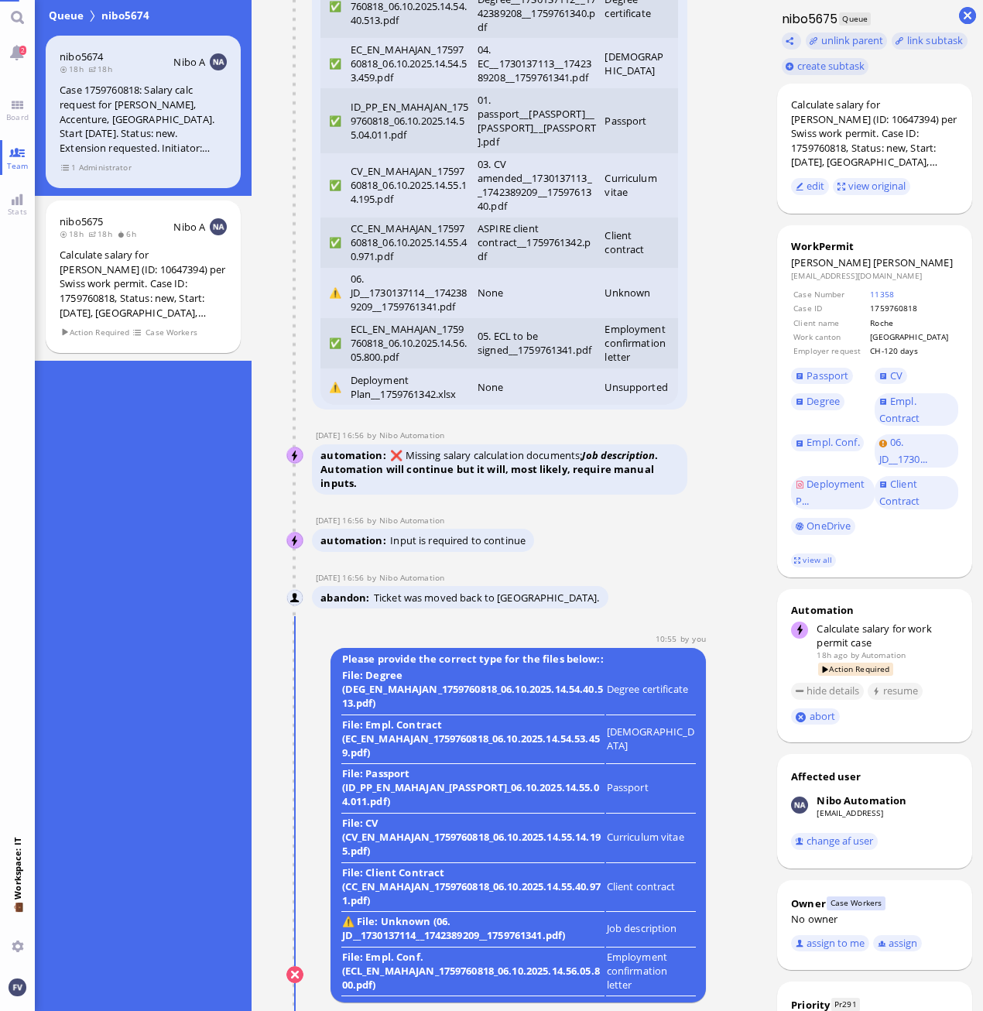
scroll to position [0, 0]
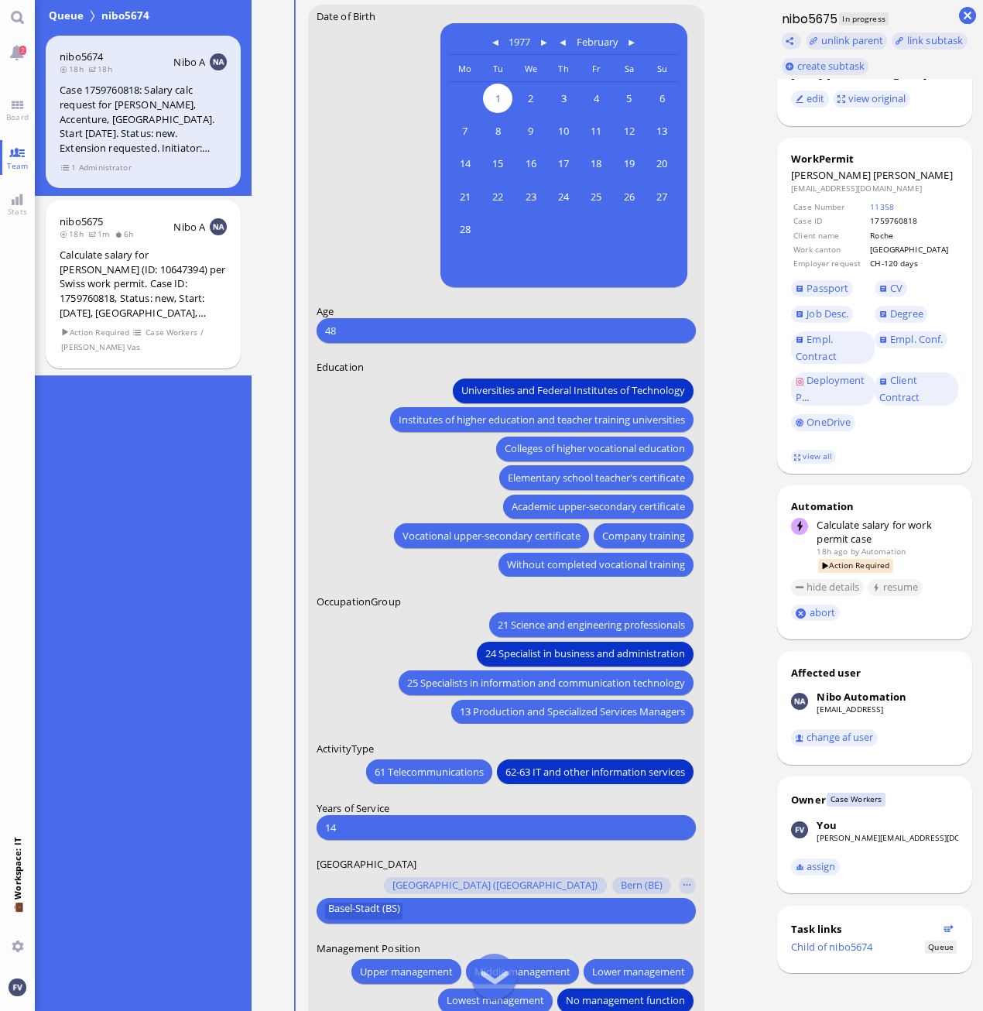
scroll to position [-77, 0]
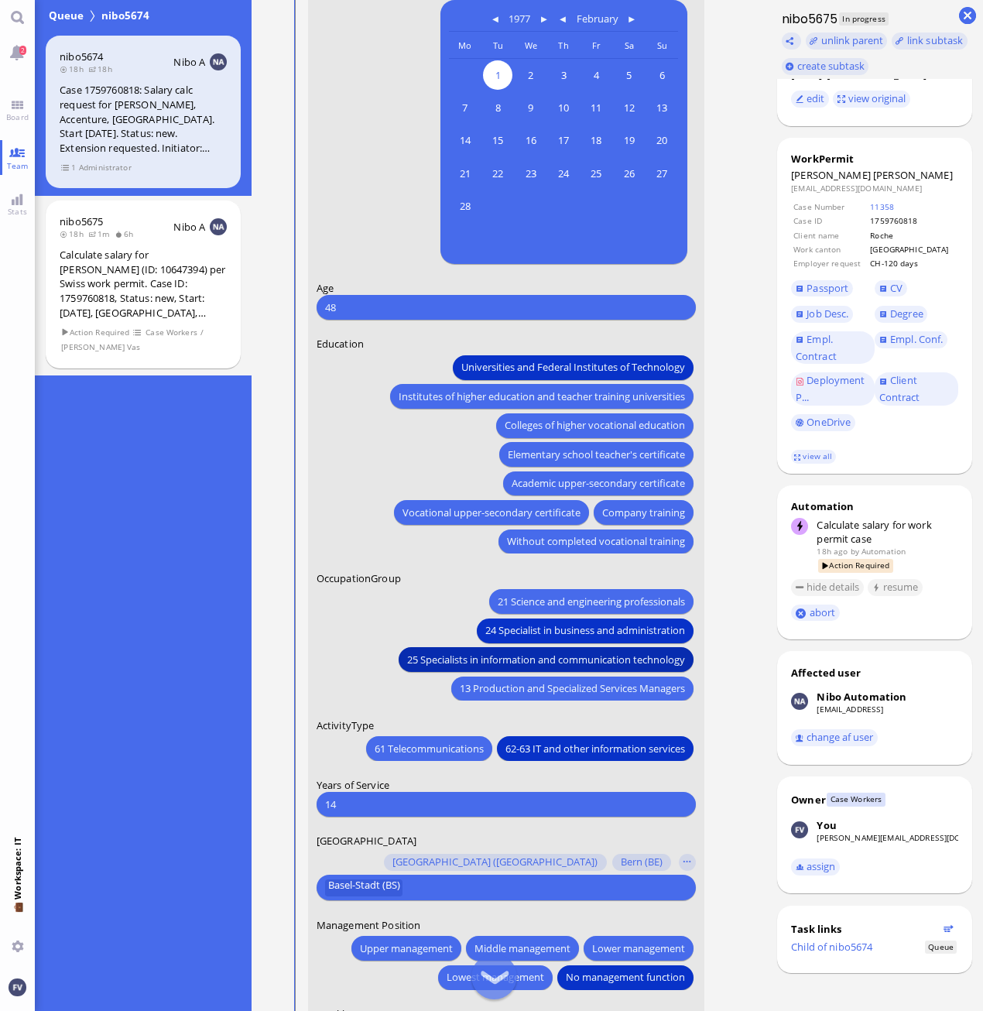
click at [609, 662] on span "25 Specialists in information and communication technology" at bounding box center [546, 660] width 278 height 16
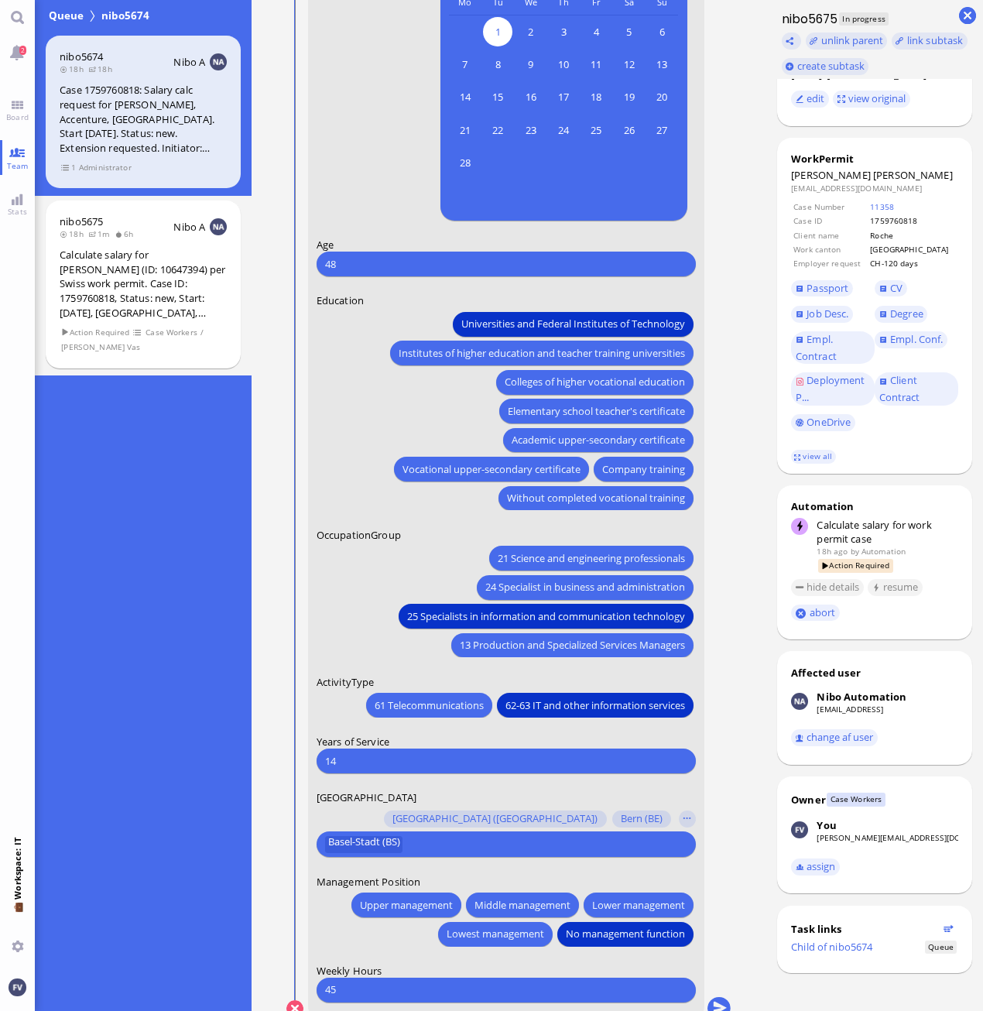
scroll to position [0, 0]
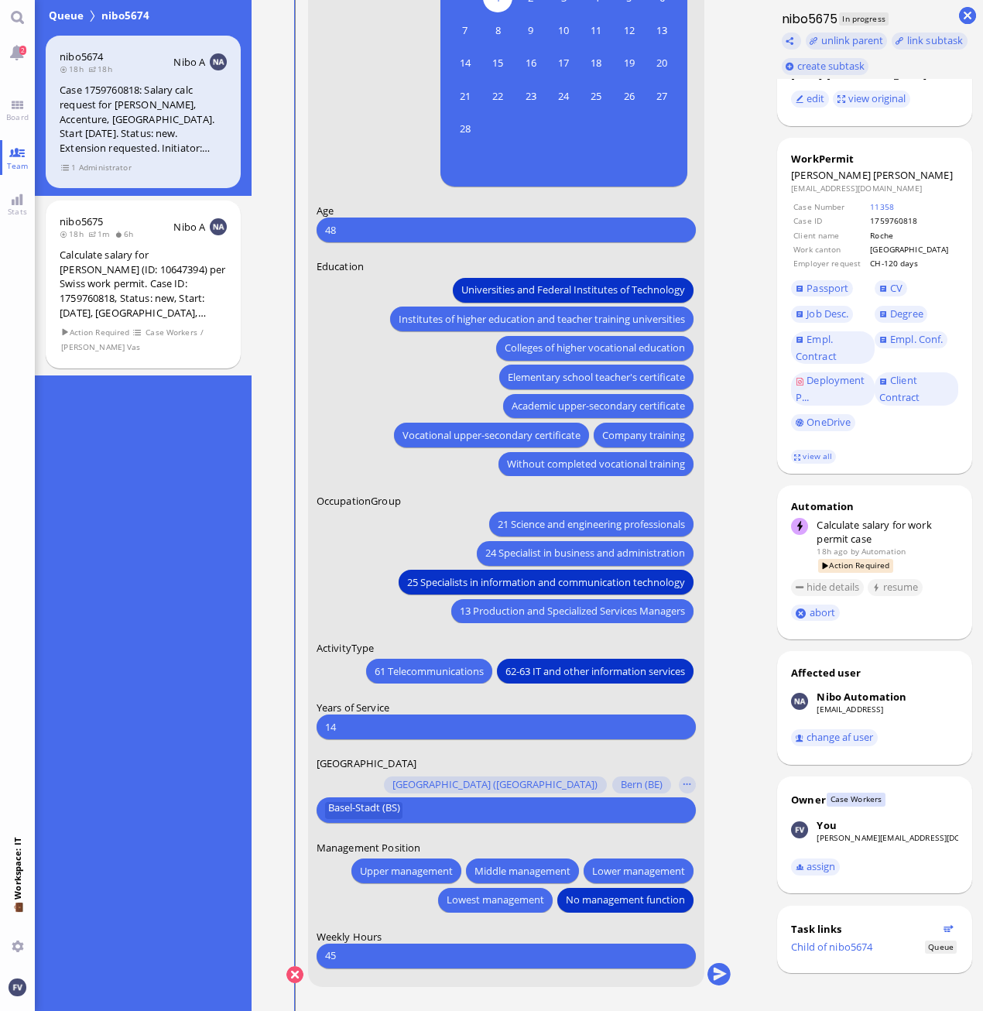
drag, startPoint x: 358, startPoint y: 718, endPoint x: 329, endPoint y: 722, distance: 29.7
click at [329, 722] on input "14" at bounding box center [506, 727] width 362 height 16
type input "15"
click at [683, 968] on button "submit" at bounding box center [718, 974] width 23 height 23
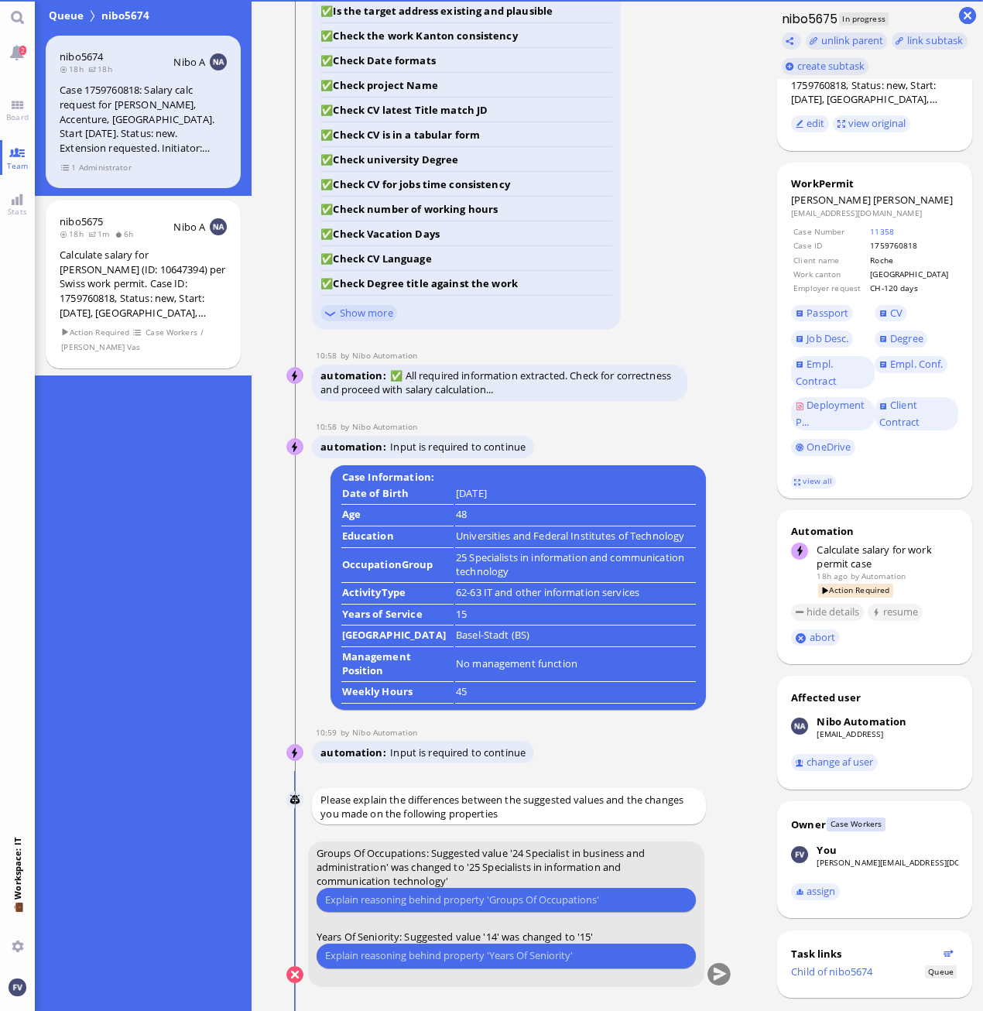
scroll to position [87, 0]
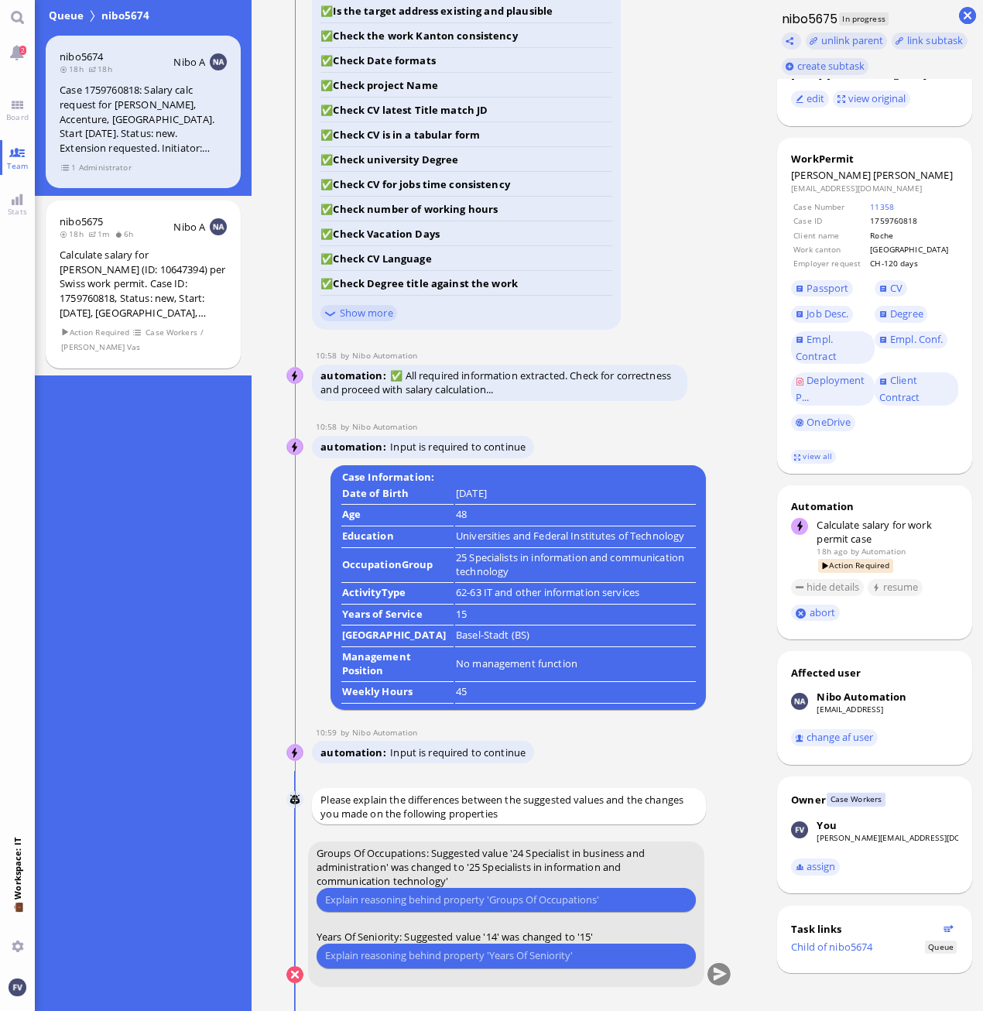
click at [449, 898] on input "text" at bounding box center [506, 899] width 362 height 16
type input "occupation group 25 suits him better"
click at [449, 954] on input "text" at bounding box center [506, 955] width 362 height 16
type input "in less than 1 month, he will have completed 15 years. Hence we round up"
click at [683, 969] on button "submit" at bounding box center [718, 974] width 23 height 23
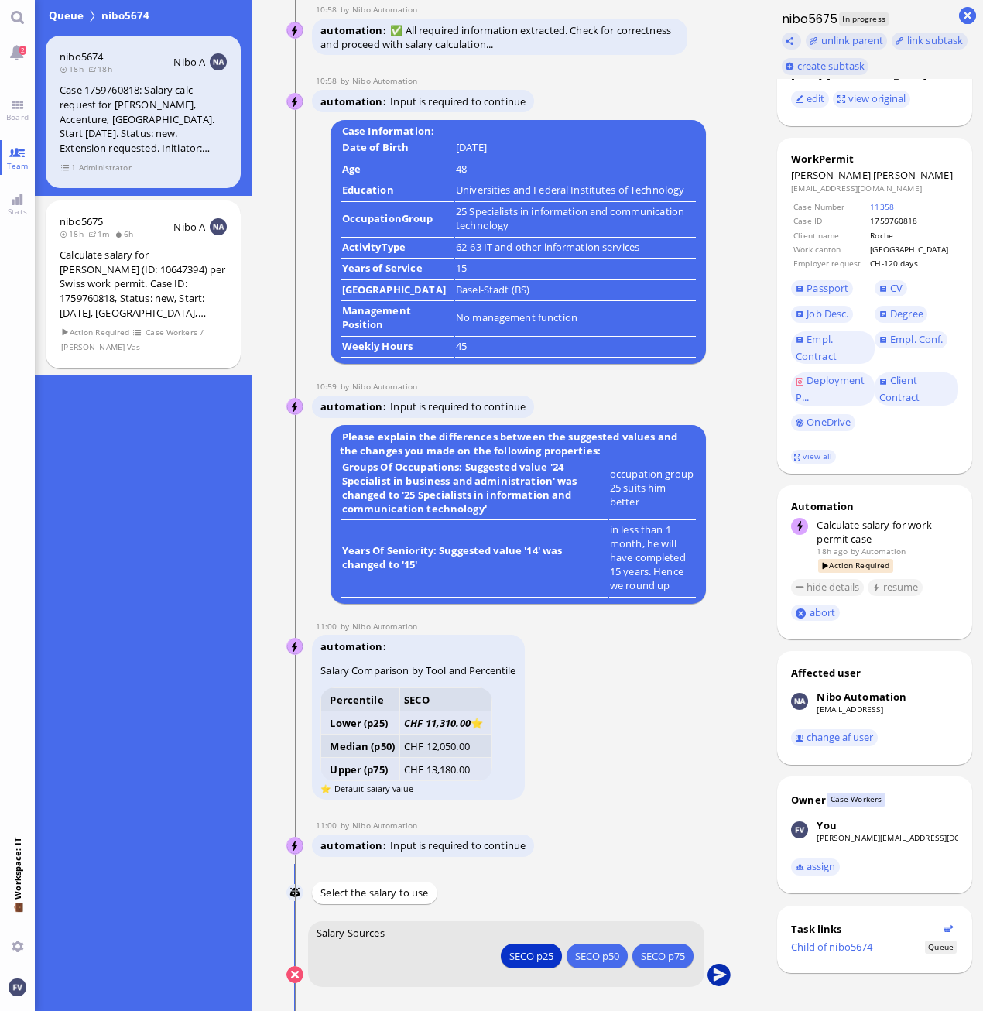
click at [683, 976] on button "submit" at bounding box center [718, 974] width 23 height 23
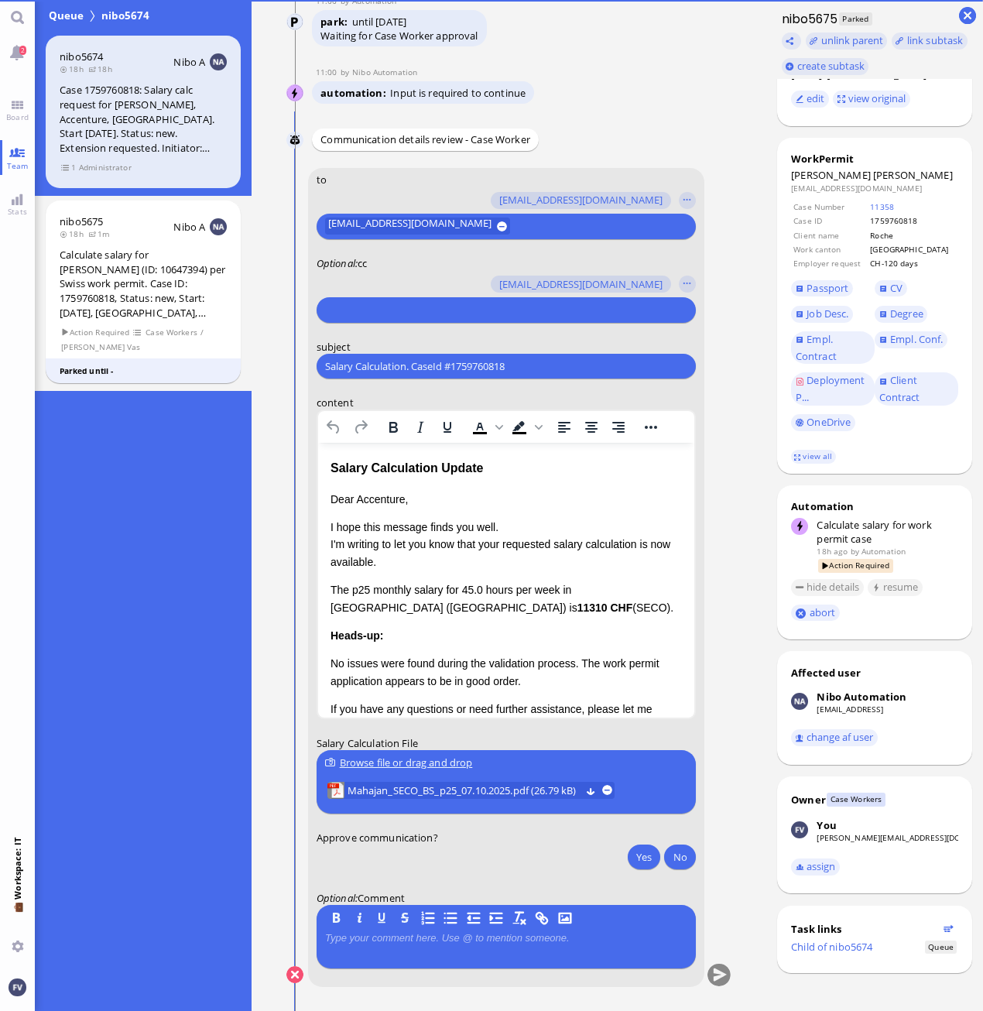
scroll to position [0, 0]
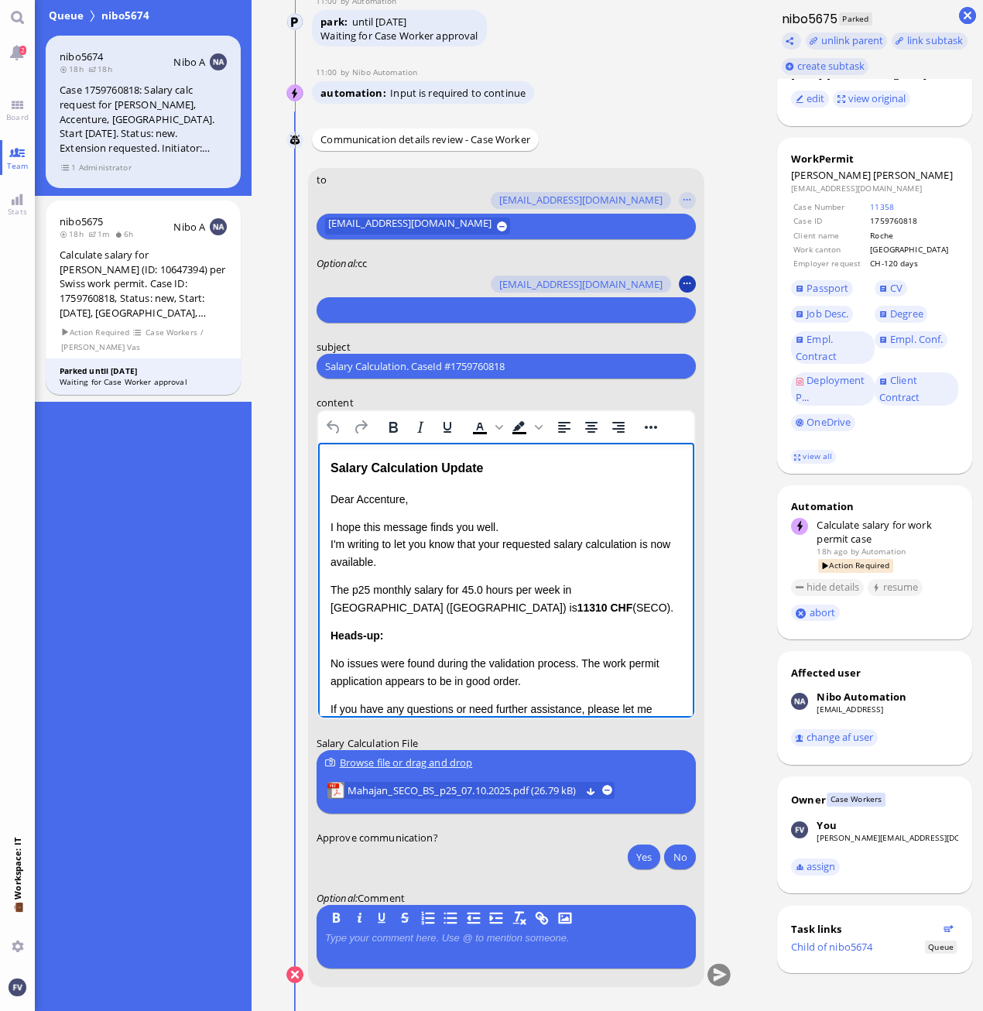
click at [683, 282] on button "button" at bounding box center [687, 283] width 17 height 17
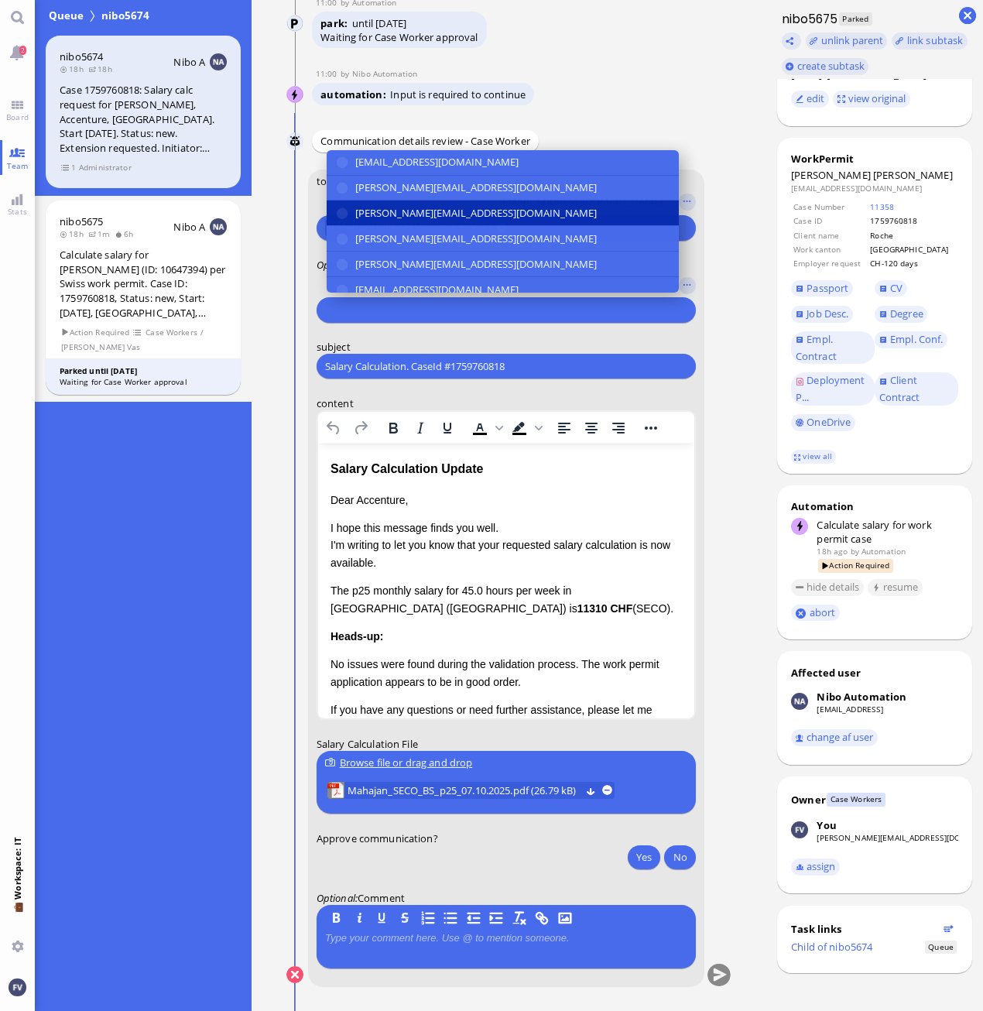
click at [559, 215] on button "[PERSON_NAME][EMAIL_ADDRESS][DOMAIN_NAME]" at bounding box center [503, 213] width 352 height 26
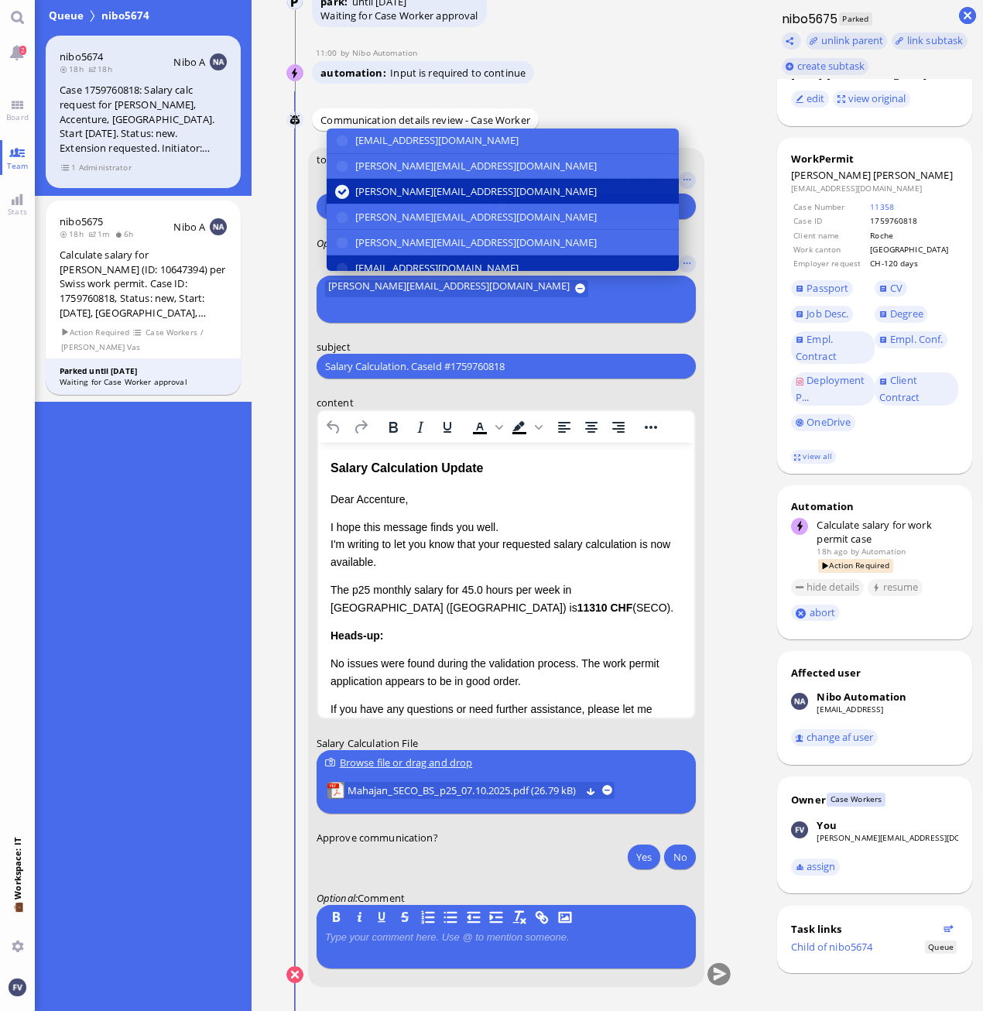
click at [557, 279] on button "[EMAIL_ADDRESS][DOMAIN_NAME]" at bounding box center [503, 269] width 352 height 26
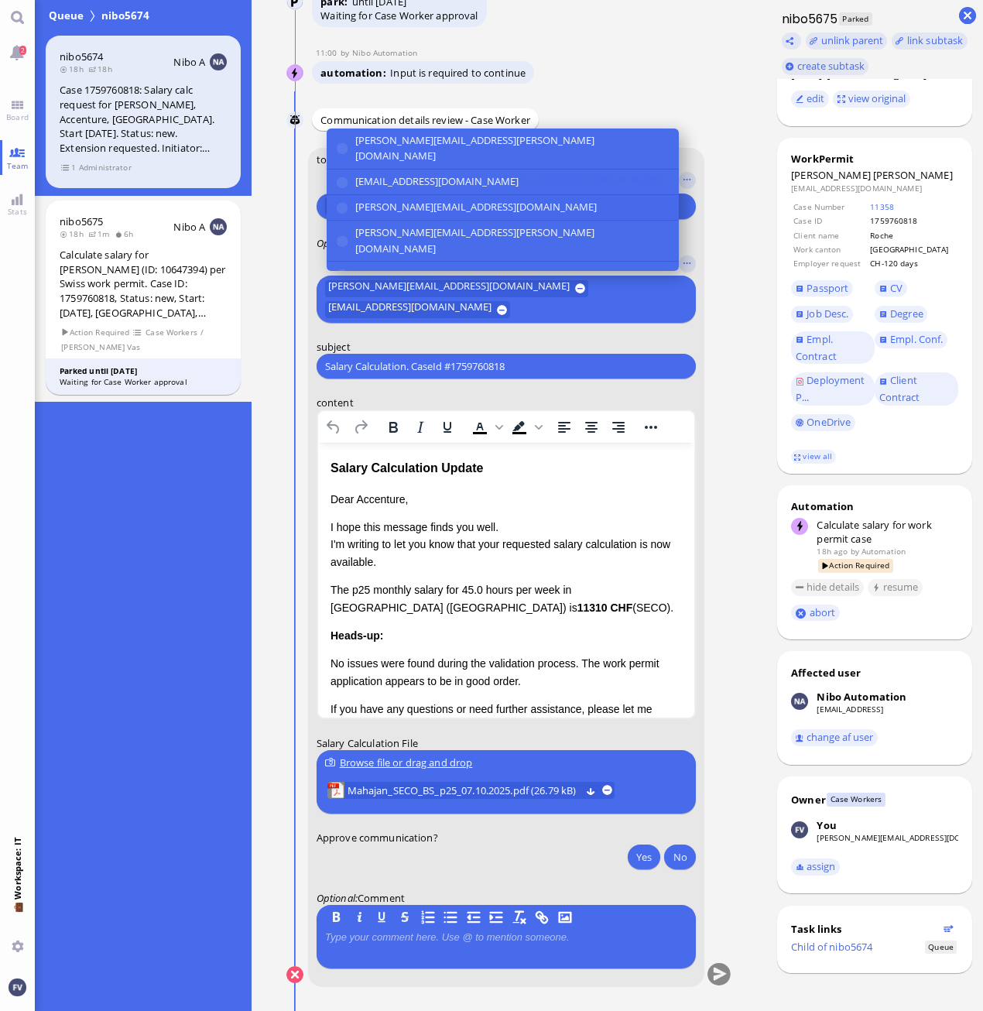
scroll to position [155, 0]
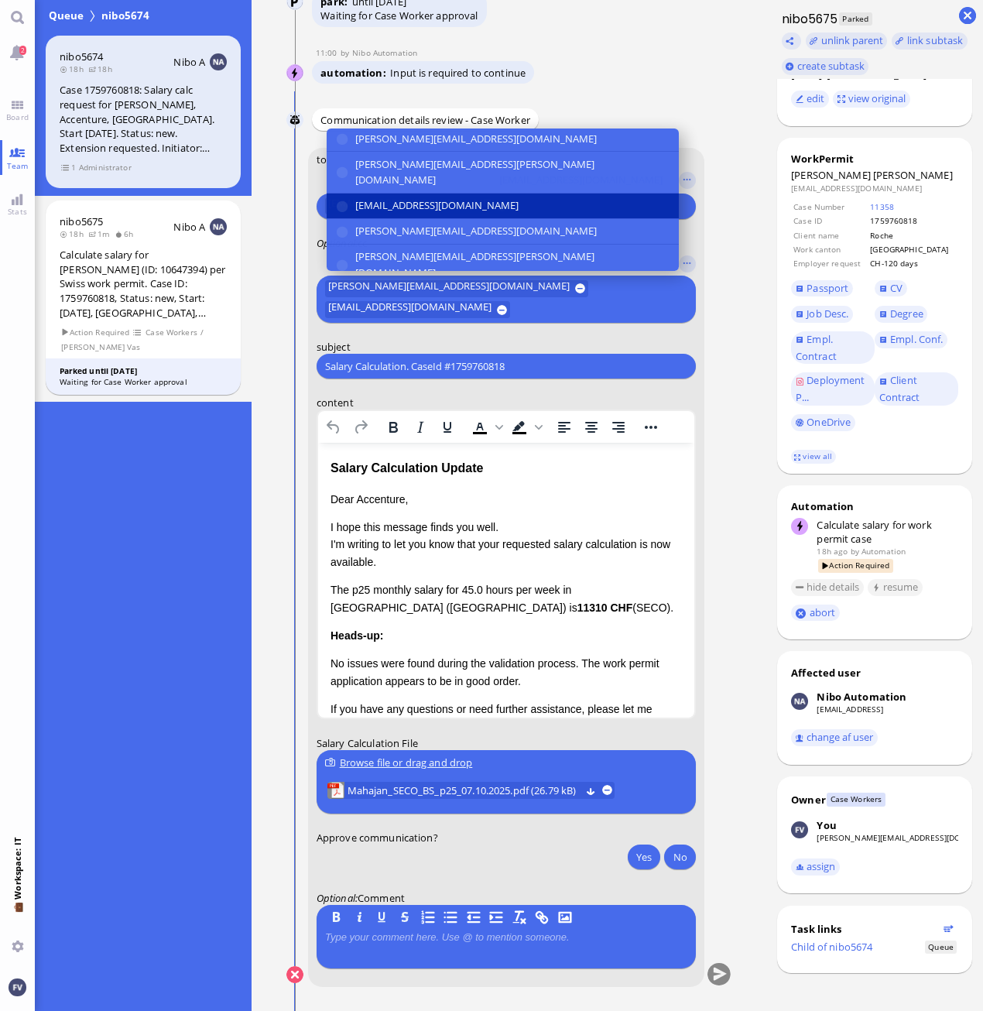
click at [559, 193] on button "[EMAIL_ADDRESS][DOMAIN_NAME]" at bounding box center [503, 206] width 352 height 26
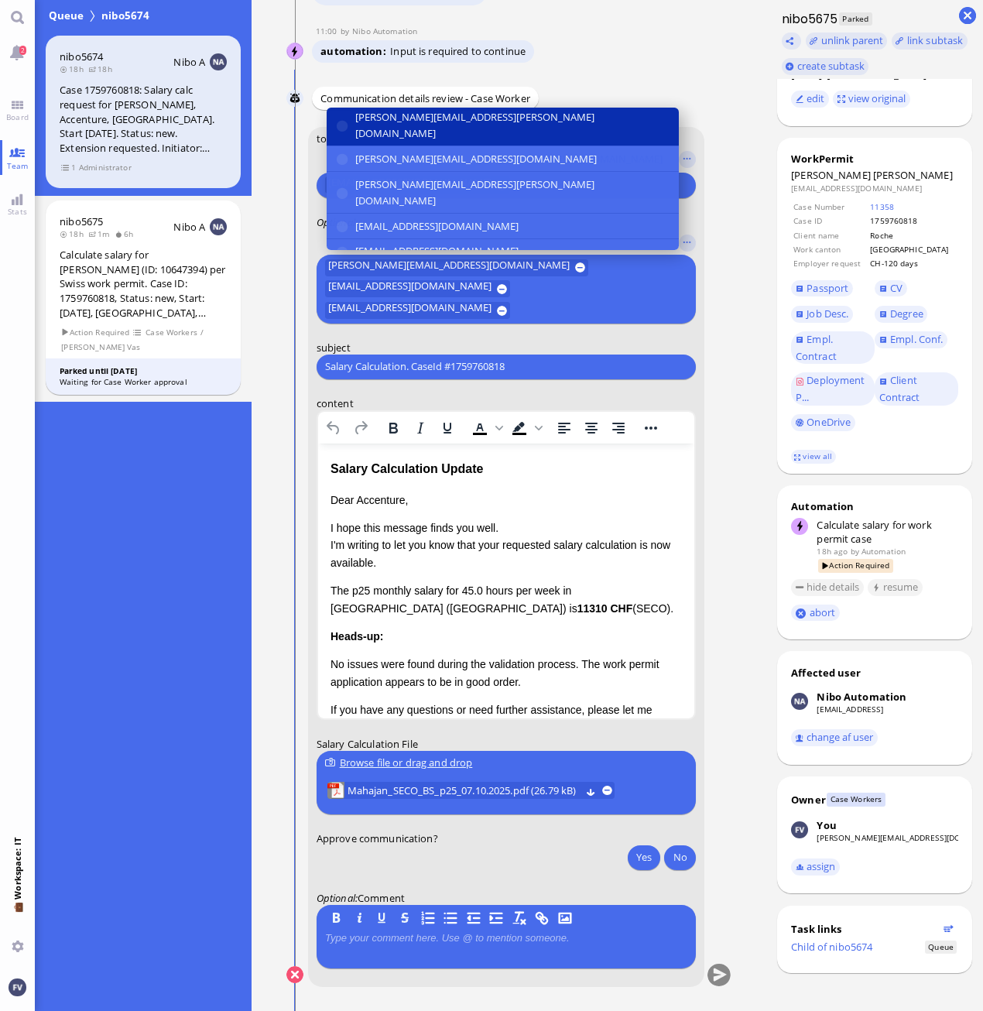
scroll to position [289, 0]
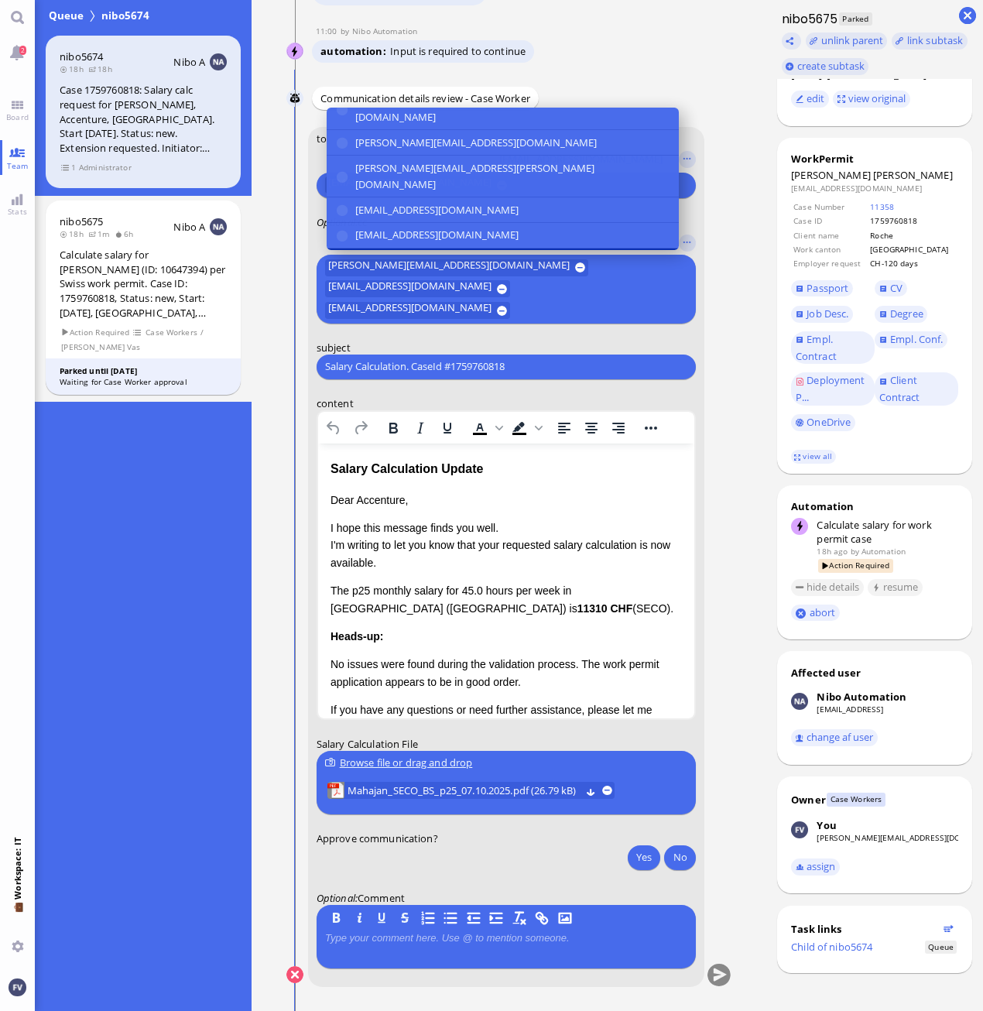
click at [560, 248] on button "[PERSON_NAME][EMAIL_ADDRESS][PERSON_NAME][DOMAIN_NAME]" at bounding box center [503, 269] width 352 height 42
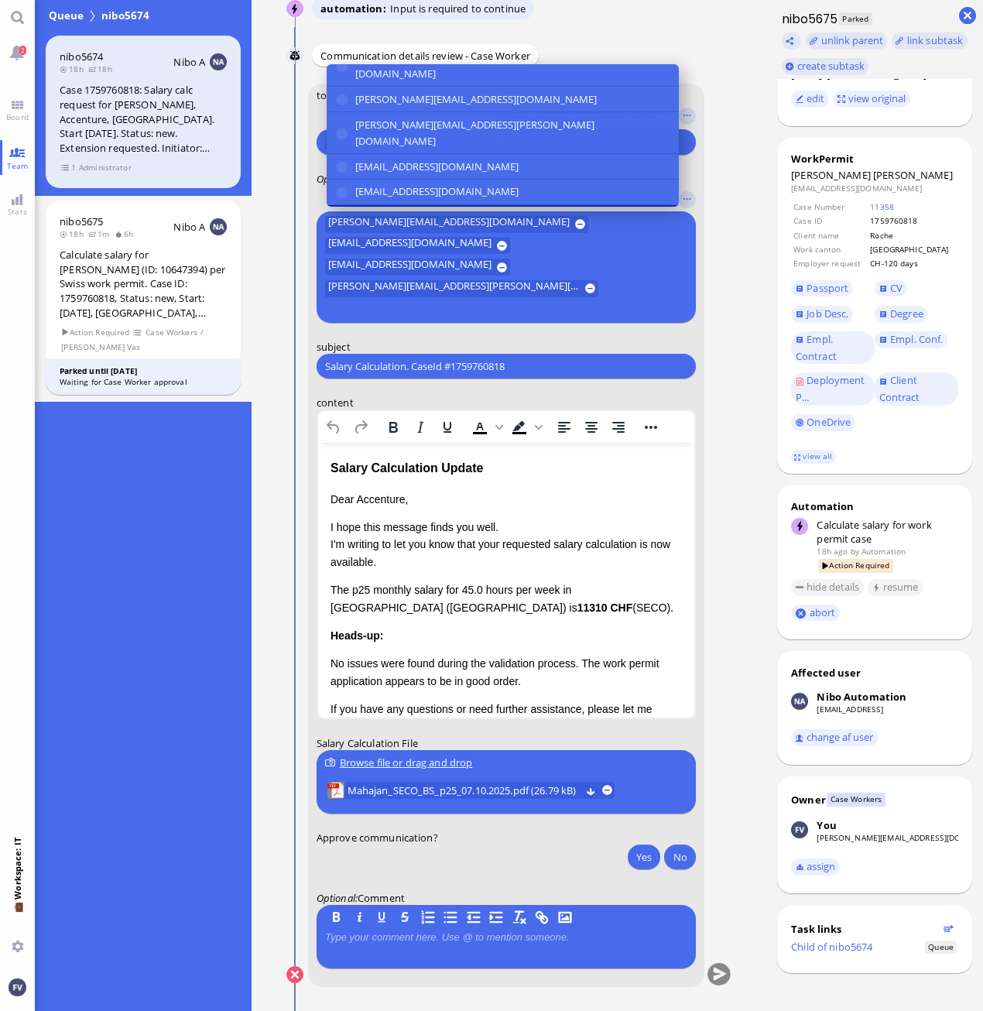
click at [562, 247] on button "[EMAIL_ADDRESS][DOMAIN_NAME]" at bounding box center [503, 259] width 352 height 25
click at [683, 356] on nitautoscroll "[DATE] 16:54 by Automation Automation Calculate eligible salary for work permit…" at bounding box center [509, 505] width 494 height 1011
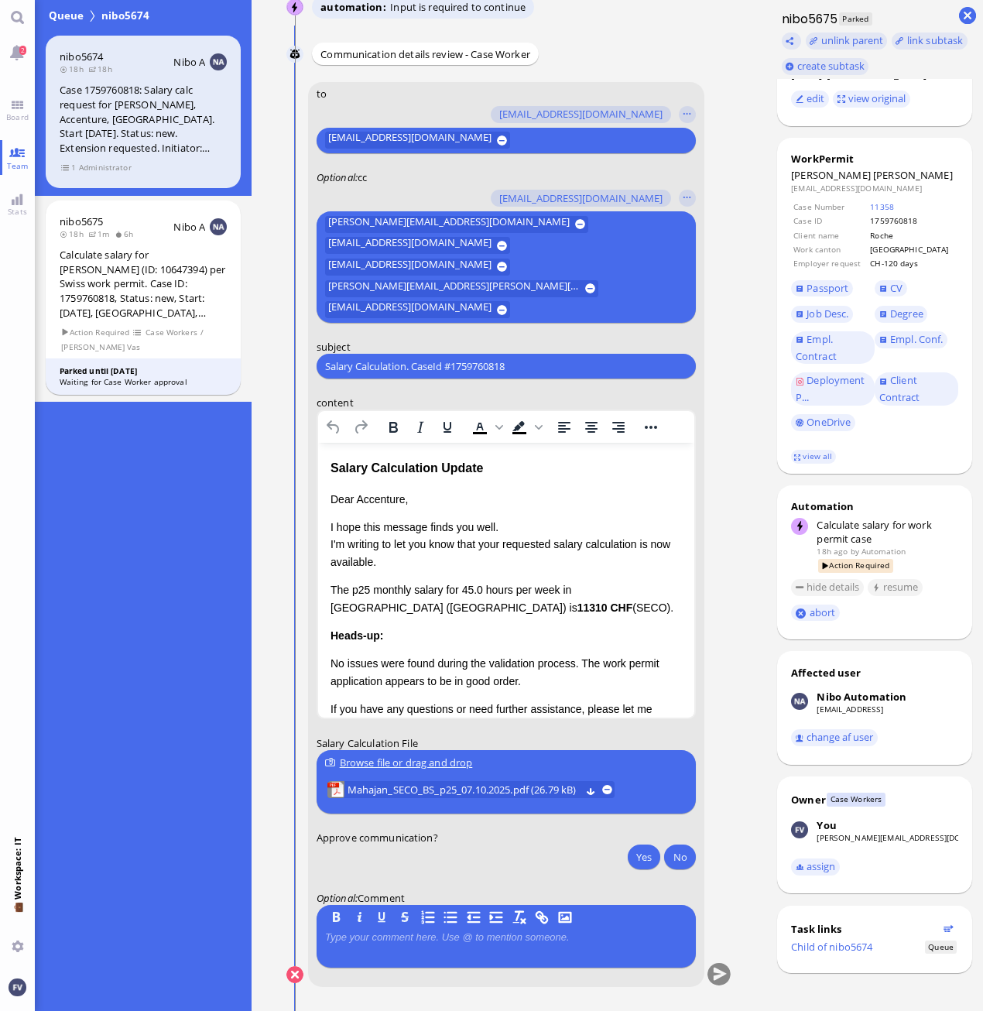
drag, startPoint x: 532, startPoint y: 362, endPoint x: 265, endPoint y: 359, distance: 267.0
click at [265, 359] on nitautoscroll "[DATE] 16:54 by Automation Automation Calculate eligible salary for work permit…" at bounding box center [509, 505] width 494 height 1011
paste input "PazPerTout new case: [PERSON_NAME] [PERSON_NAME] (1759760818 / 10647394), Emplo…"
type input "PazPerTout new case: [PERSON_NAME] [PERSON_NAME] (1759760818 / 10647394), Emplo…"
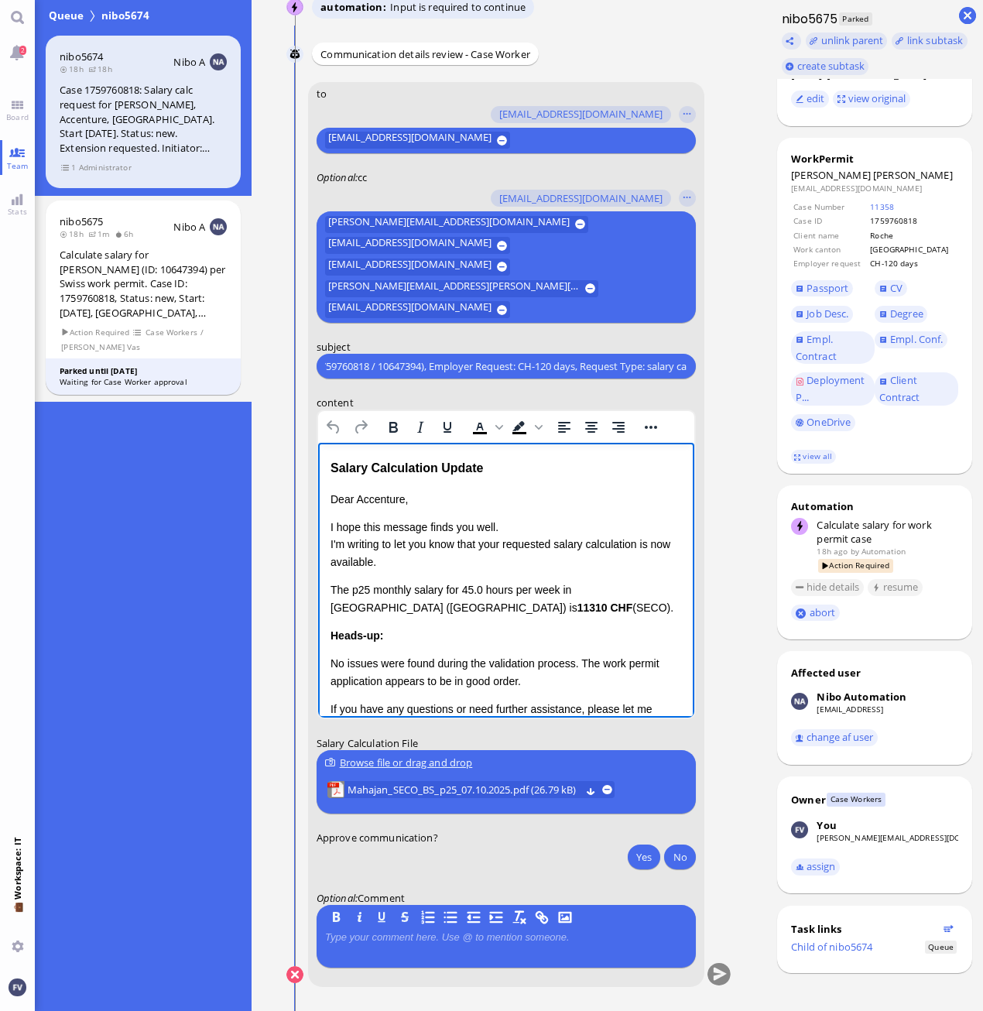
scroll to position [0, 0]
drag, startPoint x: 503, startPoint y: 471, endPoint x: 605, endPoint y: 915, distance: 455.0
click at [317, 471] on html "Salary Calculation Update Dear Accenture, I hope this message finds you well. I…" at bounding box center [505, 644] width 376 height 403
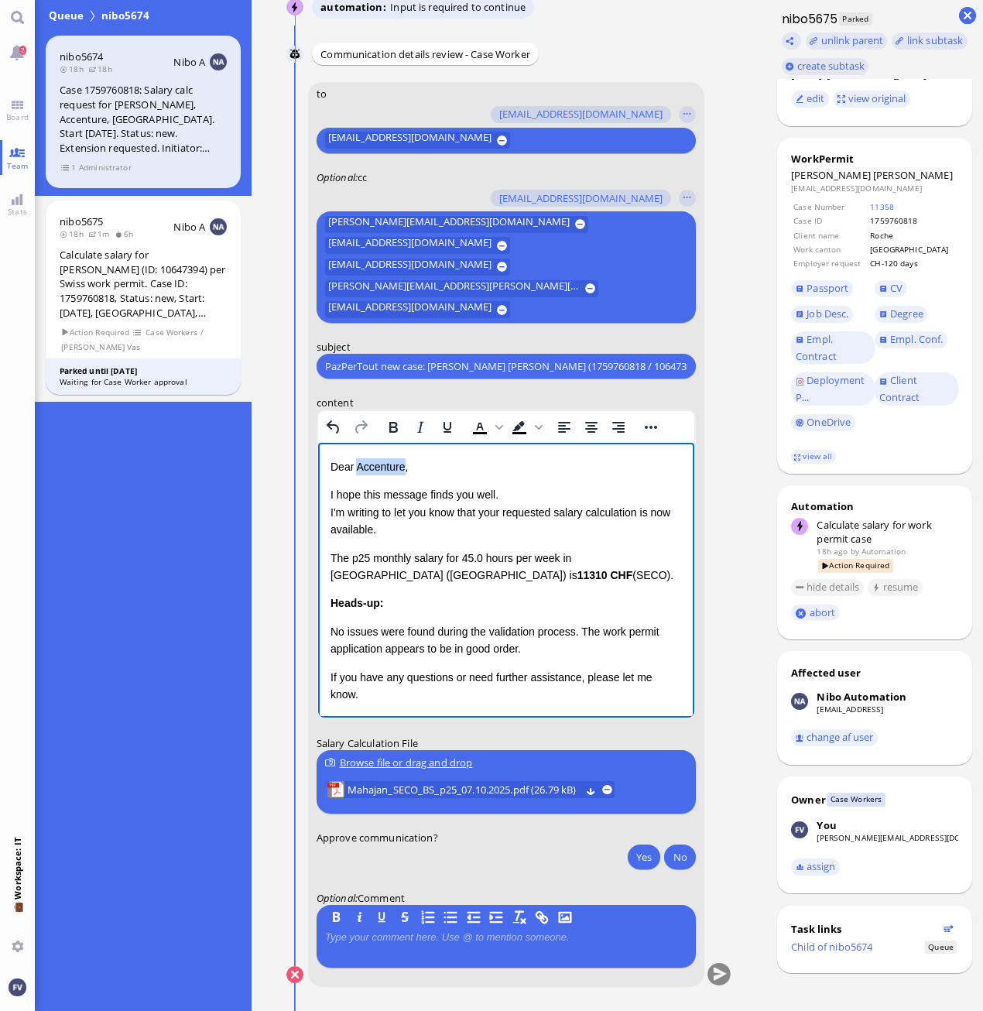
drag, startPoint x: 356, startPoint y: 463, endPoint x: 402, endPoint y: 454, distance: 47.3
click at [402, 454] on html "Dear Accenture, I hope this message finds you well. I'm writing to let you know…" at bounding box center [505, 628] width 376 height 371
click at [544, 492] on p "I hope this message finds you well. I'm writing to let you know that your reque…" at bounding box center [505, 512] width 351 height 52
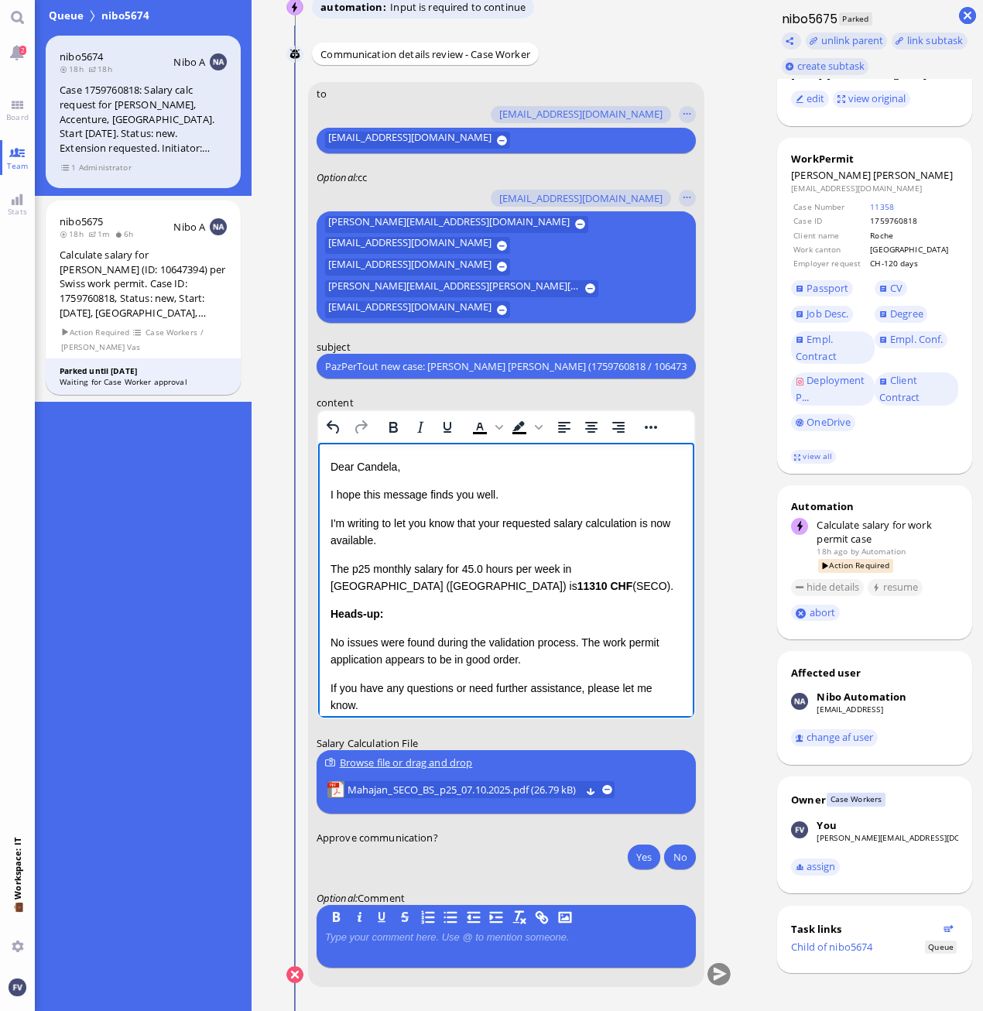
drag, startPoint x: 479, startPoint y: 590, endPoint x: 320, endPoint y: 554, distance: 162.6
click at [320, 554] on html "Dear [PERSON_NAME], I hope this message finds you well. I'm writing to let you …" at bounding box center [505, 633] width 376 height 381
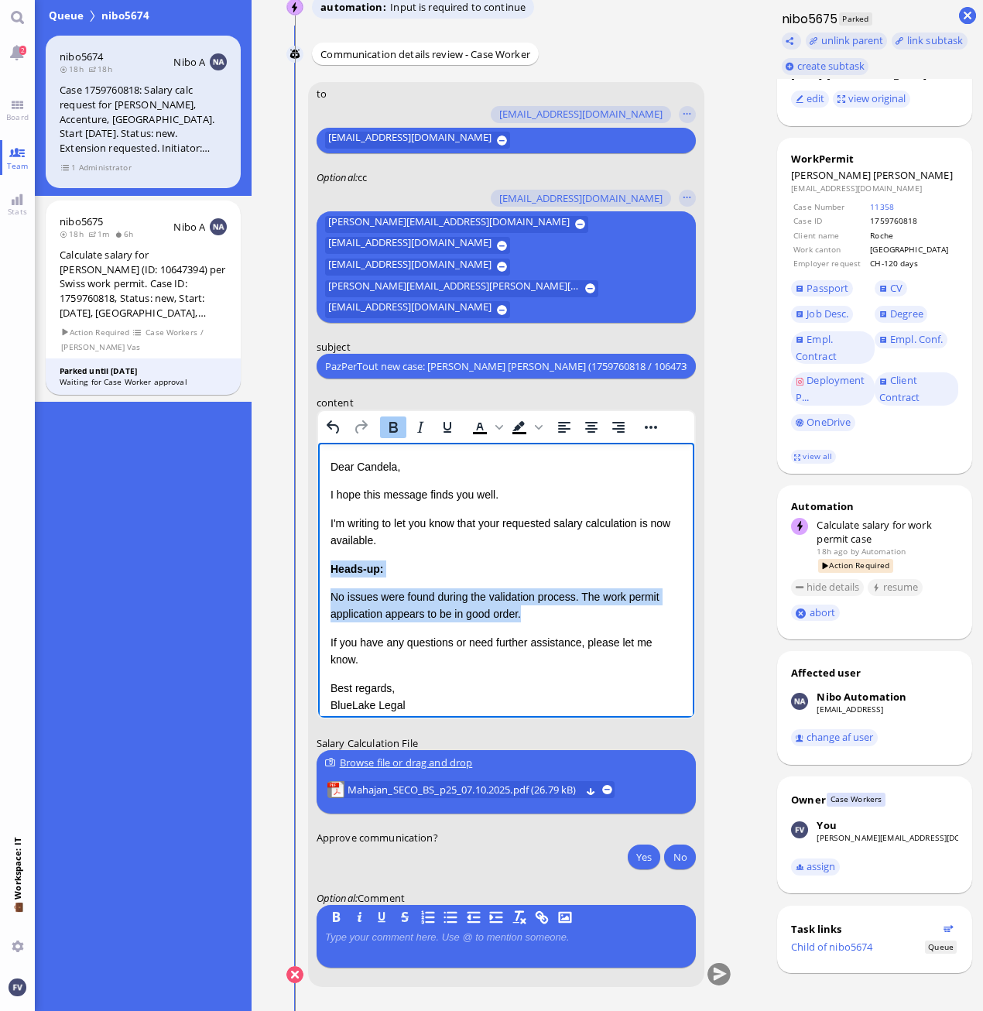
drag, startPoint x: 561, startPoint y: 614, endPoint x: 634, endPoint y: 1004, distance: 396.8
click at [317, 560] on html "Dear [PERSON_NAME], I hope this message finds you well. I'm writing to let you …" at bounding box center [505, 611] width 376 height 336
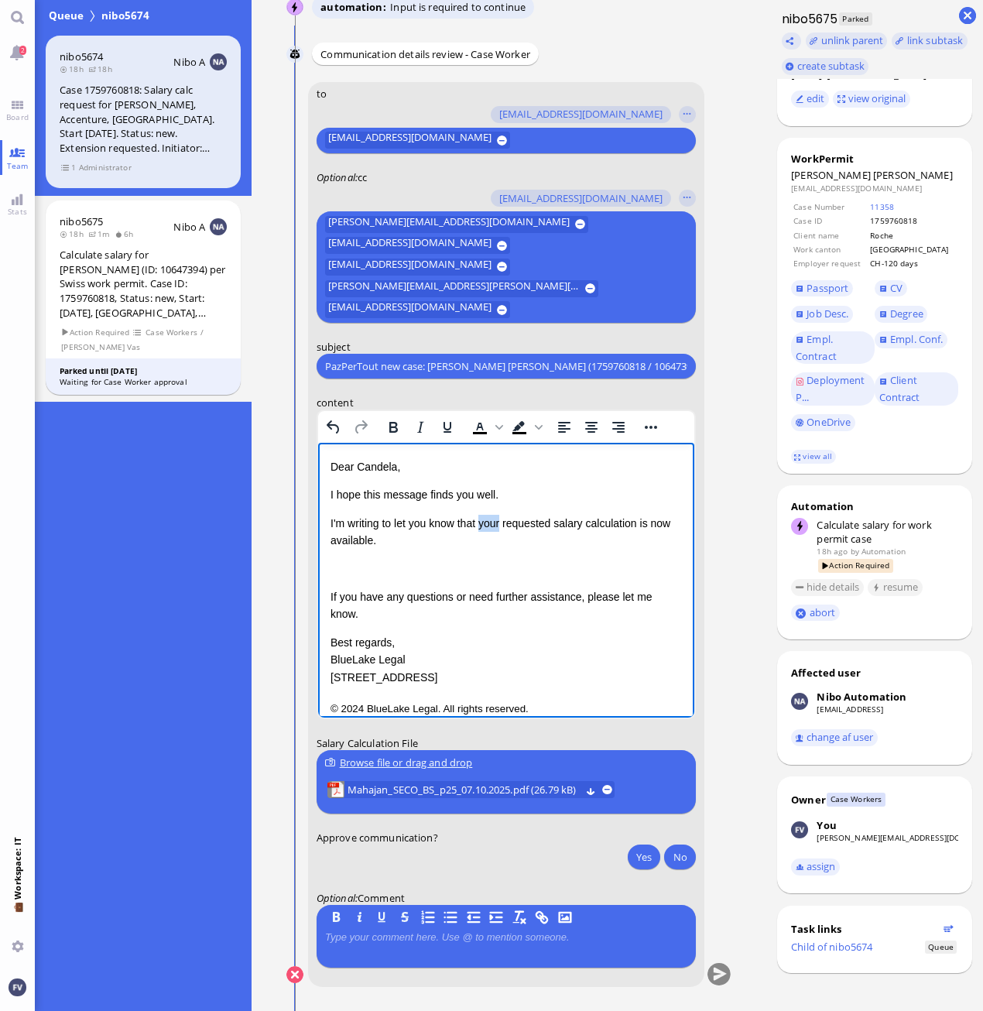
drag, startPoint x: 481, startPoint y: 524, endPoint x: 503, endPoint y: 518, distance: 22.3
click at [503, 518] on p "I'm writing to let you know that your requested salary calculation is now avail…" at bounding box center [505, 532] width 351 height 35
click at [636, 522] on p "I'm writing to let you know that the requested salary calculation is now availa…" at bounding box center [505, 532] width 351 height 35
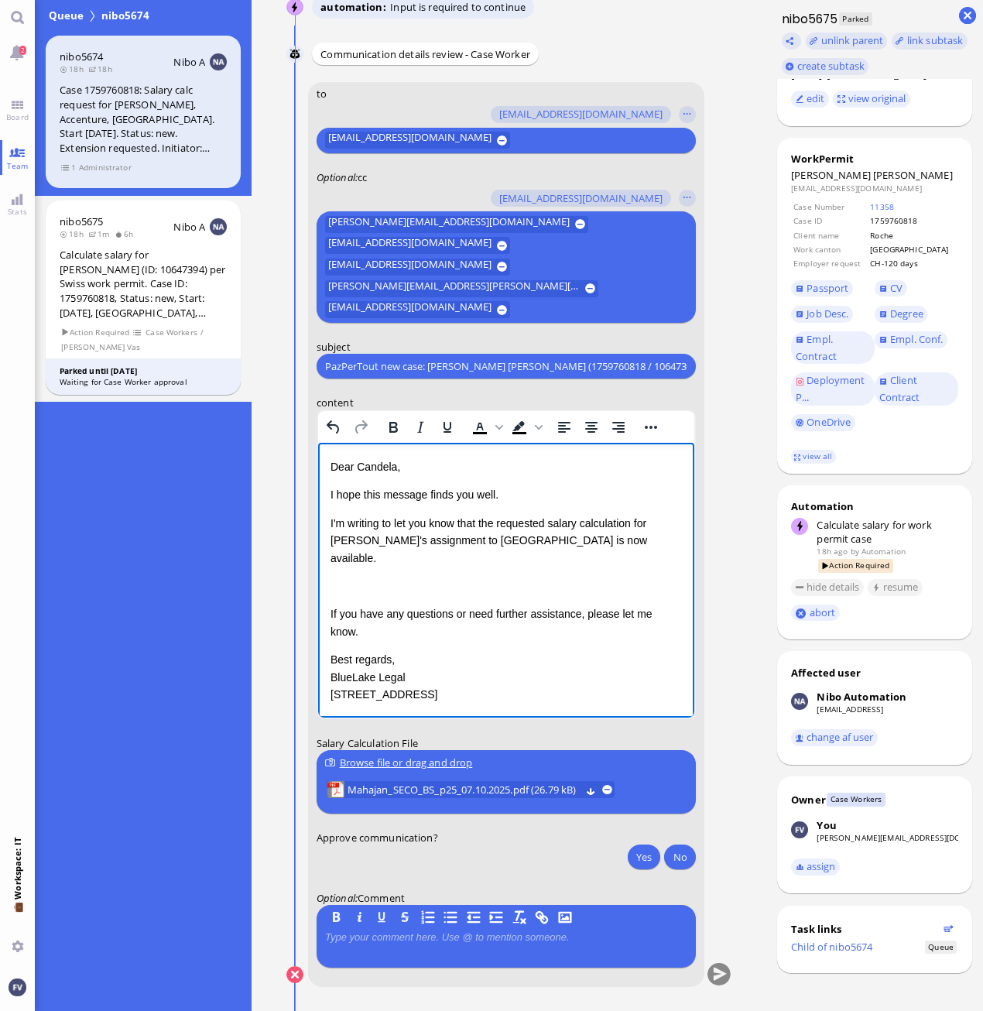
click at [573, 577] on div "Rich Text Area. Press ALT-0 for help." at bounding box center [505, 585] width 351 height 17
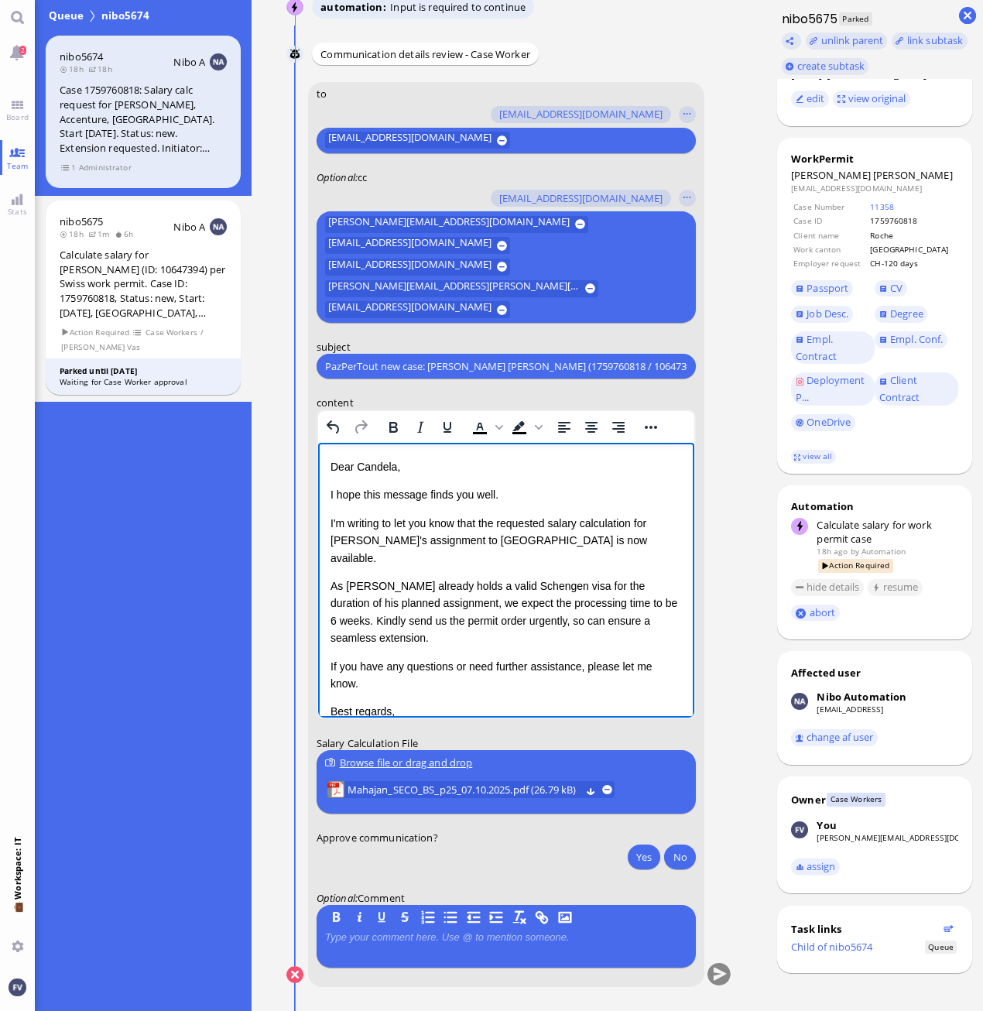
scroll to position [68, 0]
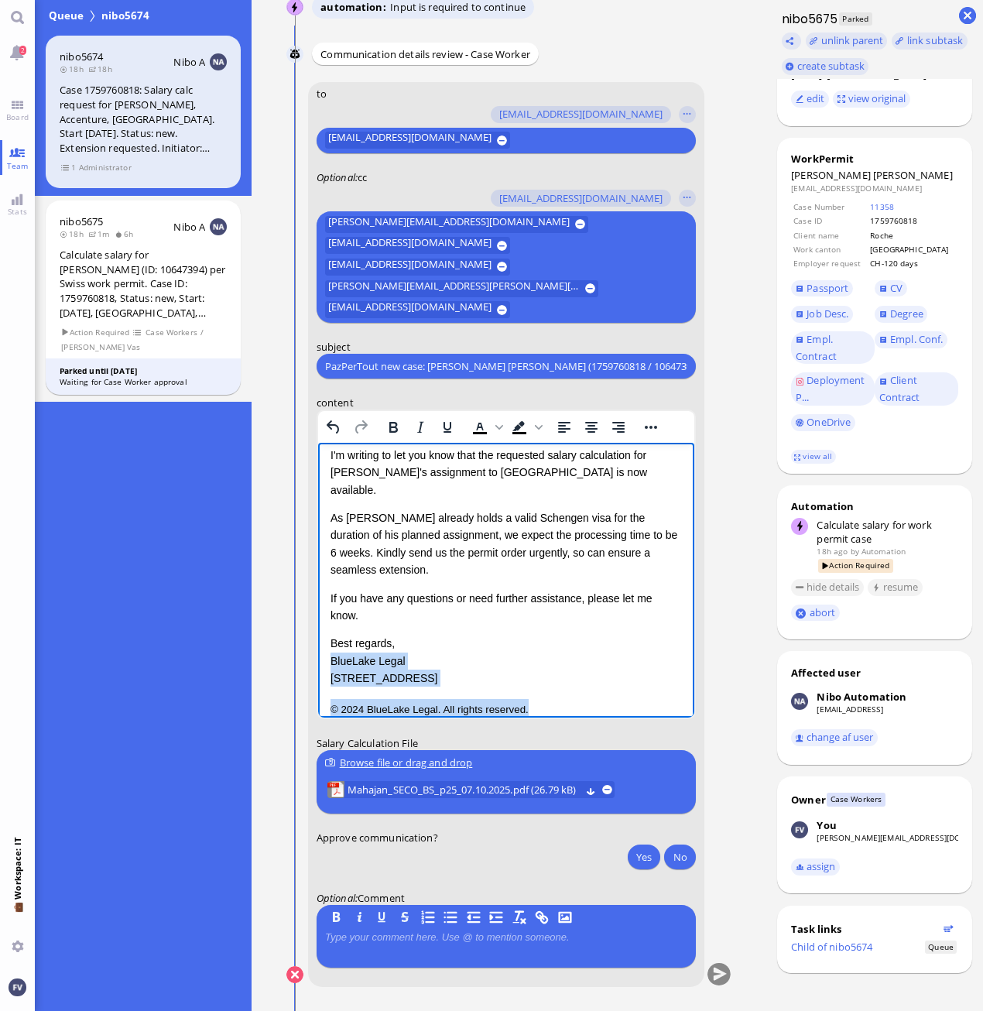
drag, startPoint x: 546, startPoint y: 692, endPoint x: 319, endPoint y: 647, distance: 231.9
click at [319, 647] on html "Dear [PERSON_NAME], I hope this message finds you well. I'm writing to let you …" at bounding box center [505, 555] width 376 height 360
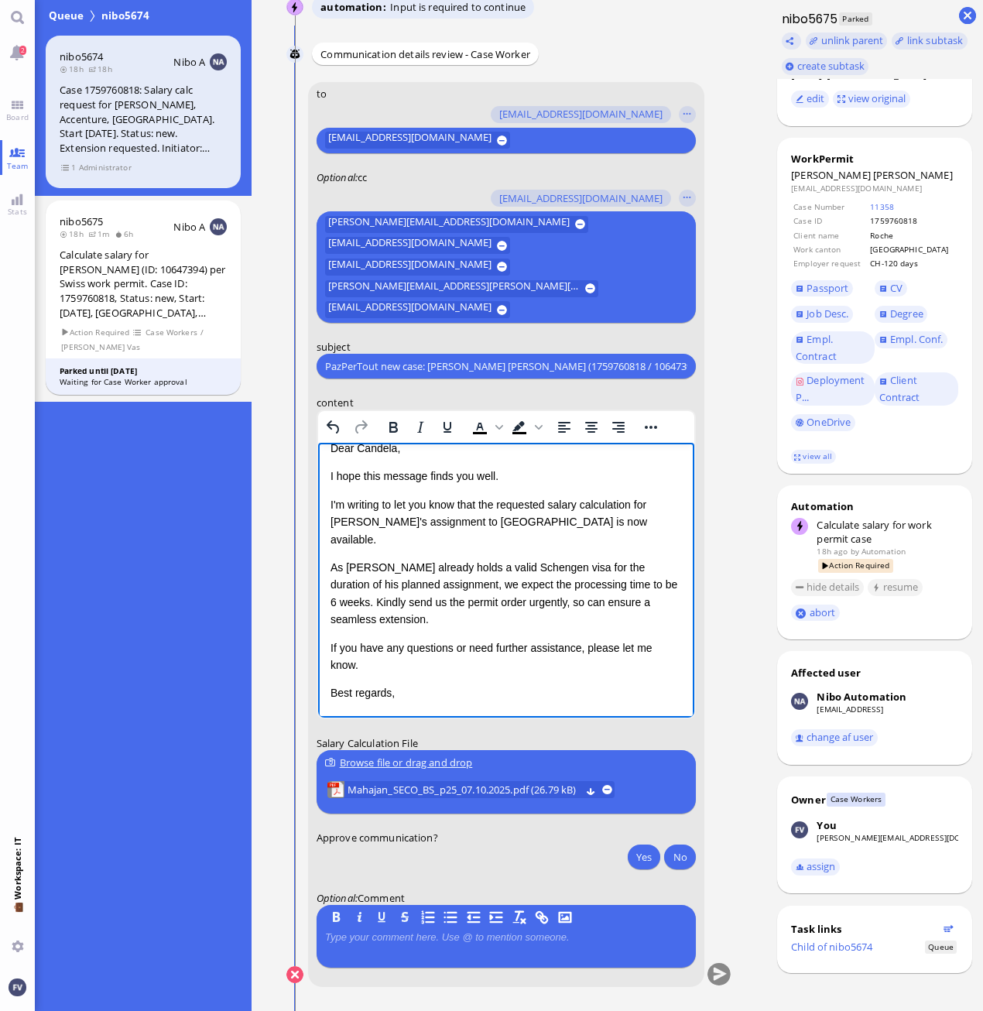
scroll to position [1, 0]
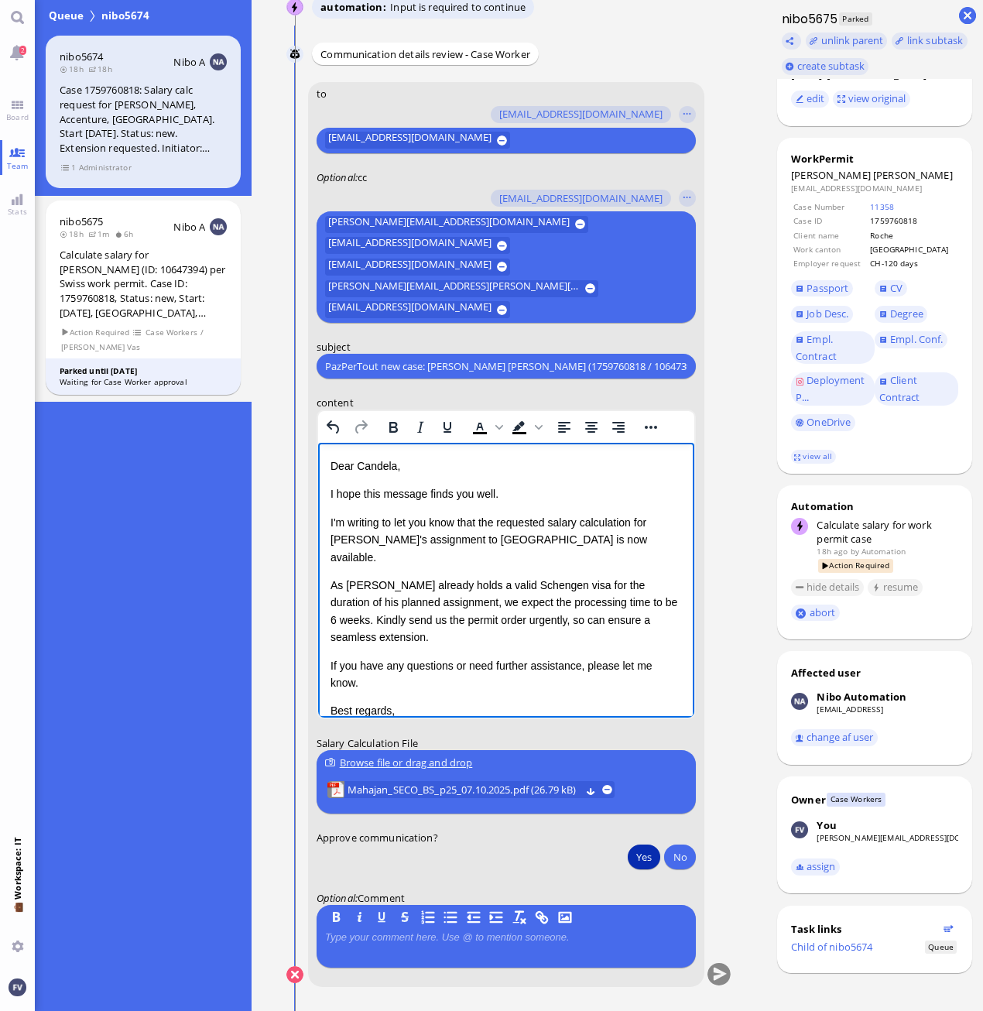
click at [645, 856] on button "Yes" at bounding box center [644, 856] width 32 height 25
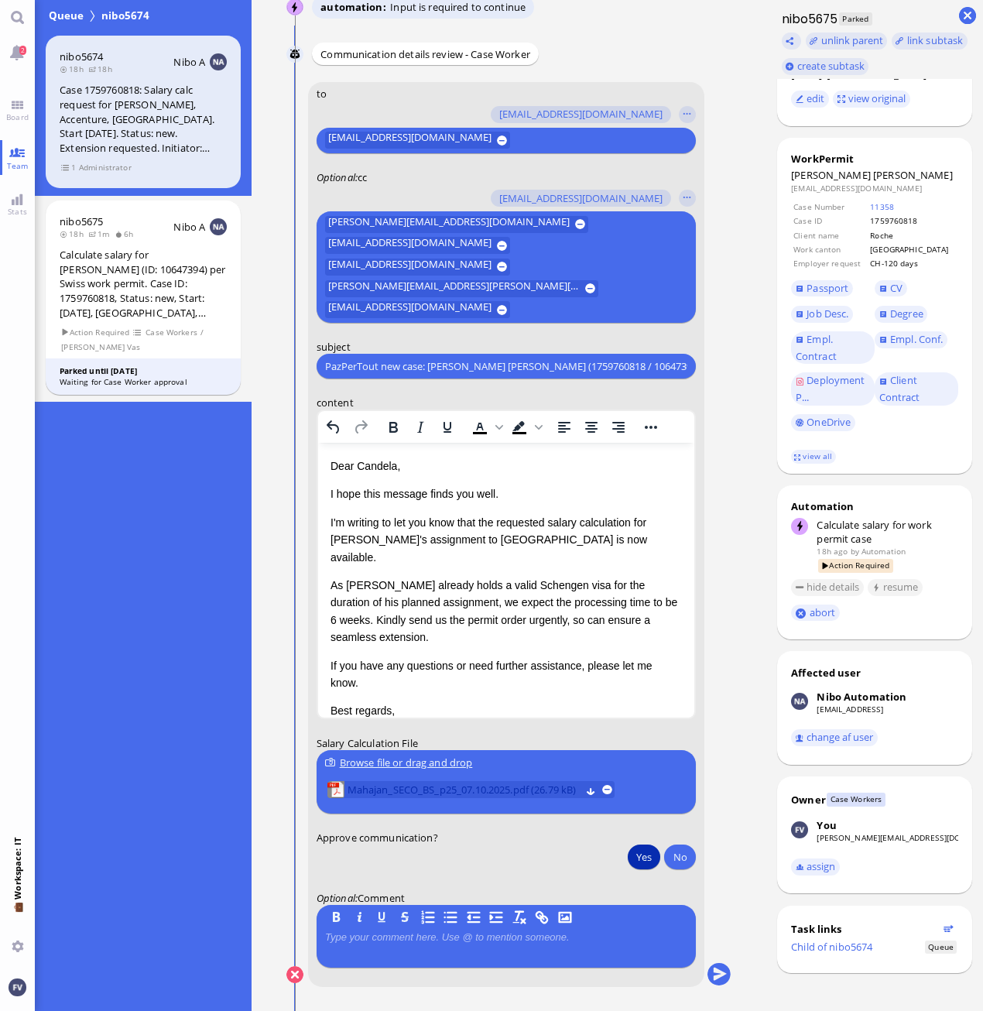
click at [448, 789] on span "Mahajan_SECO_BS_p25_07.10.2025.pdf (26.79 kB)" at bounding box center [463, 789] width 233 height 17
click at [683, 972] on button "submit" at bounding box center [718, 974] width 23 height 23
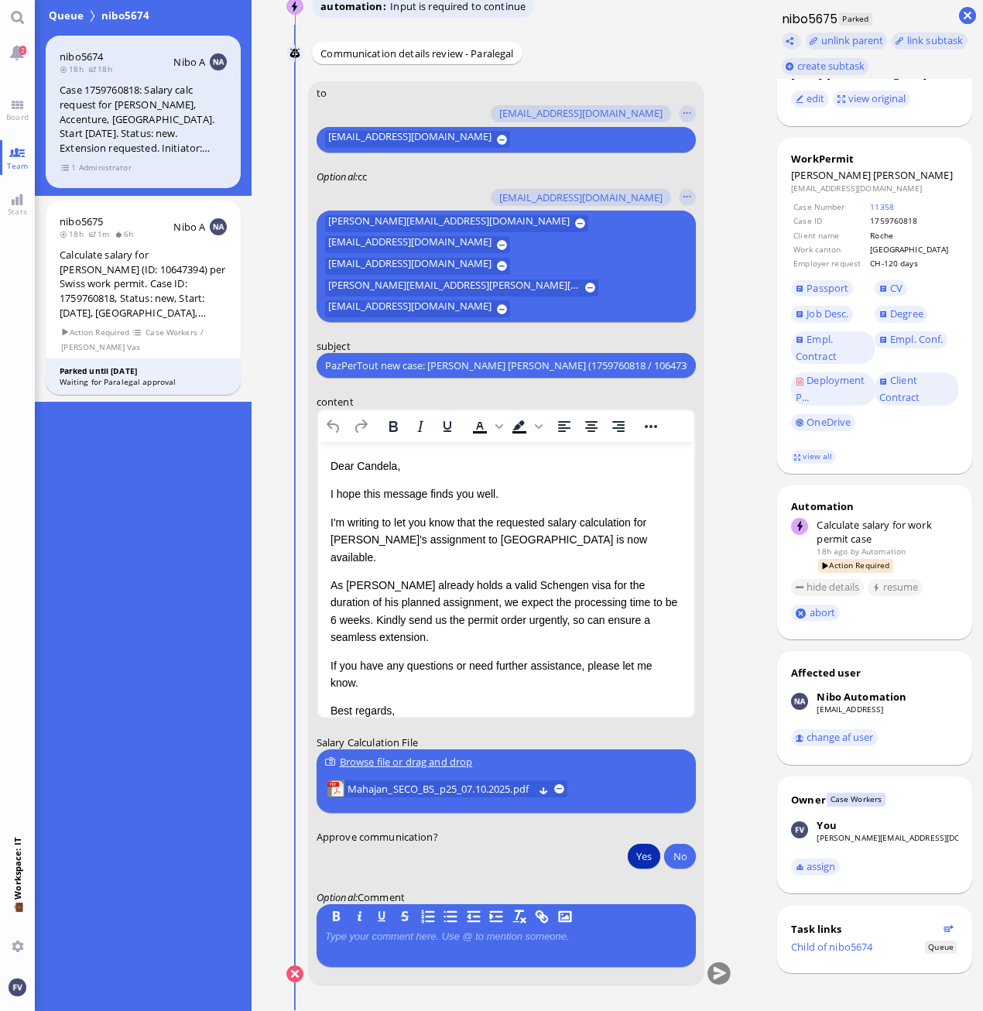
click at [633, 858] on button "Yes" at bounding box center [644, 855] width 32 height 25
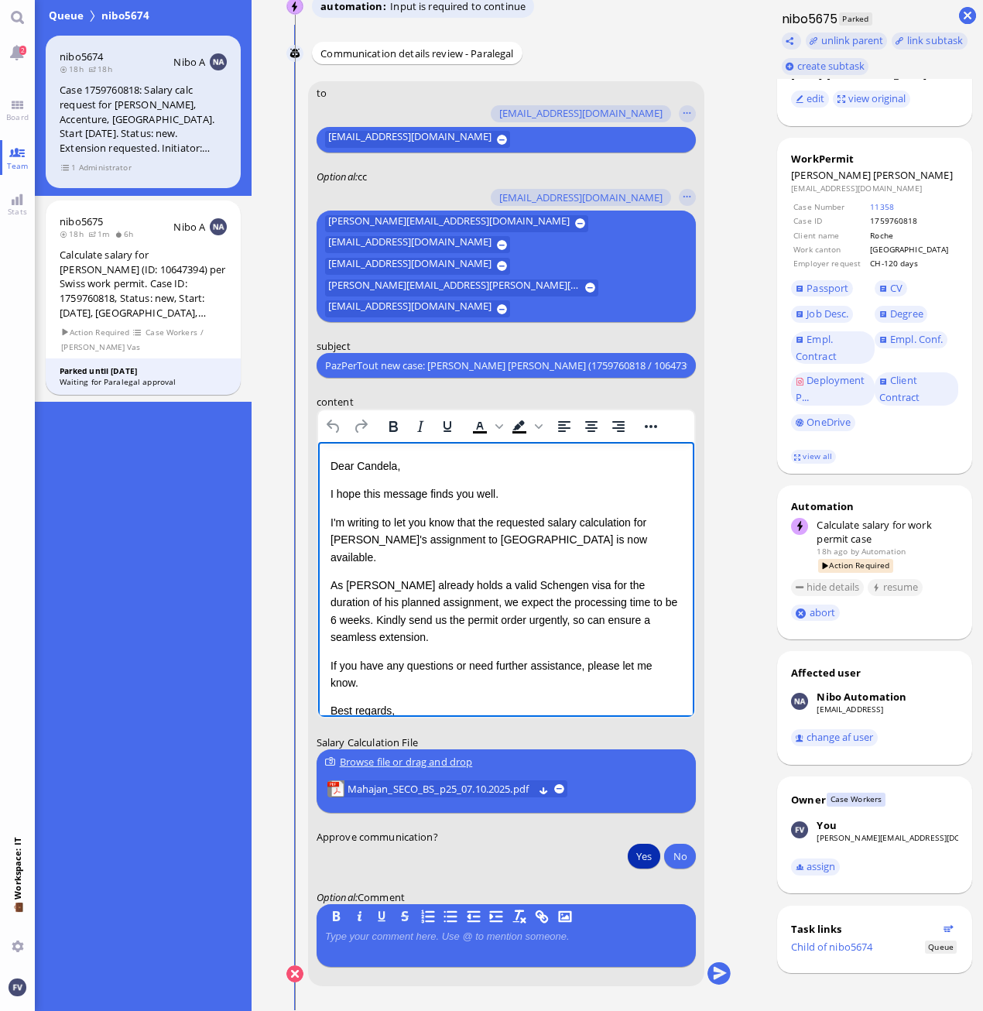
click at [330, 576] on div "As [PERSON_NAME] already holds a valid Schengen visa for the duration of his pl…" at bounding box center [505, 611] width 351 height 70
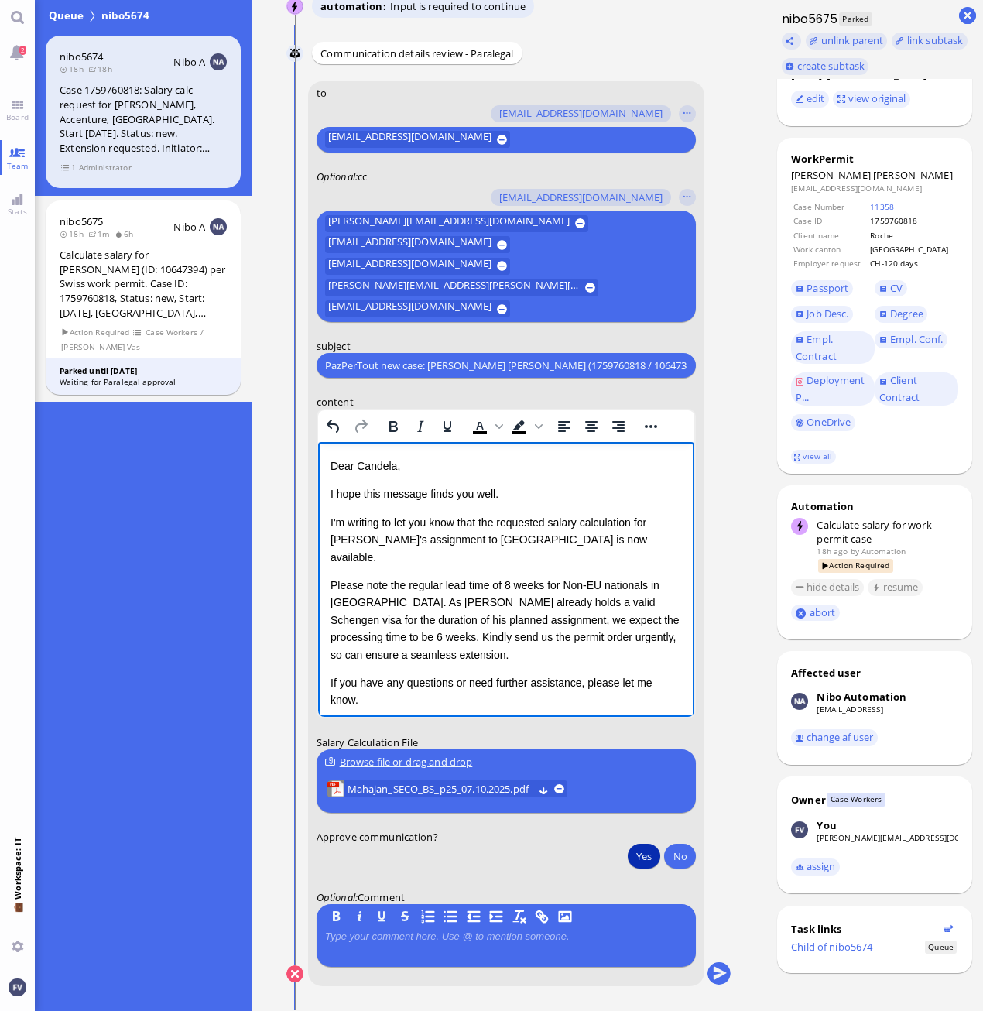
click at [624, 600] on div "Please note the regular lead time of 8 weeks for Non-EU nationals in [GEOGRAPHI…" at bounding box center [505, 619] width 351 height 87
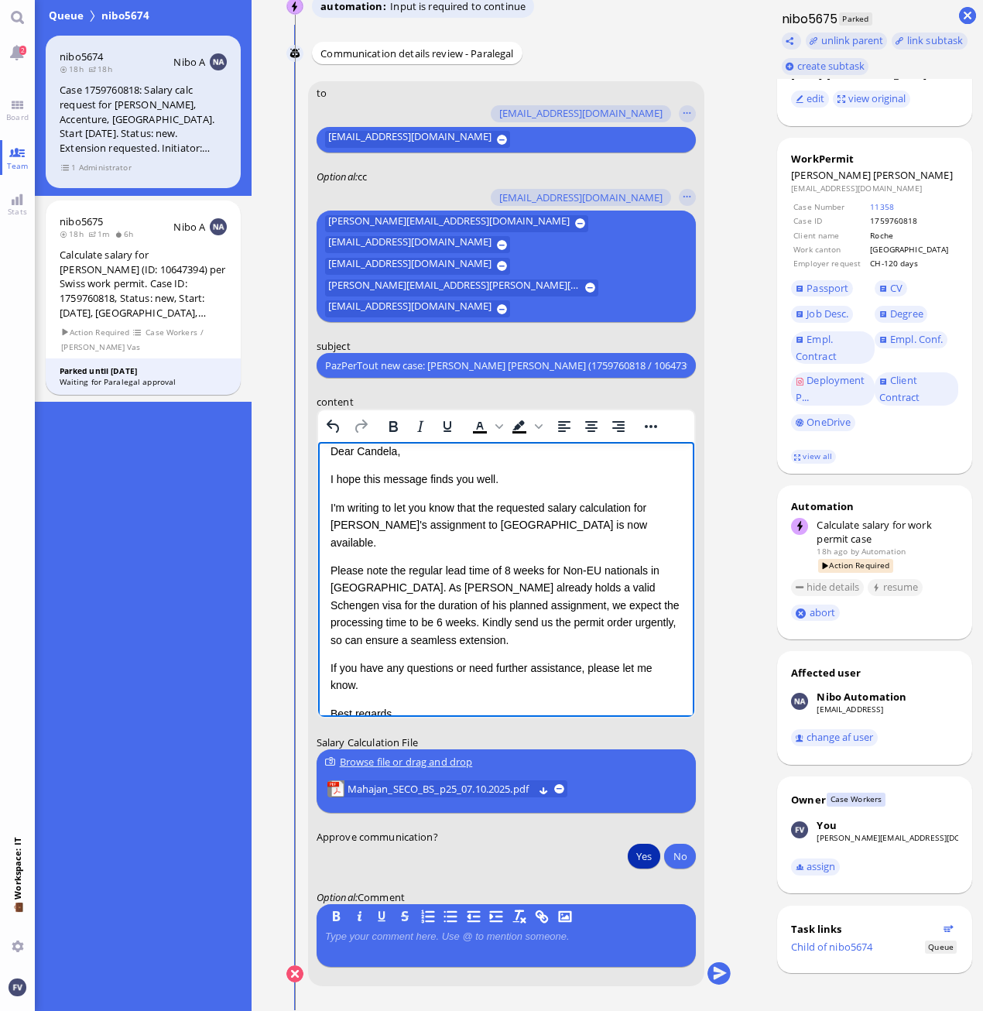
scroll to position [19, 0]
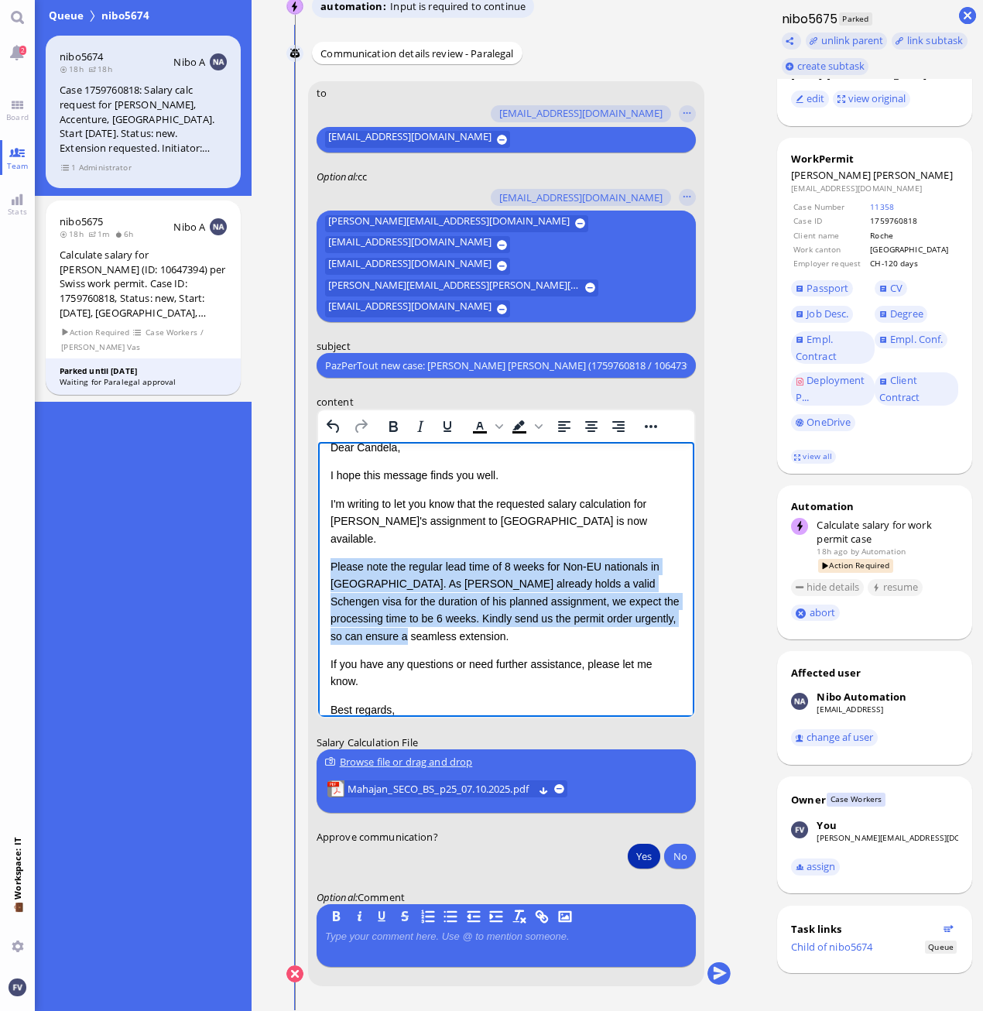
drag, startPoint x: 330, startPoint y: 548, endPoint x: 380, endPoint y: 624, distance: 90.6
click at [380, 624] on div "Please note the regular lead time of 8 weeks for Non-EU nationals in [GEOGRAPHI…" at bounding box center [505, 601] width 351 height 87
copy div "Please note the regular lead time of 8 weeks for Non-EU nationals in [GEOGRAPHI…"
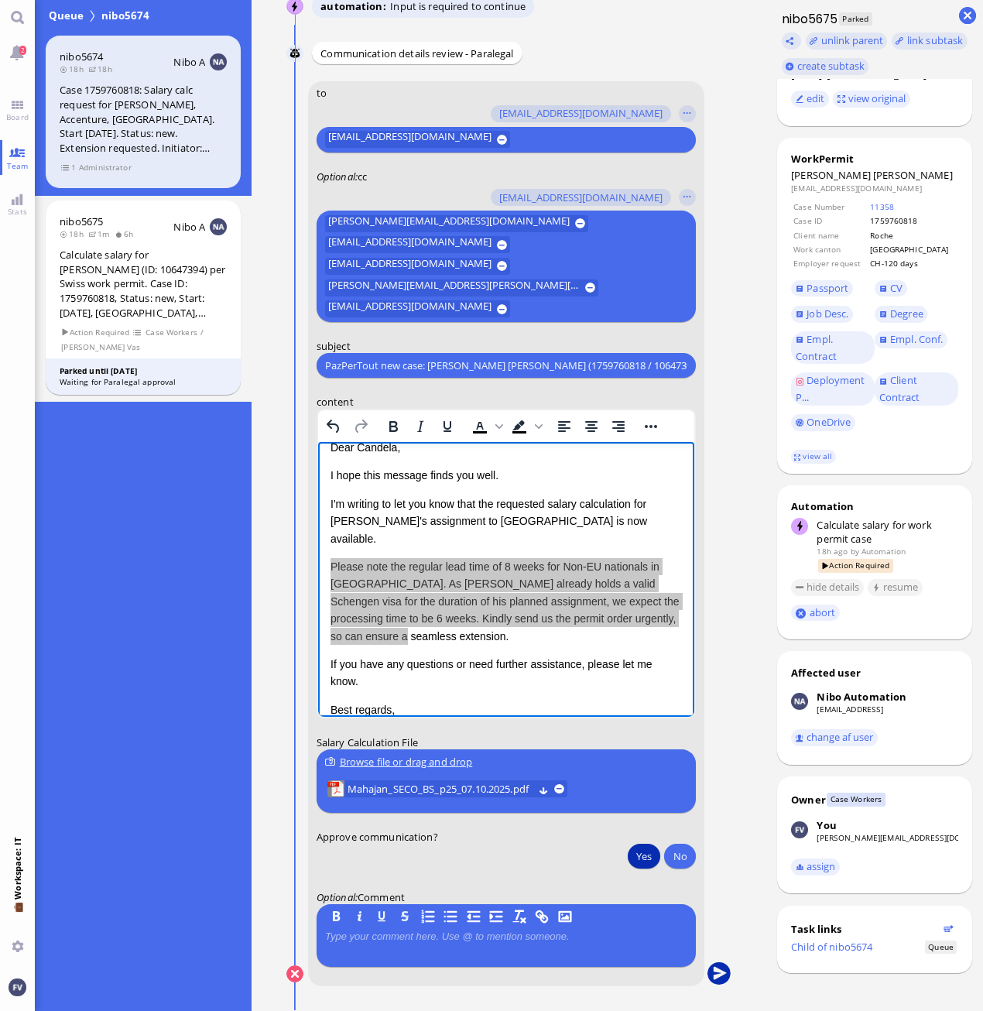
click at [683, 974] on button "submit" at bounding box center [718, 974] width 23 height 23
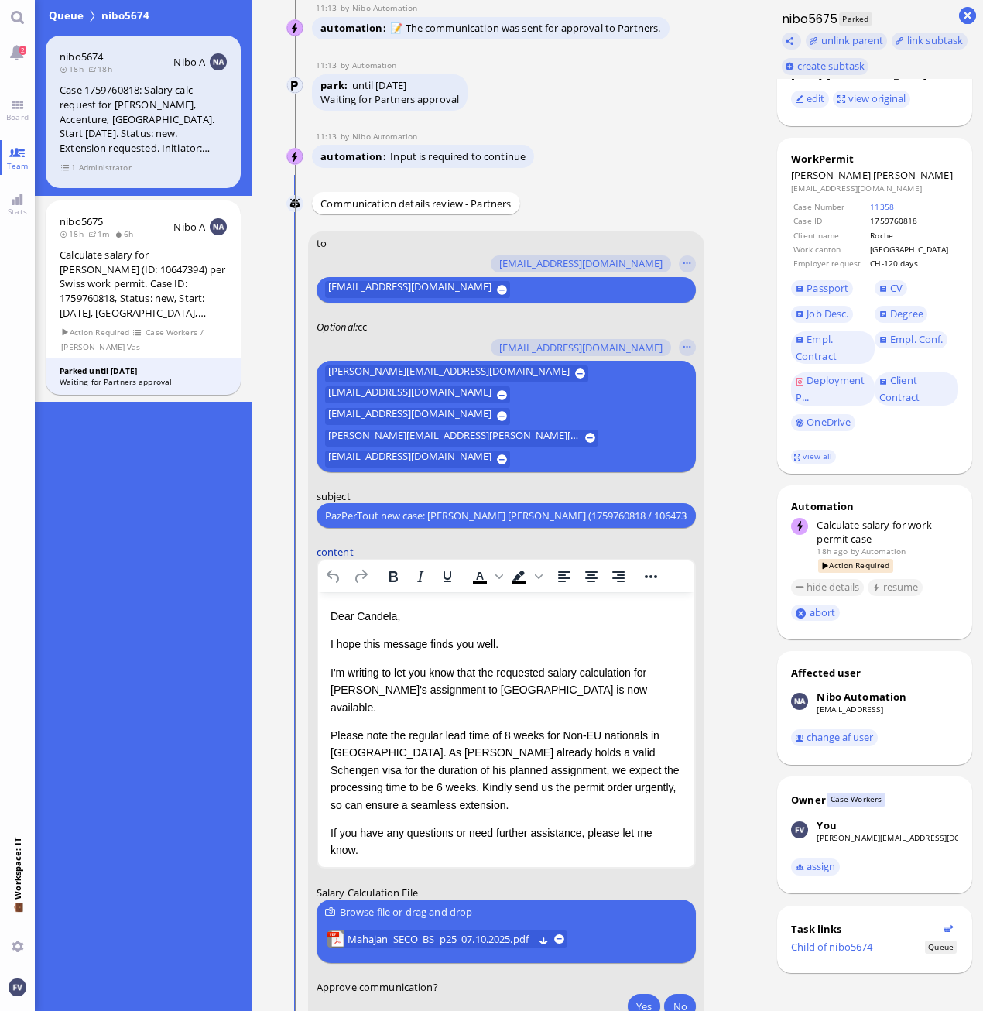
scroll to position [-155, 0]
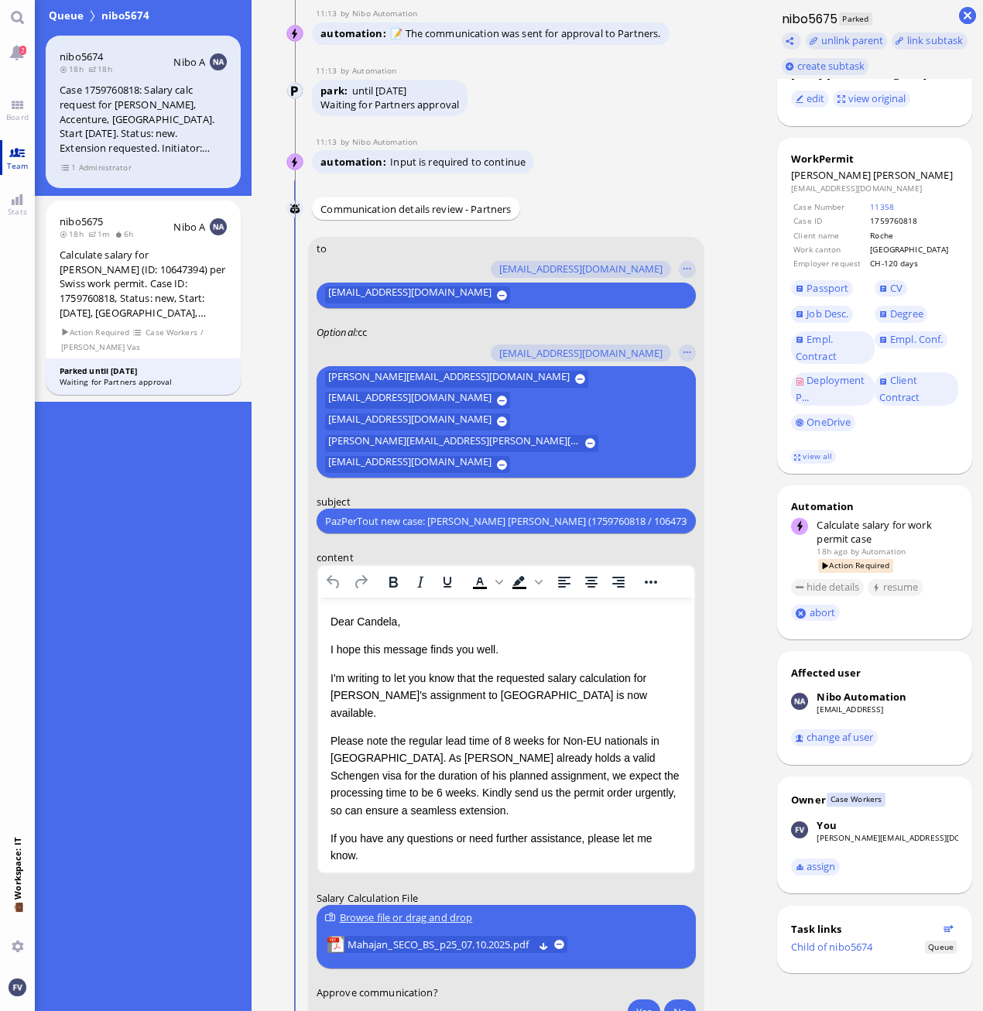
click at [14, 160] on span "Team" at bounding box center [17, 165] width 29 height 11
click at [19, 155] on link "Team" at bounding box center [17, 157] width 35 height 35
click at [55, 7] on div "Queue nibo5674" at bounding box center [143, 15] width 217 height 31
click at [67, 16] on span "Queue" at bounding box center [66, 15] width 41 height 15
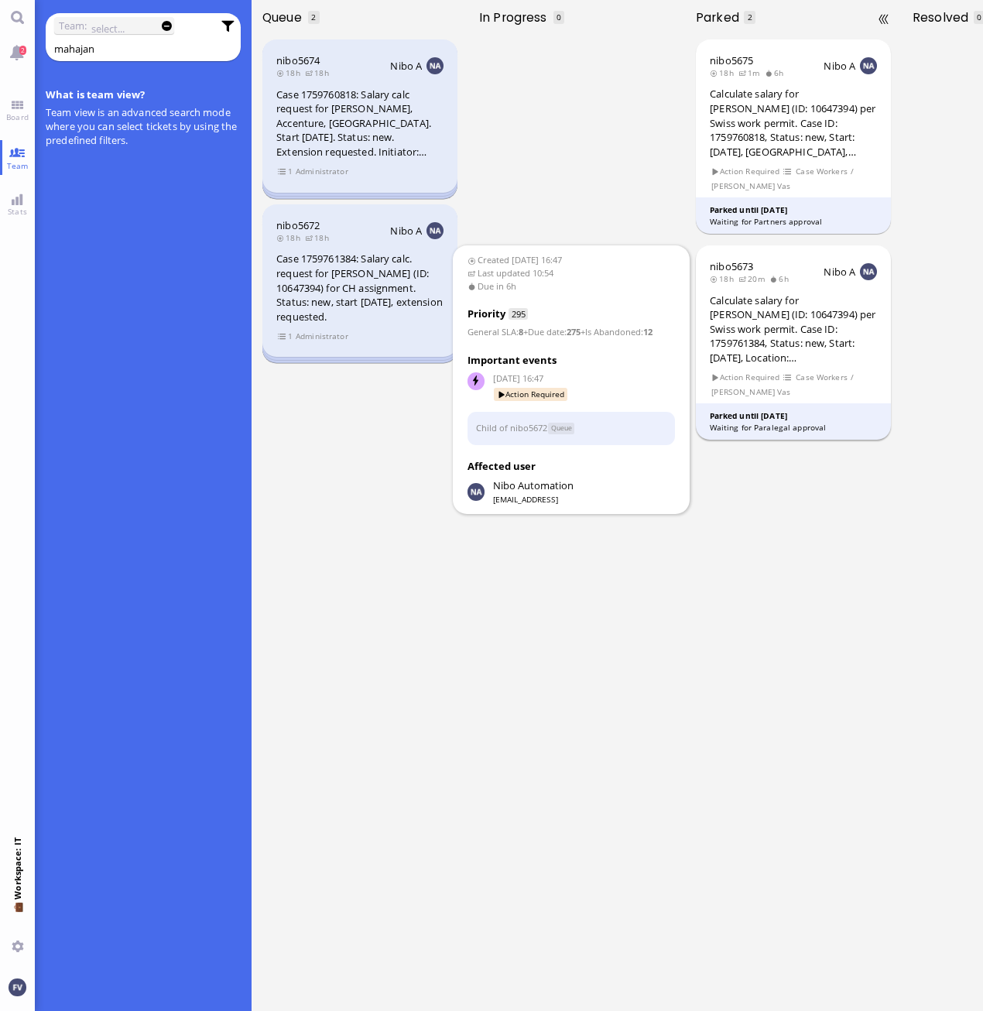
click at [683, 416] on div "Parked until [DATE]" at bounding box center [794, 416] width 168 height 12
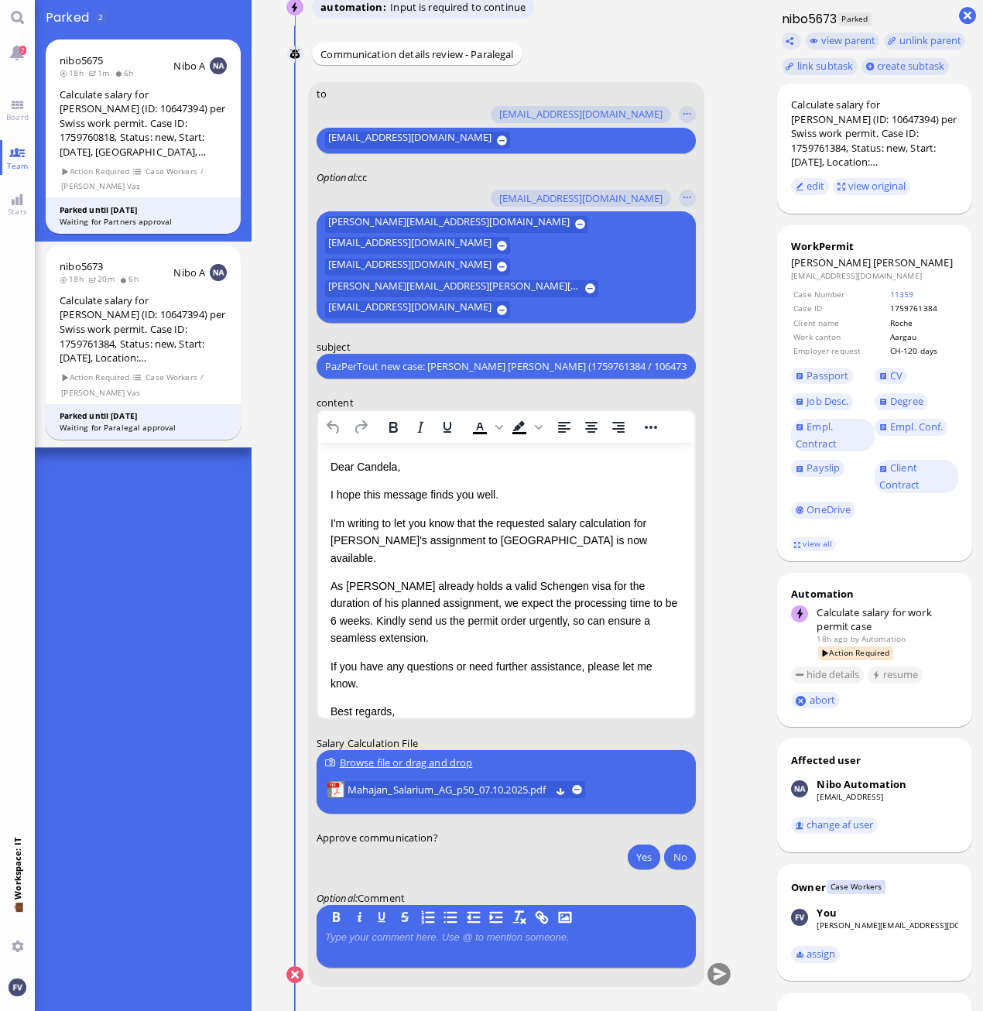
click at [368, 538] on p "I'm writing to let you know that the requested salary calculation for [PERSON_N…" at bounding box center [505, 541] width 351 height 52
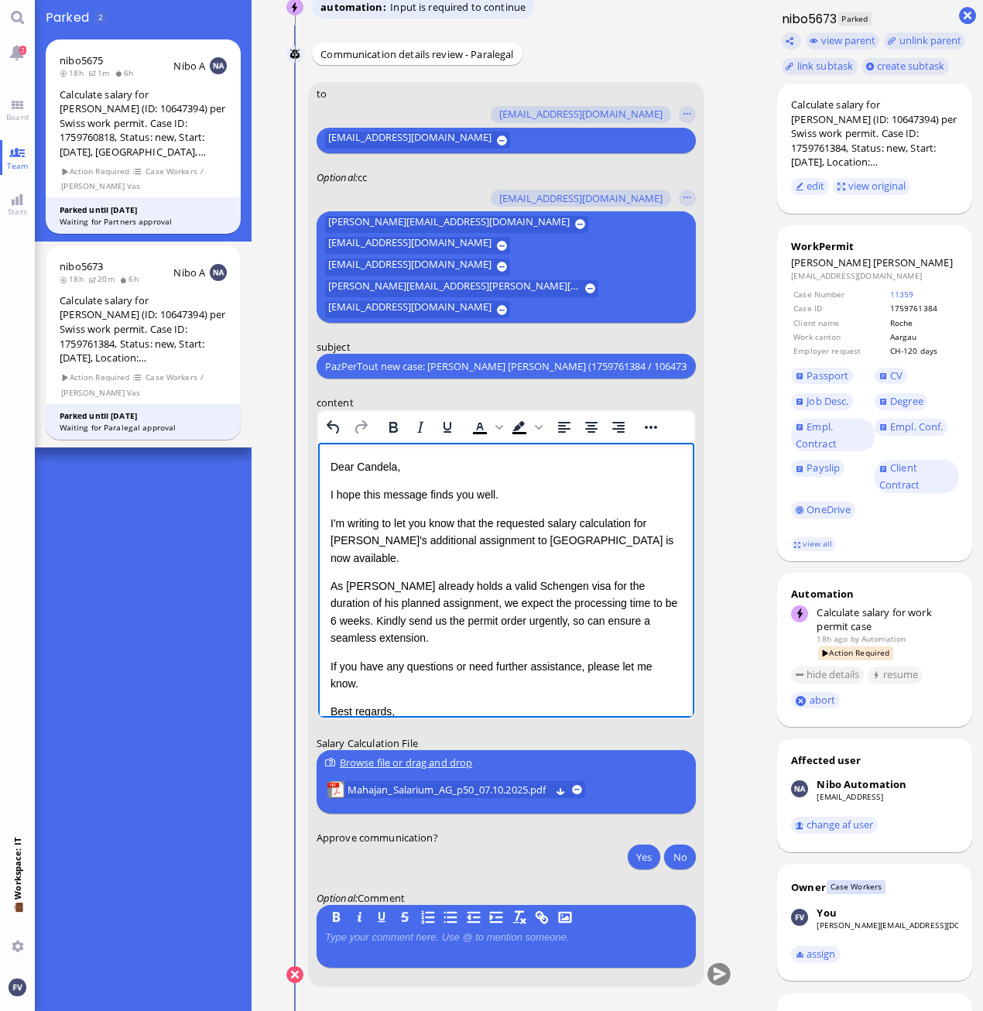
click at [330, 577] on p "As [PERSON_NAME] already holds a valid Schengen visa for the duration of his pl…" at bounding box center [505, 612] width 351 height 70
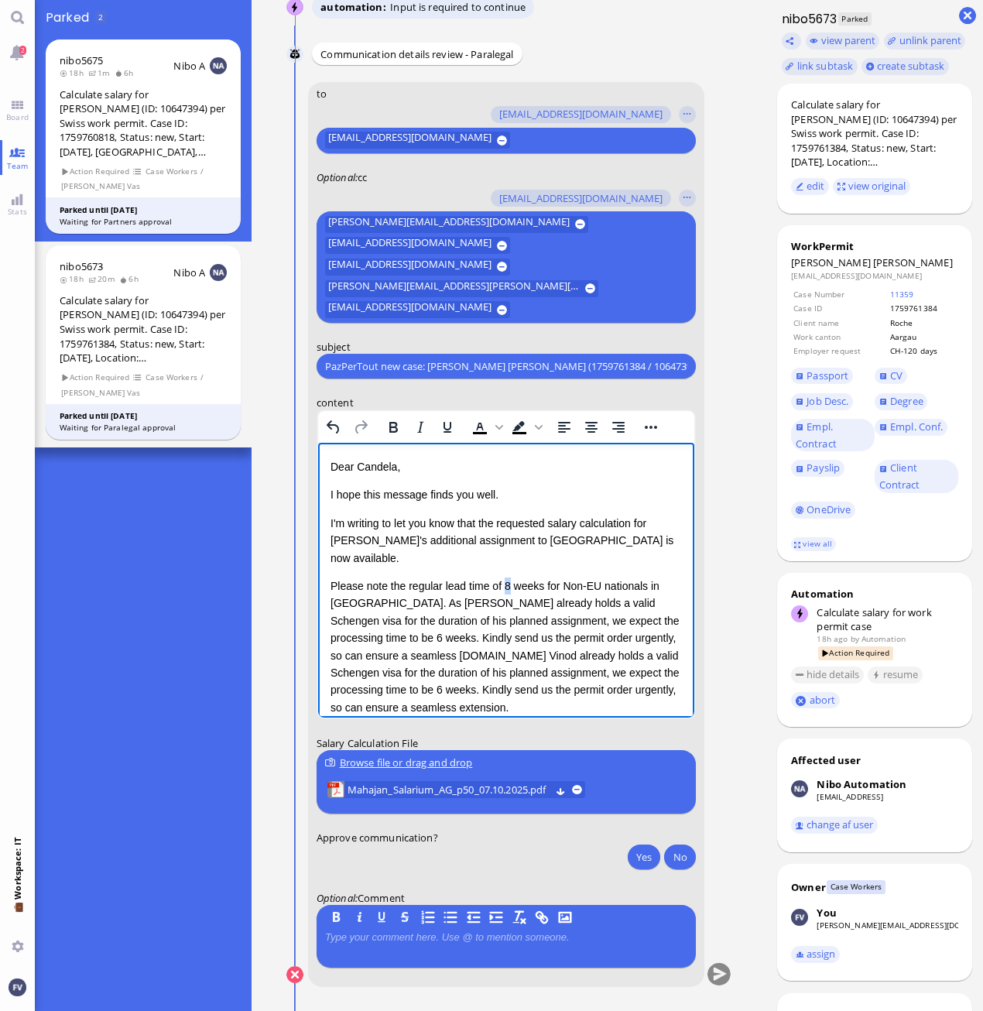
click at [508, 577] on p "Please note the regular lead time of 8 weeks for Non-EU nationals in [GEOGRAPHI…" at bounding box center [505, 646] width 351 height 139
drag, startPoint x: 333, startPoint y: 585, endPoint x: 354, endPoint y: 585, distance: 20.9
click at [354, 585] on p "Please note the regular lead time of 8 weeks for Non-EU nationals in [GEOGRAPHI…" at bounding box center [505, 646] width 351 height 139
click at [507, 577] on p "Please note the regular lead time of 8 weeks for Non-EU nationals in [GEOGRAPHI…" at bounding box center [505, 646] width 351 height 139
click at [563, 577] on p "Please note the regular lead time of 8 weeks for Non-EU nationals in [GEOGRAPHI…" at bounding box center [505, 646] width 351 height 139
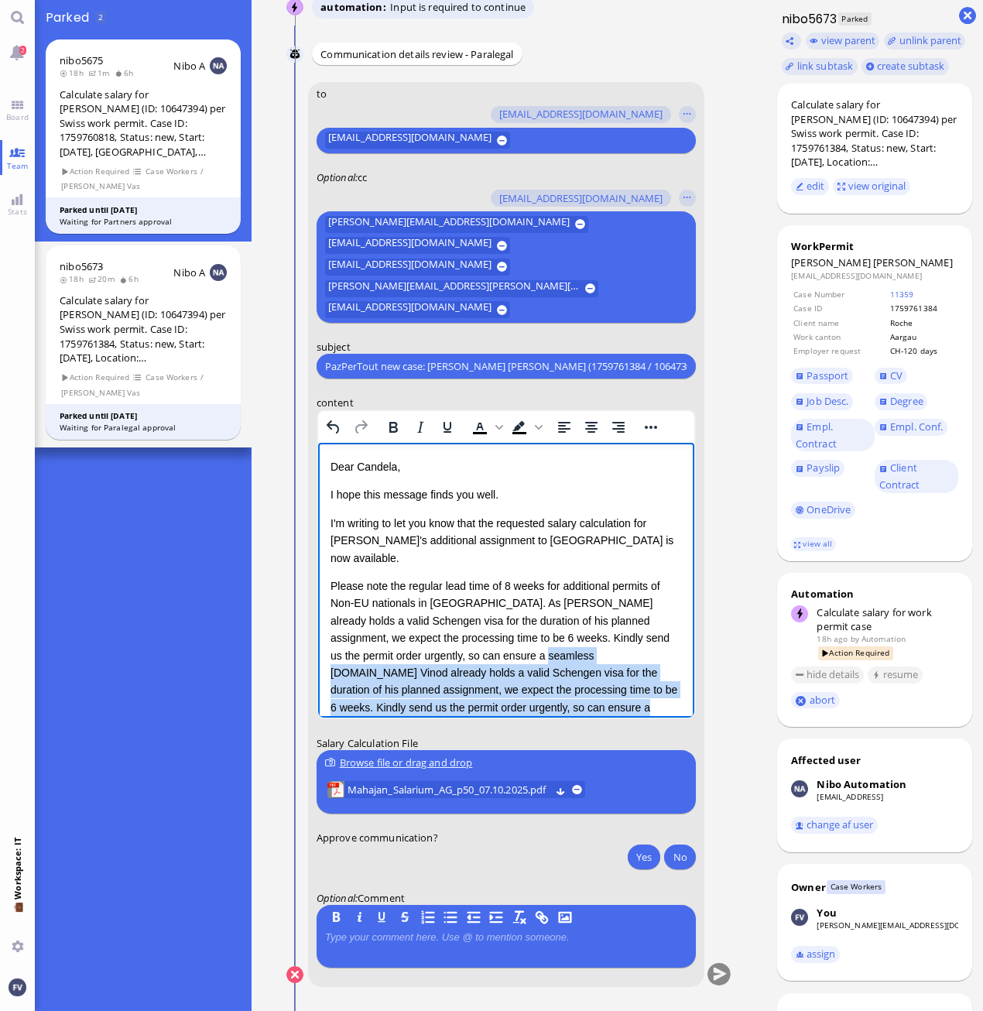
drag, startPoint x: 547, startPoint y: 634, endPoint x: 586, endPoint y: 689, distance: 67.2
click at [586, 689] on p "Please note the regular lead time of 8 weeks for additional permits of Non-EU n…" at bounding box center [505, 655] width 351 height 156
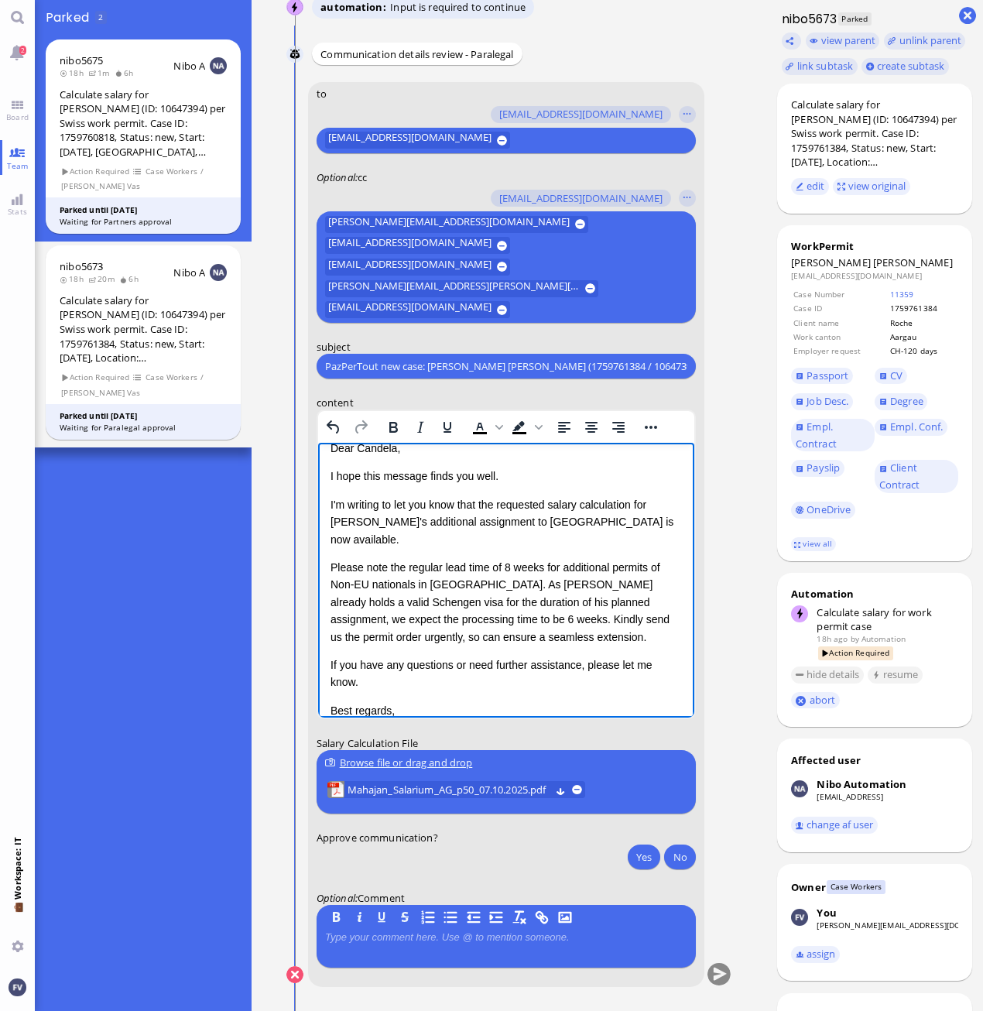
scroll to position [1, 0]
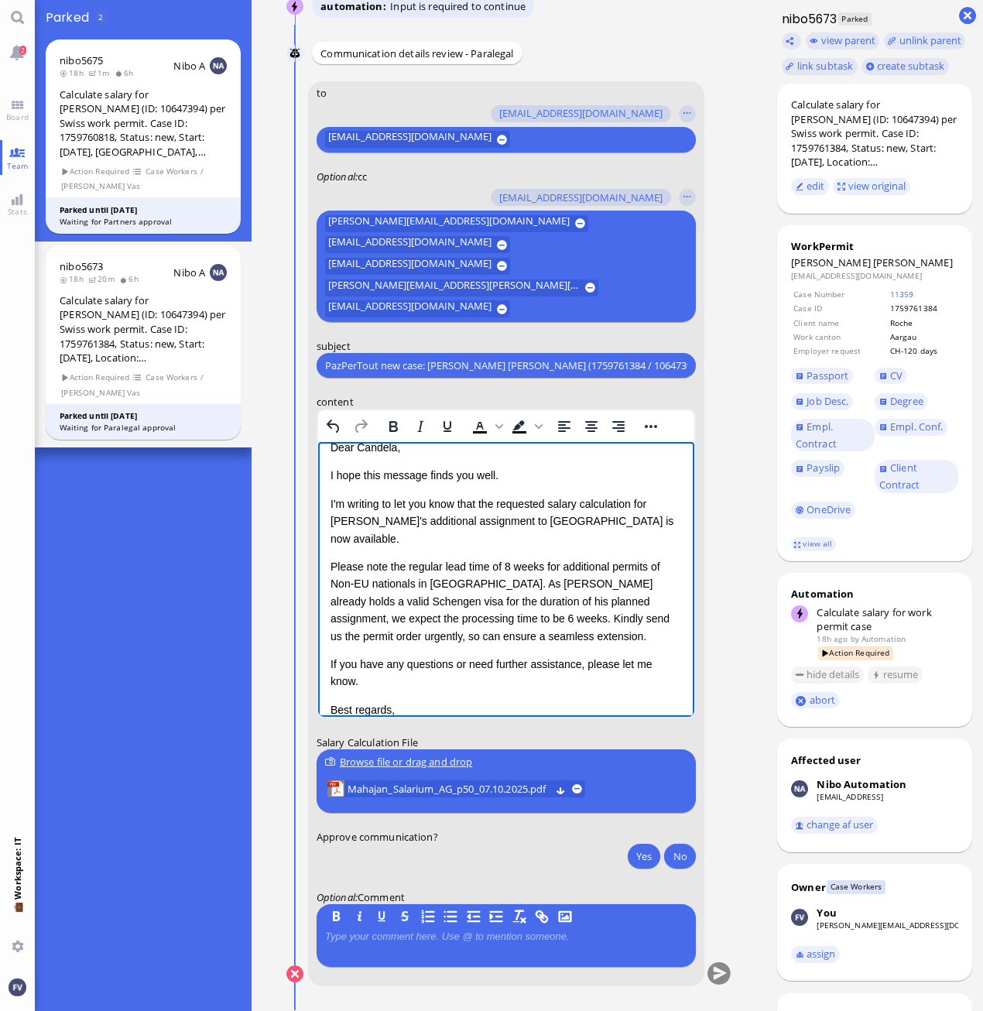
drag, startPoint x: 648, startPoint y: 854, endPoint x: 663, endPoint y: 855, distance: 15.5
click at [647, 854] on button "Yes" at bounding box center [644, 855] width 32 height 25
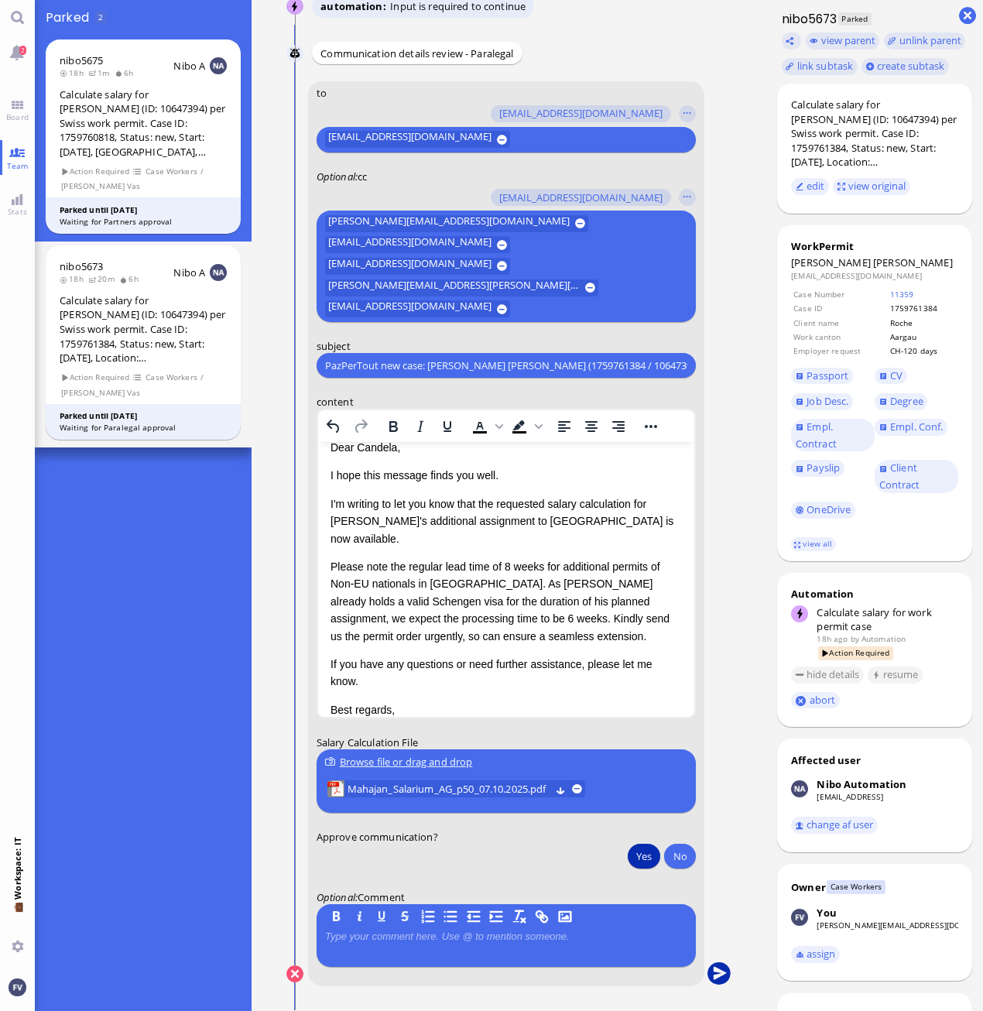
click at [683, 975] on button "submit" at bounding box center [718, 974] width 23 height 23
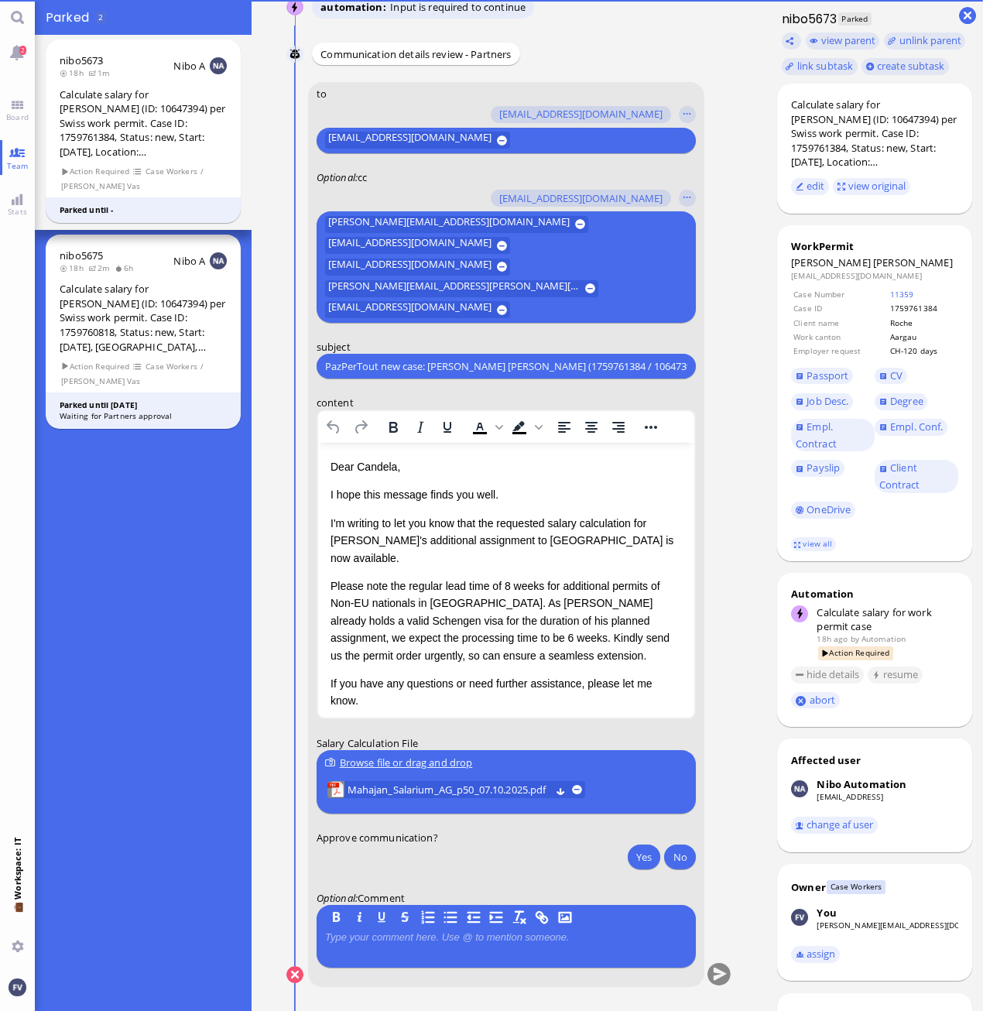
scroll to position [0, 0]
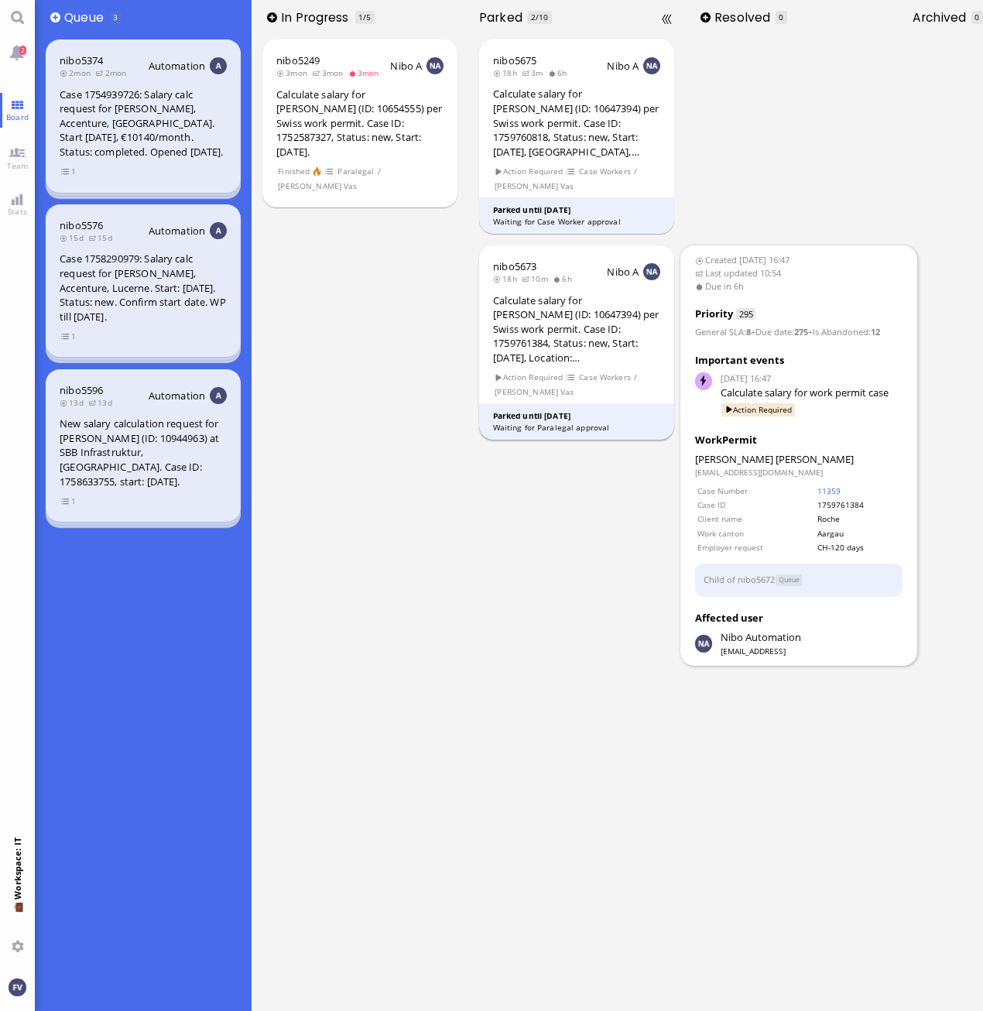
click at [506, 423] on div "Waiting for Paralegal approval" at bounding box center [577, 428] width 168 height 12
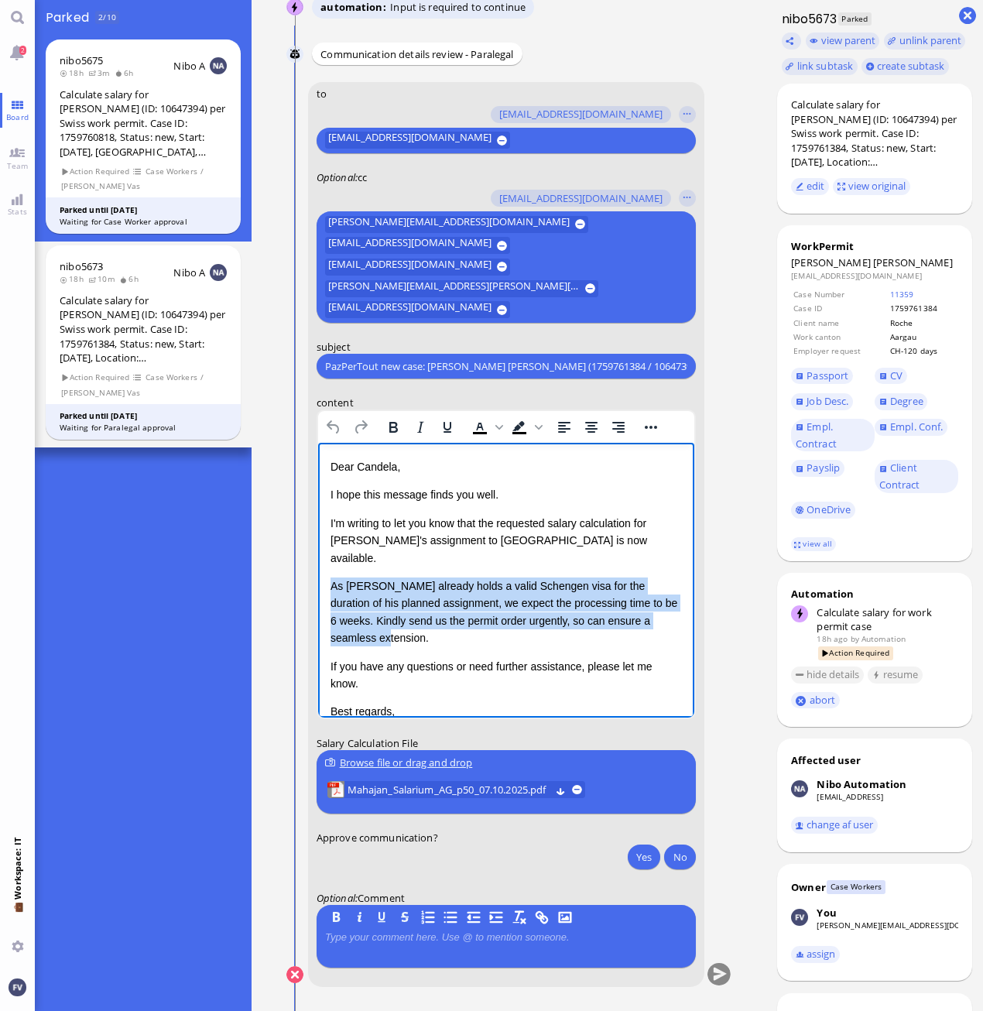
drag, startPoint x: 330, startPoint y: 566, endPoint x: 685, endPoint y: 607, distance: 357.5
click at [685, 607] on html "Dear [PERSON_NAME], I hope this message finds you well. I'm writing to let you …" at bounding box center [505, 589] width 376 height 293
copy p "As [PERSON_NAME] already holds a valid Schengen visa for the duration of his pl…"
